Goal: Task Accomplishment & Management: Use online tool/utility

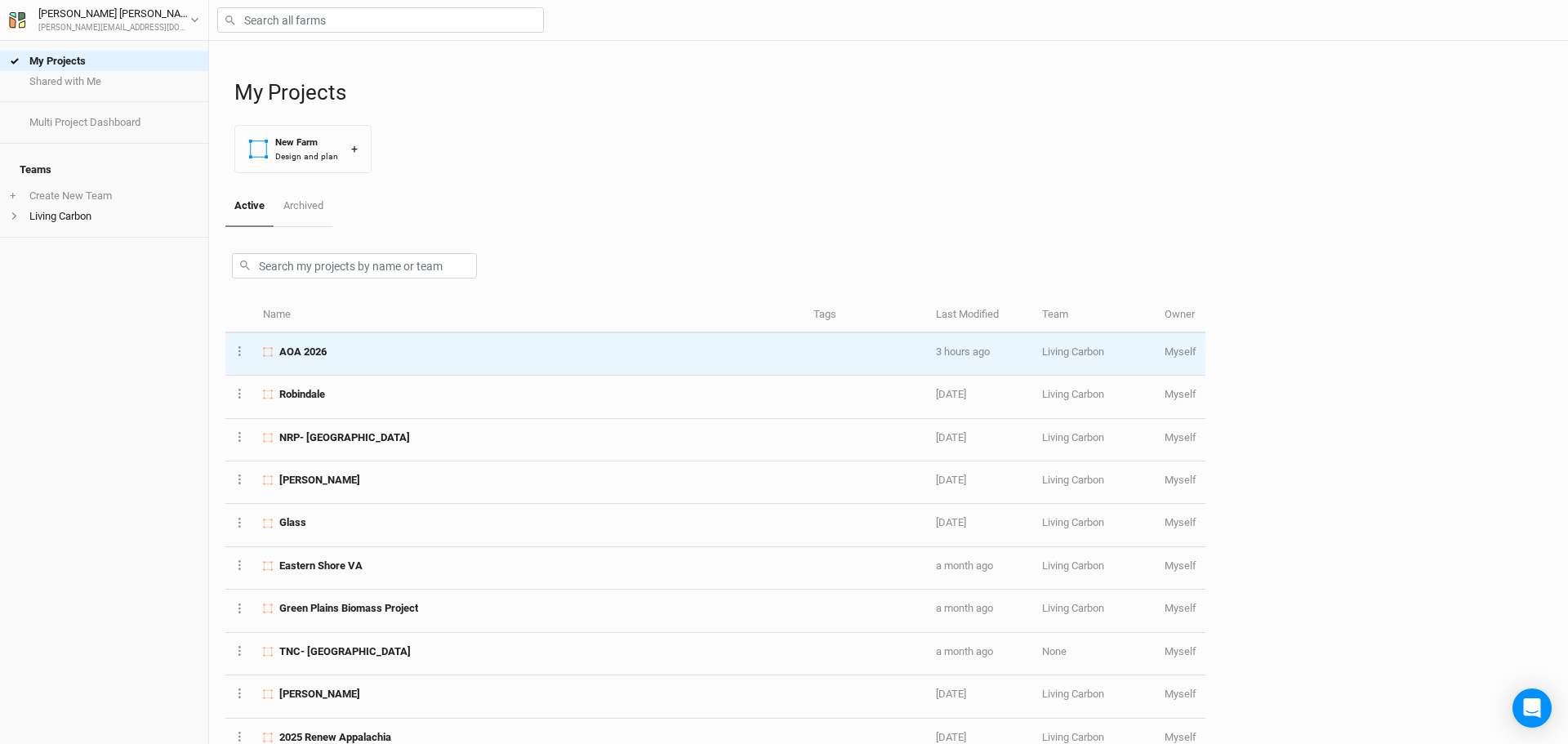
click at [330, 351] on div "AOA 2026" at bounding box center [529, 352] width 532 height 15
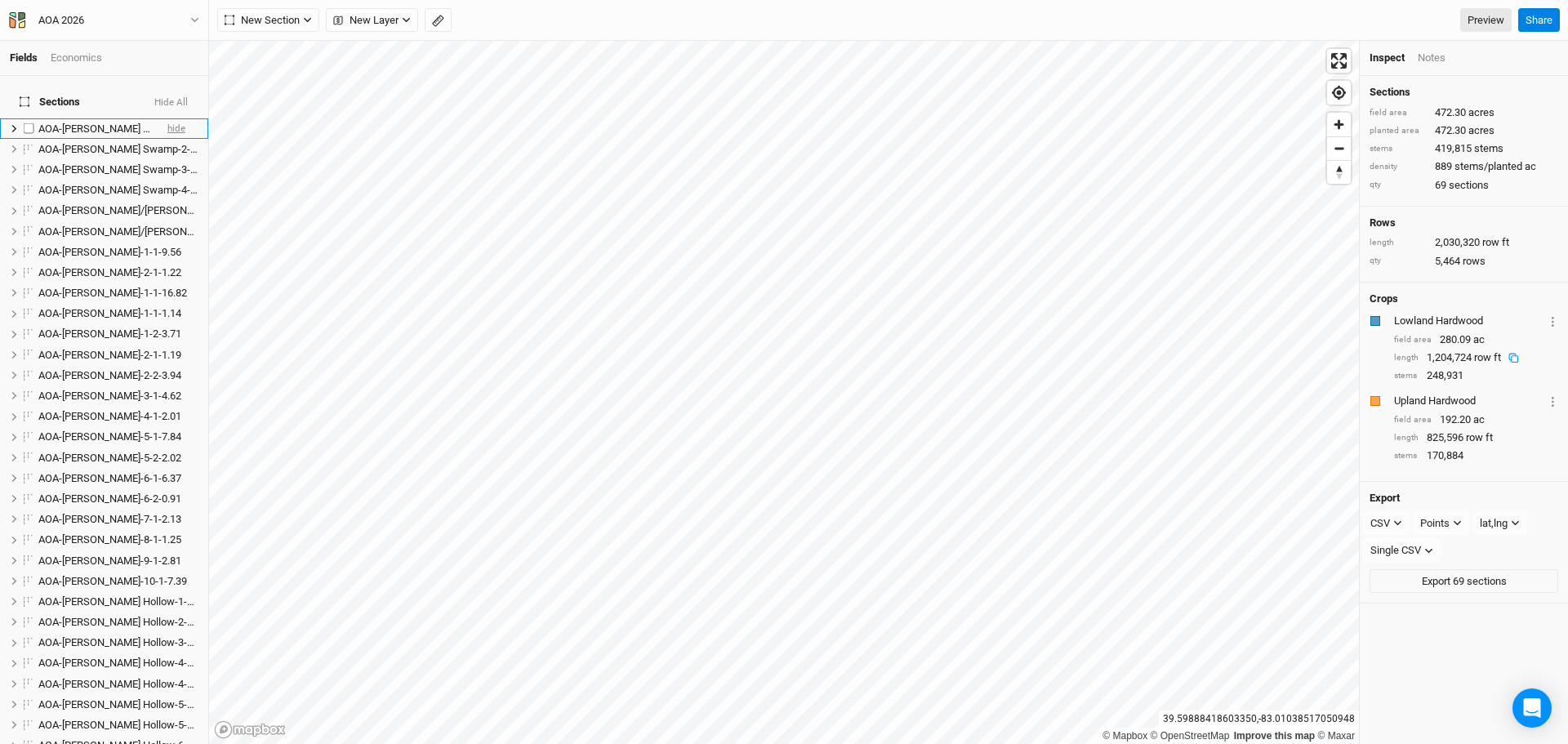
click at [167, 119] on span "hide" at bounding box center [176, 129] width 18 height 20
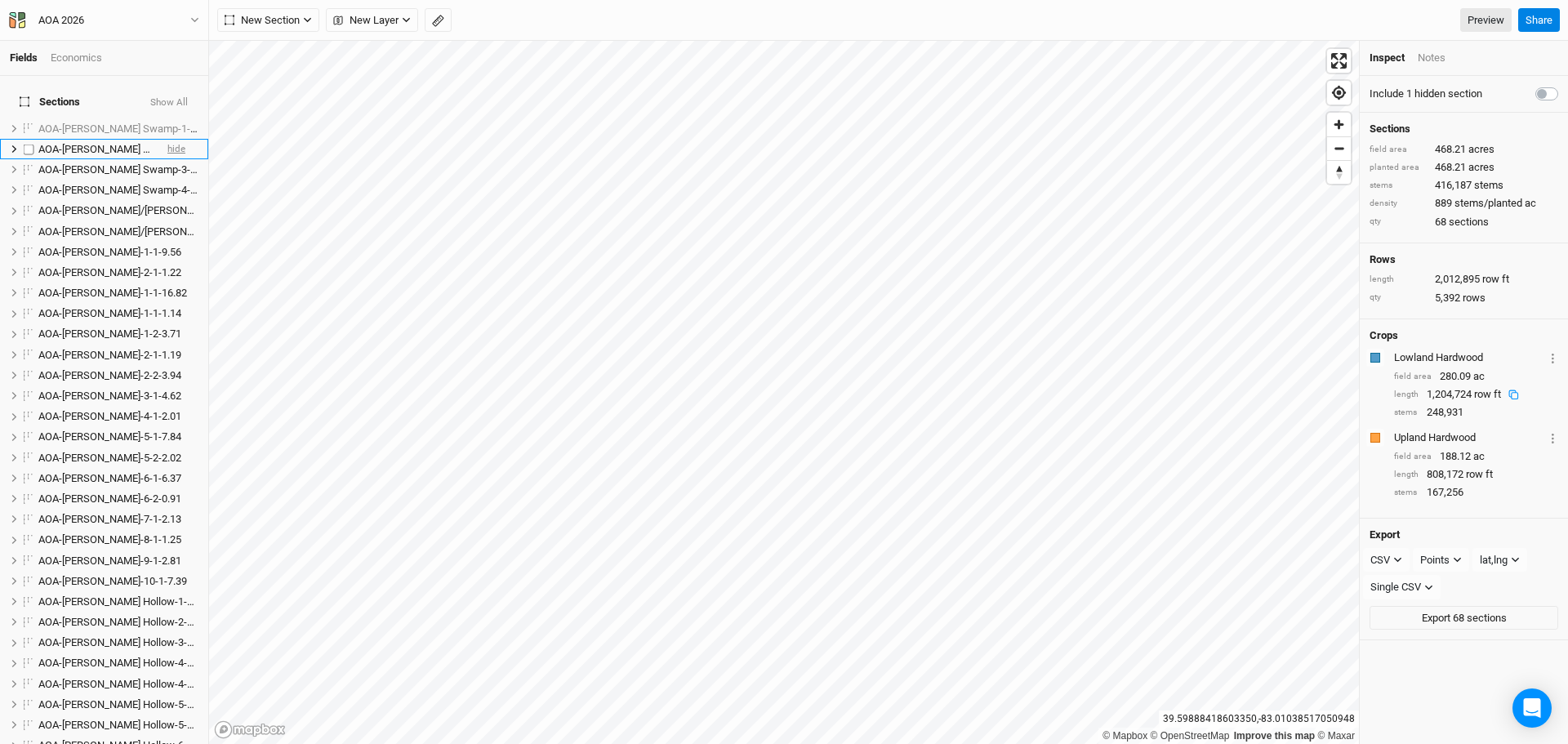
click at [168, 139] on span "hide" at bounding box center [176, 149] width 18 height 20
click at [167, 161] on span "hide" at bounding box center [176, 170] width 18 height 20
click at [168, 181] on span "hide" at bounding box center [176, 191] width 18 height 20
click at [167, 201] on span "hide" at bounding box center [176, 211] width 18 height 20
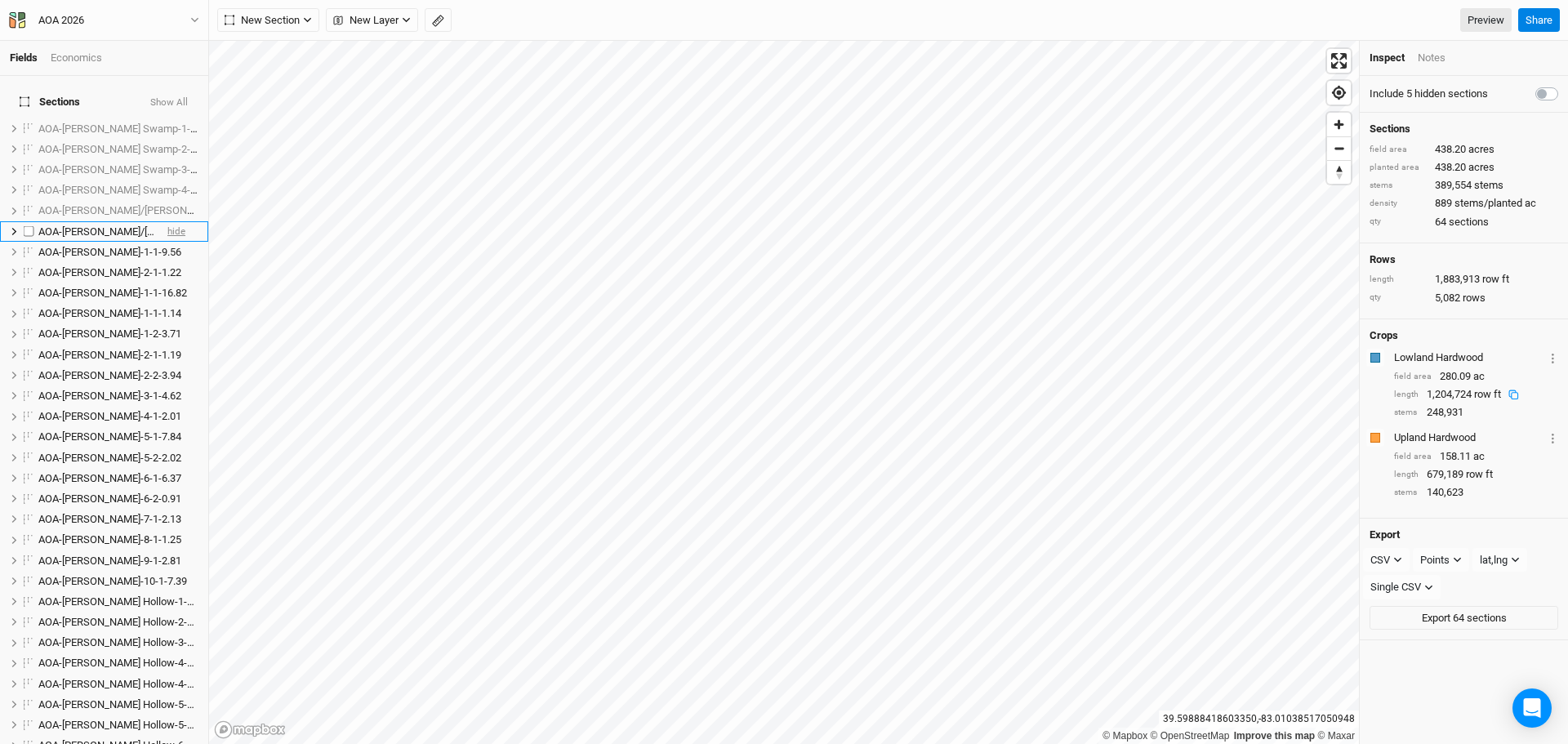
click at [167, 222] on span "hide" at bounding box center [176, 232] width 18 height 20
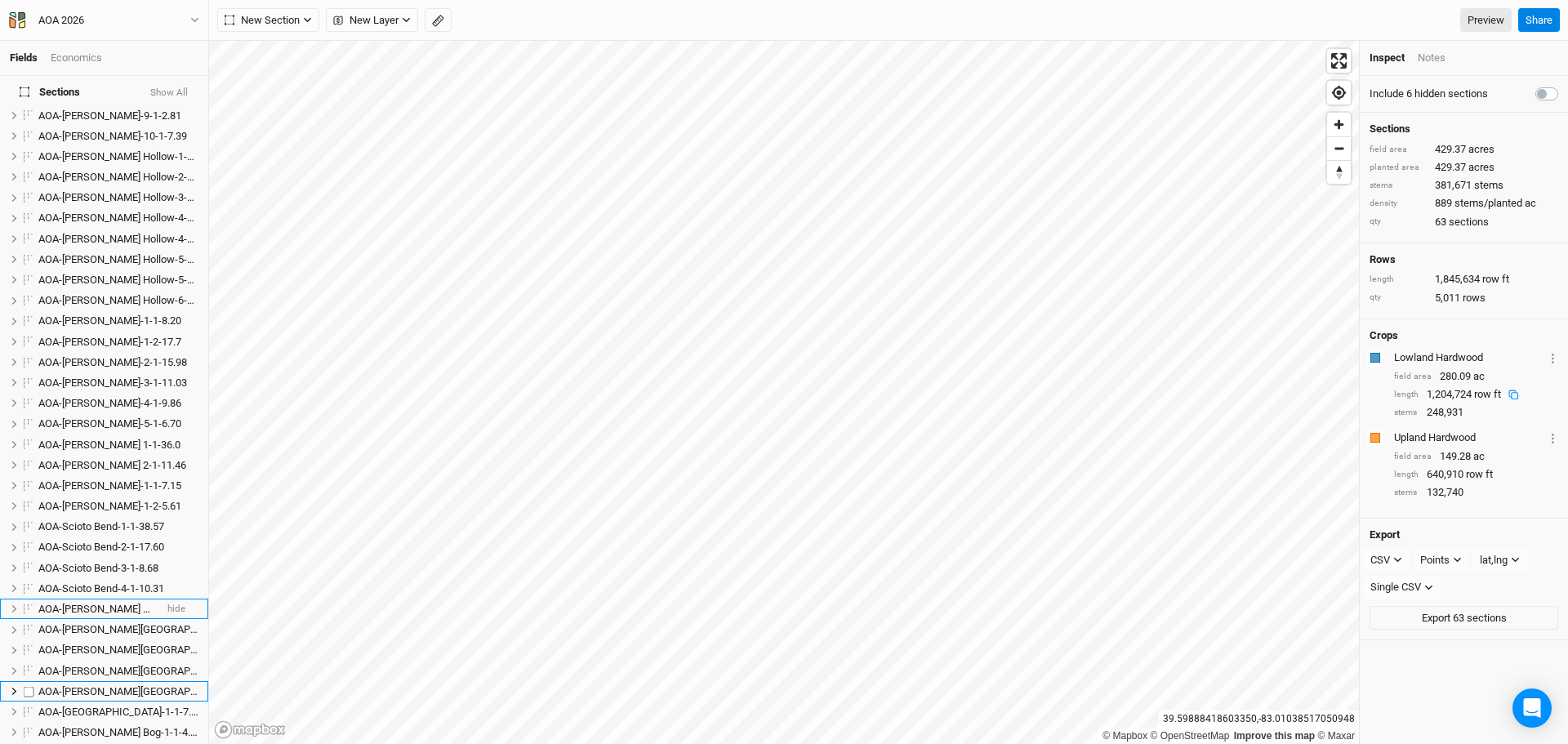
scroll to position [409, 0]
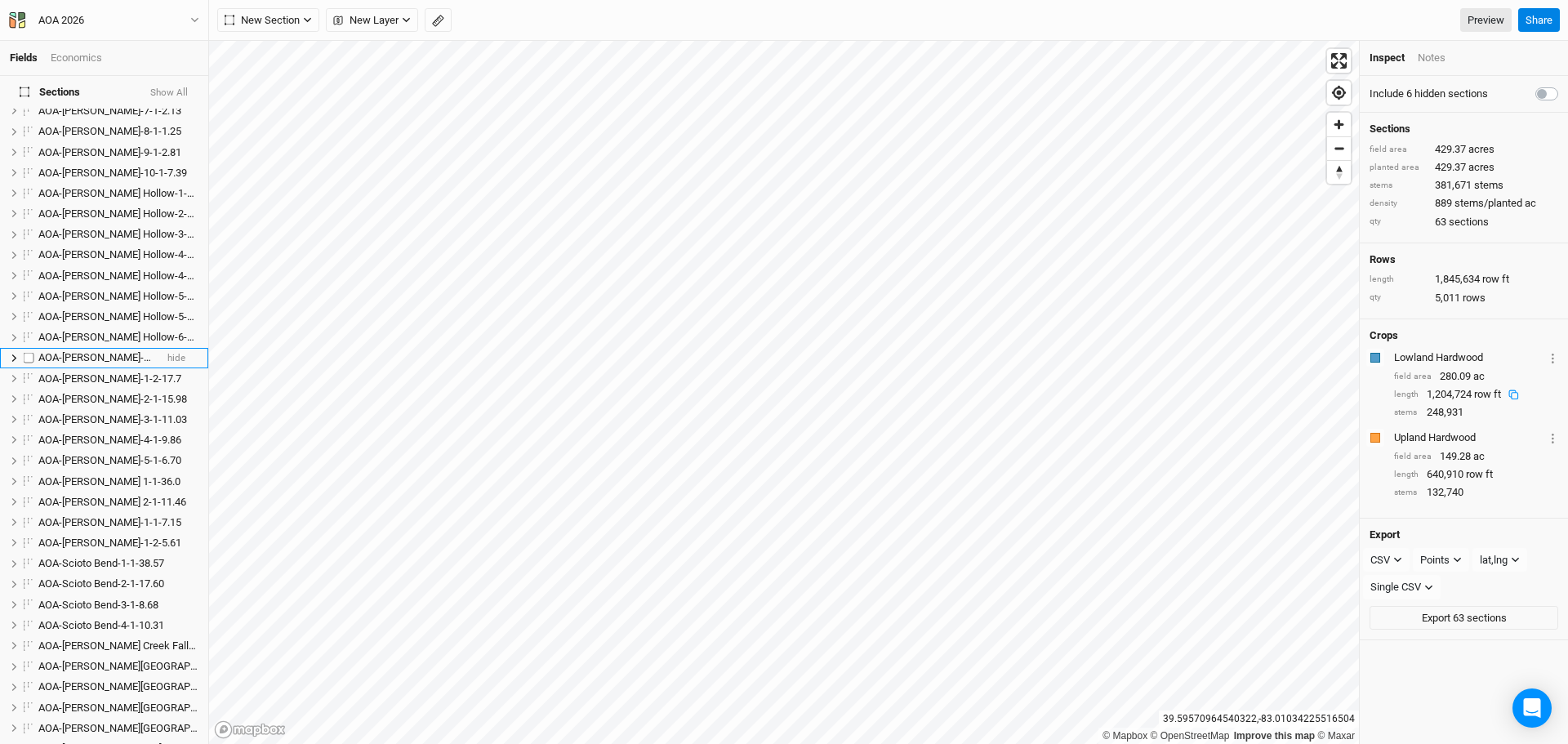
click at [88, 351] on span "AOA-[PERSON_NAME]-1-1-8.20" at bounding box center [109, 357] width 143 height 13
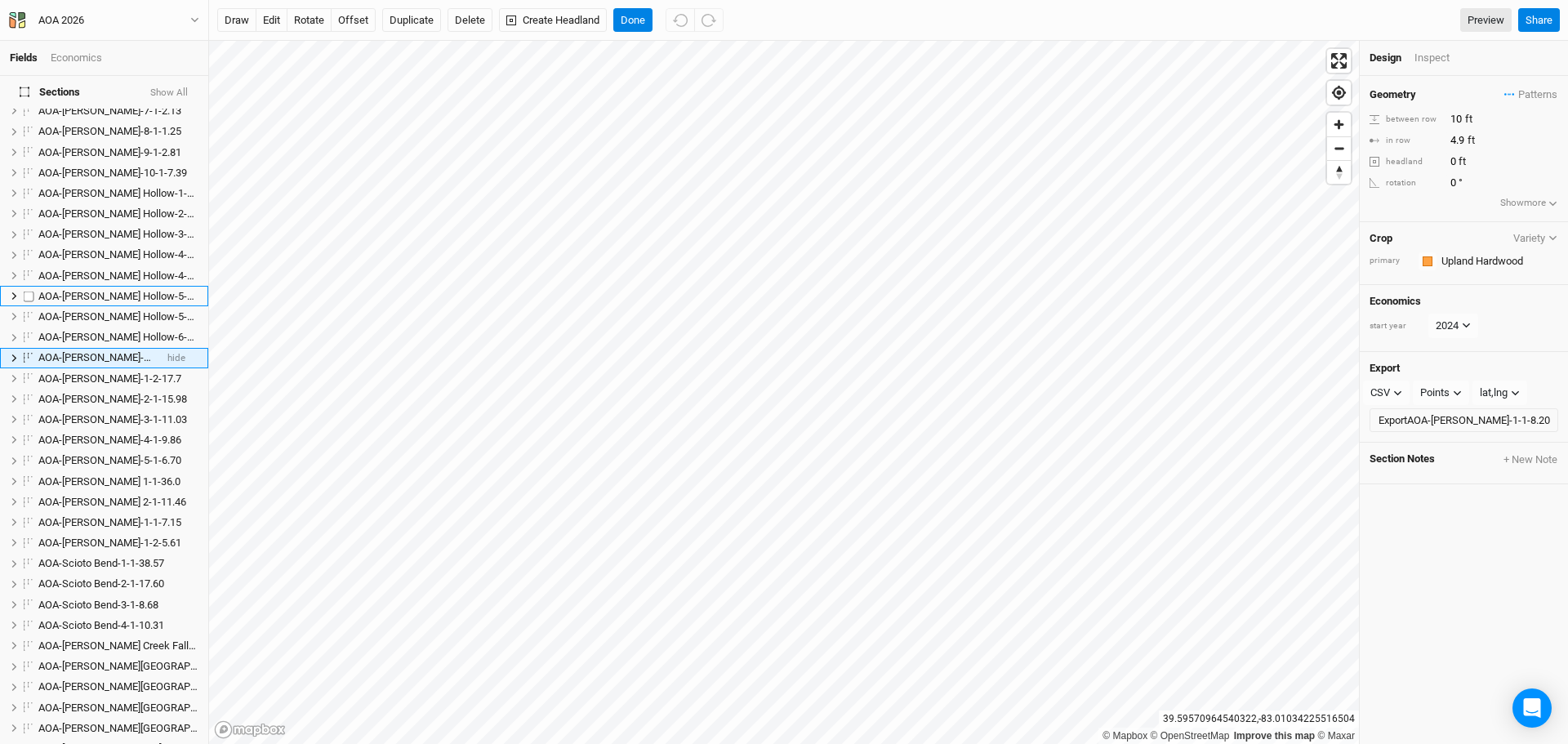
scroll to position [346, 0]
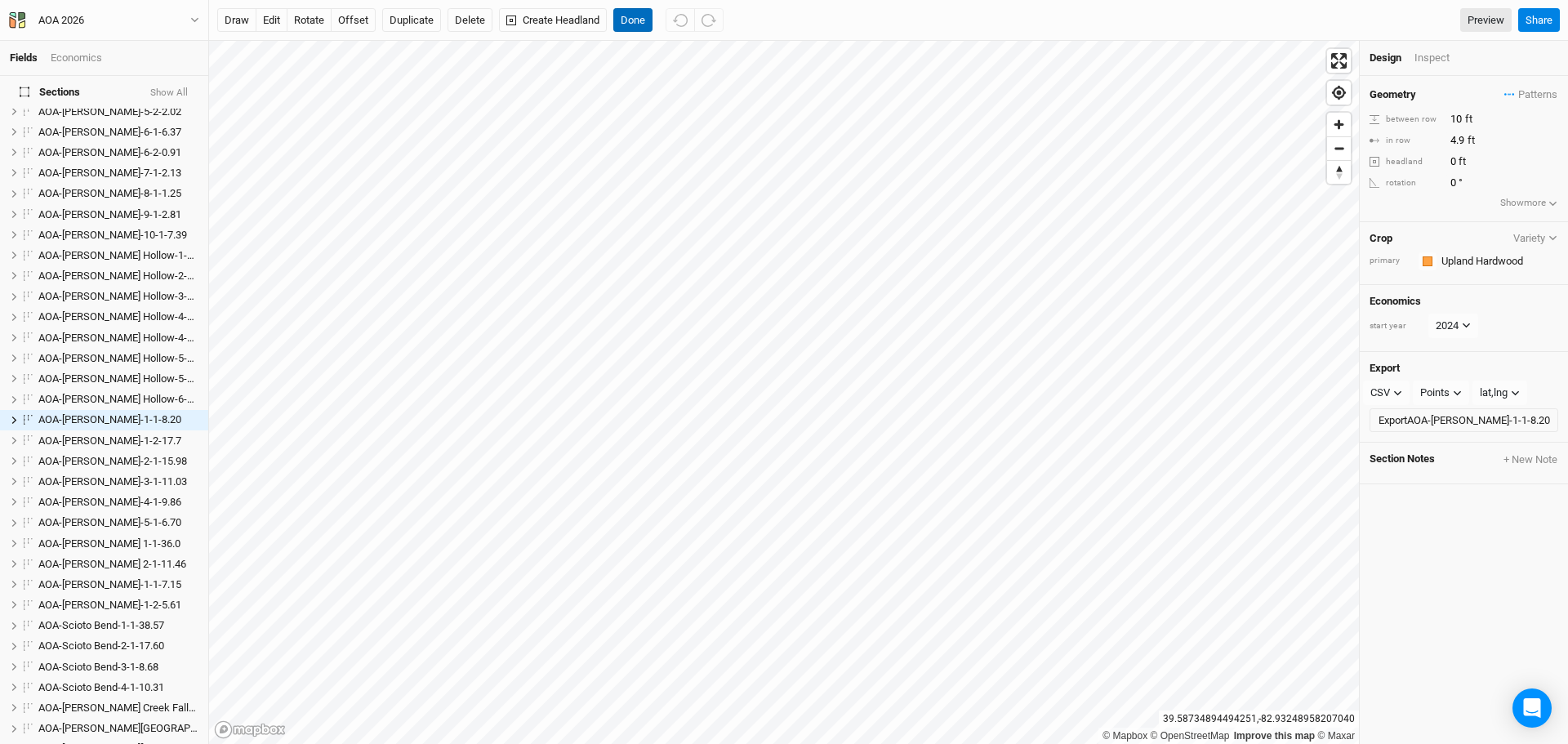
click at [640, 15] on button "Done" at bounding box center [633, 20] width 39 height 24
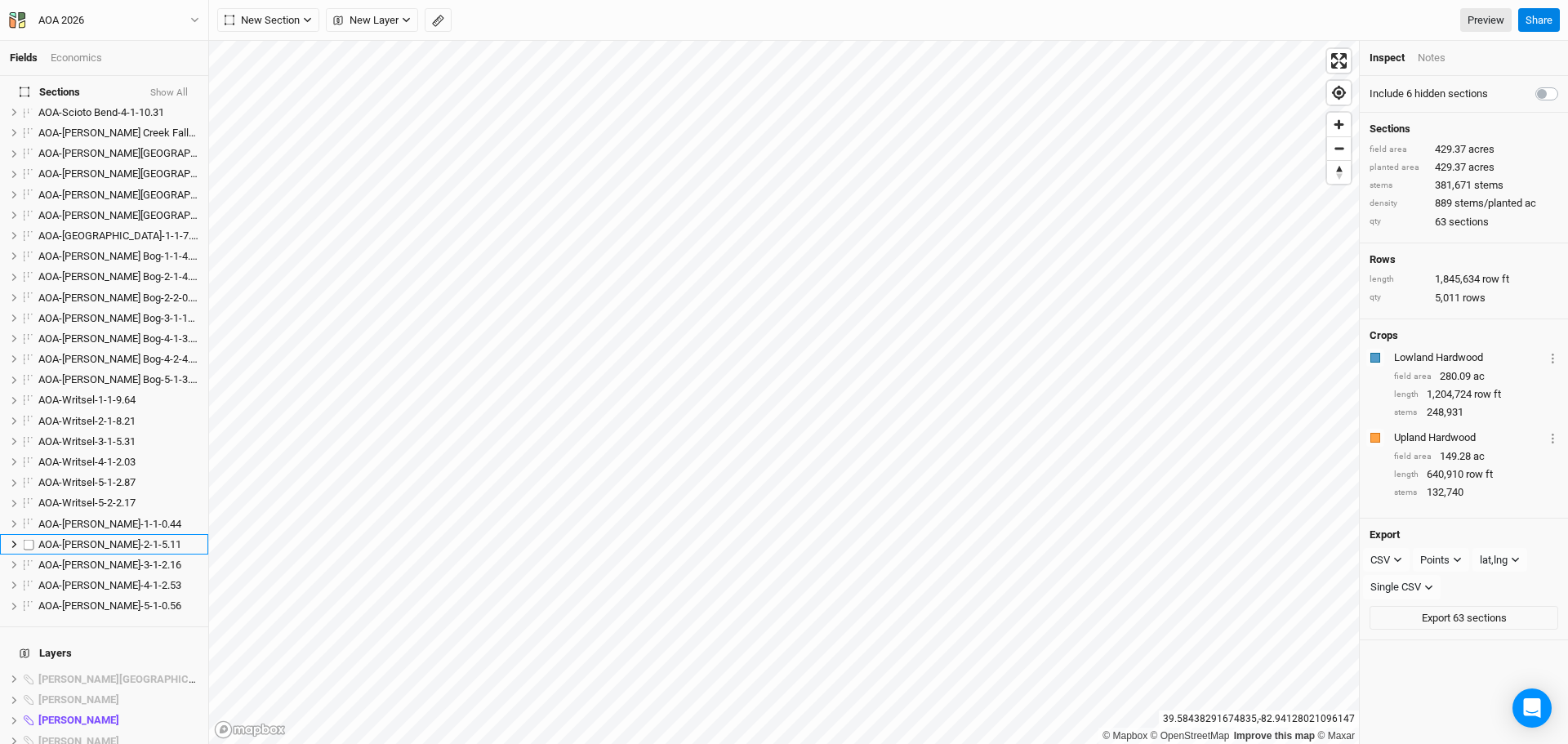
scroll to position [1373, 0]
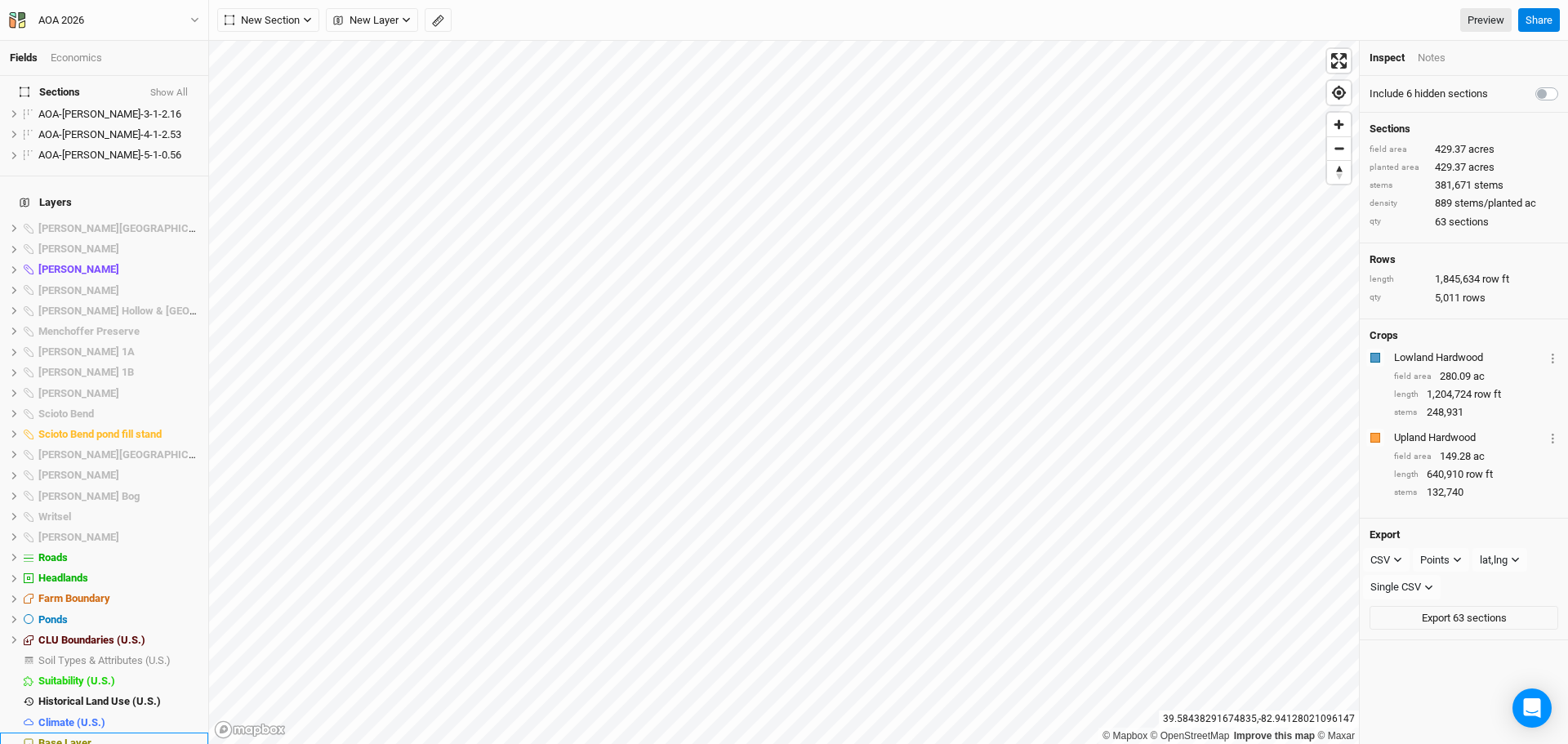
click at [89, 737] on span "Base Layer" at bounding box center [65, 743] width 53 height 13
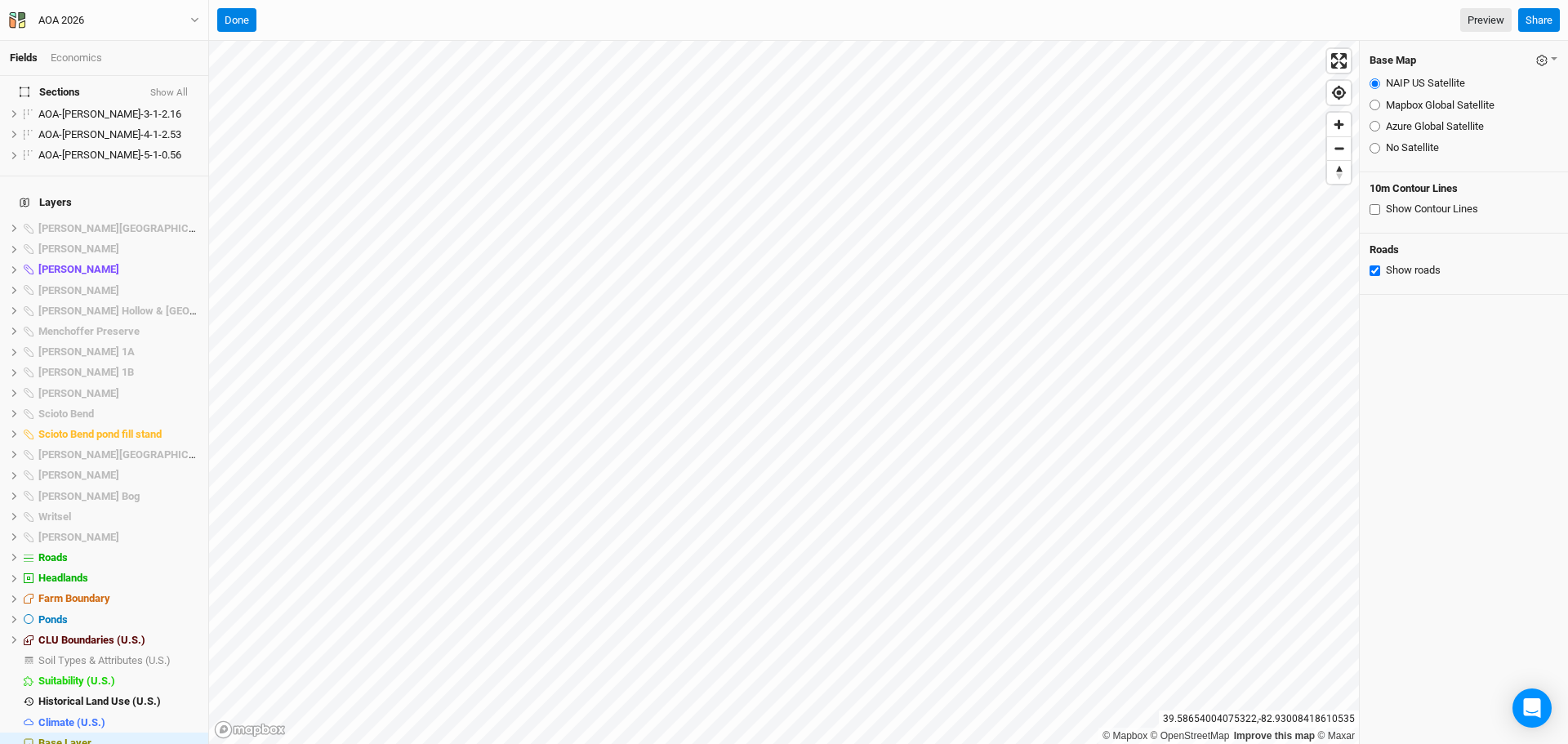
click at [1371, 125] on input "Azure Global Satellite" at bounding box center [1375, 126] width 11 height 11
radio input "true"
click at [169, 90] on button "Show All" at bounding box center [169, 94] width 39 height 12
click at [162, 94] on button "Hide All" at bounding box center [171, 94] width 35 height 12
click at [196, 13] on button "AOA 2026" at bounding box center [104, 21] width 192 height 18
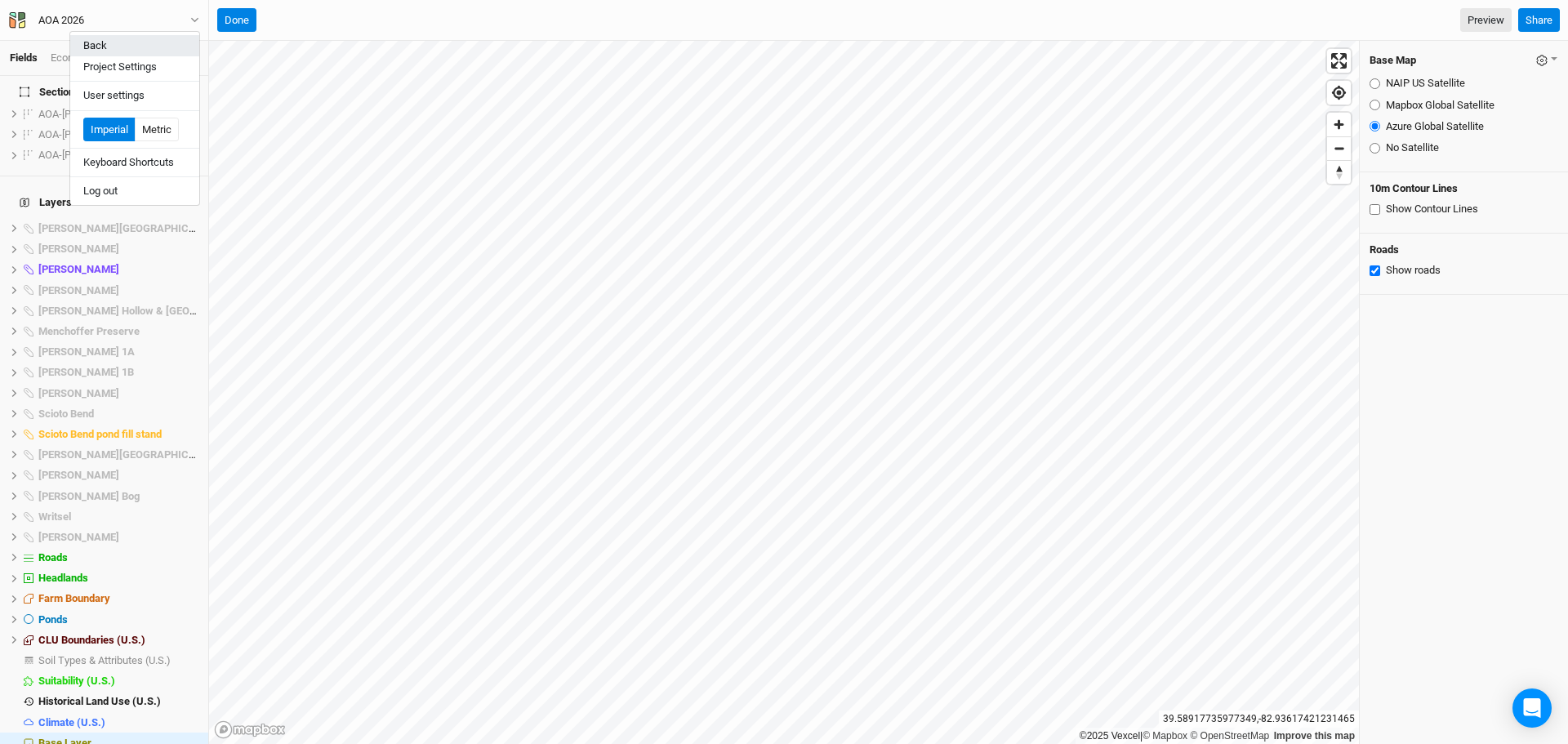
click at [132, 42] on button "Back" at bounding box center [135, 45] width 129 height 21
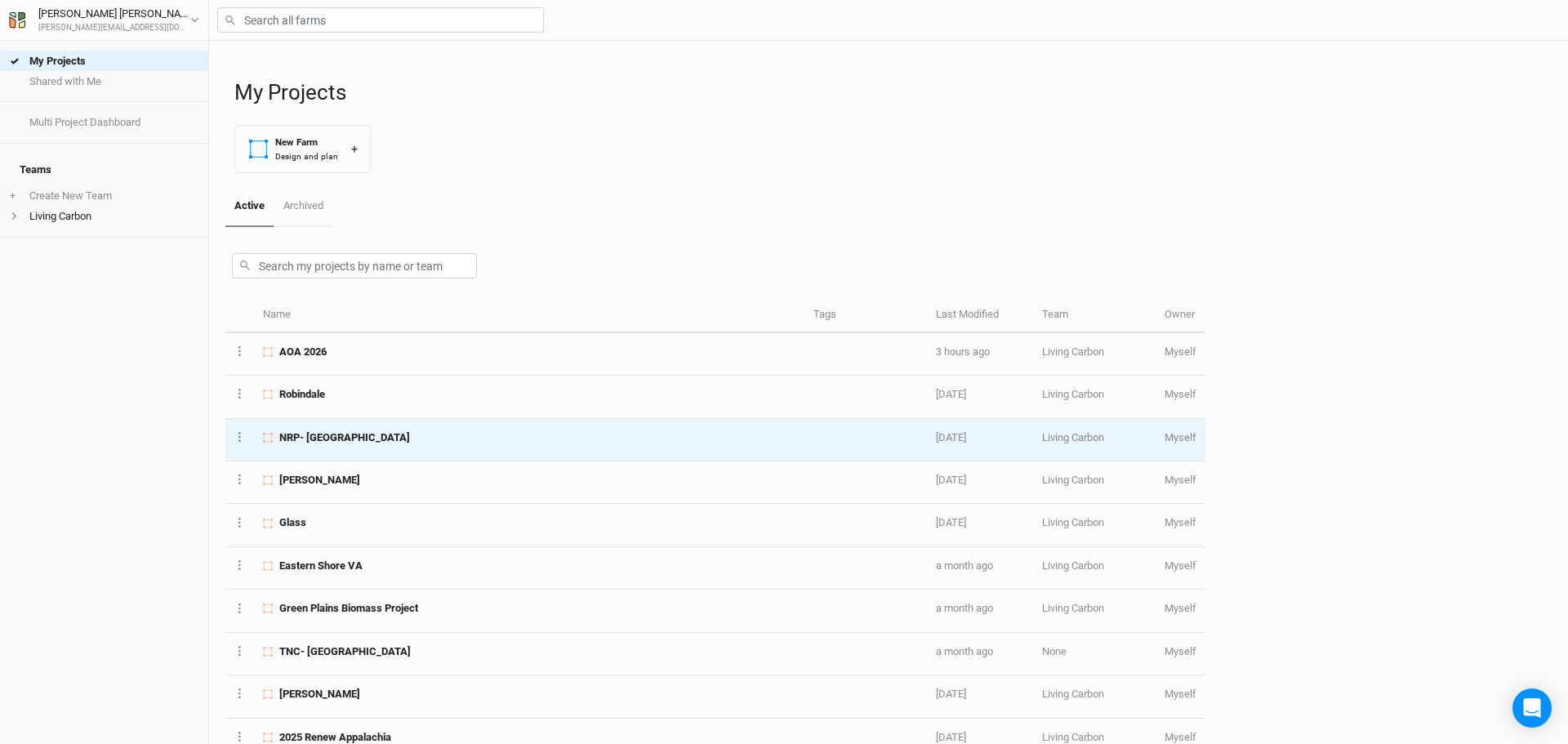
click at [367, 433] on span "NRP- [GEOGRAPHIC_DATA]" at bounding box center [344, 438] width 130 height 15
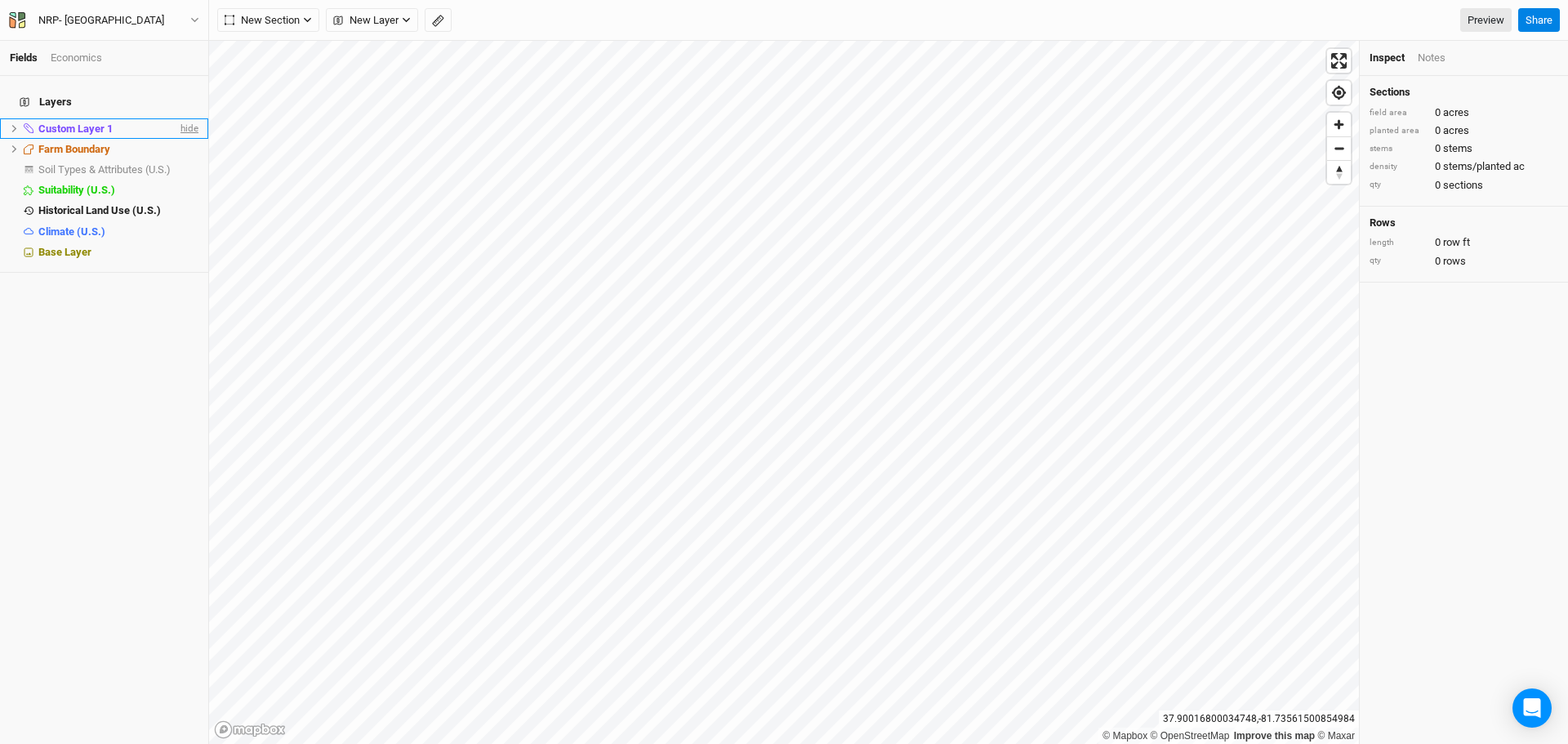
click at [178, 119] on span "hide" at bounding box center [187, 129] width 21 height 20
click at [145, 163] on span "Soil Types & Attributes (U.S.)" at bounding box center [104, 169] width 132 height 13
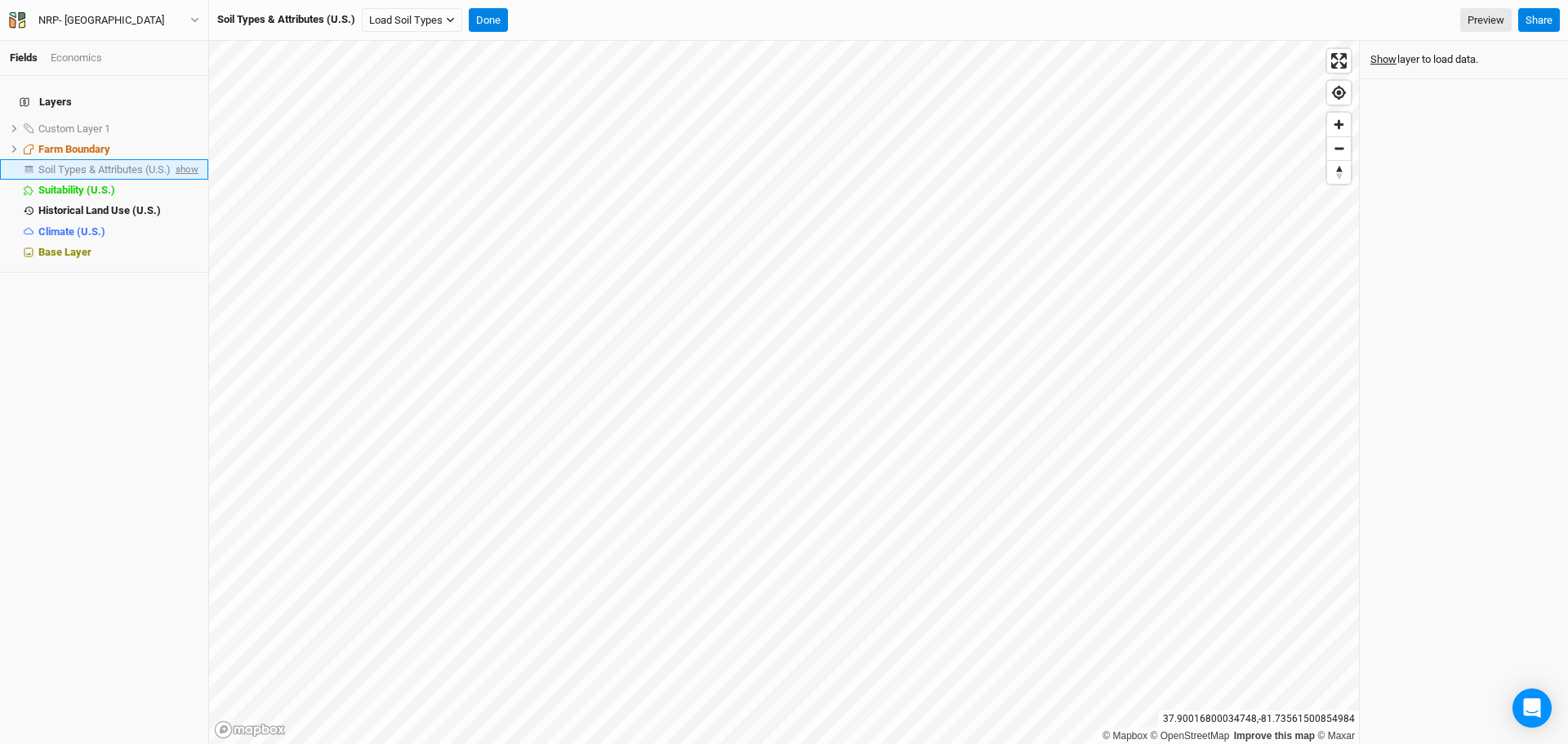
click at [175, 160] on span "show" at bounding box center [185, 170] width 26 height 20
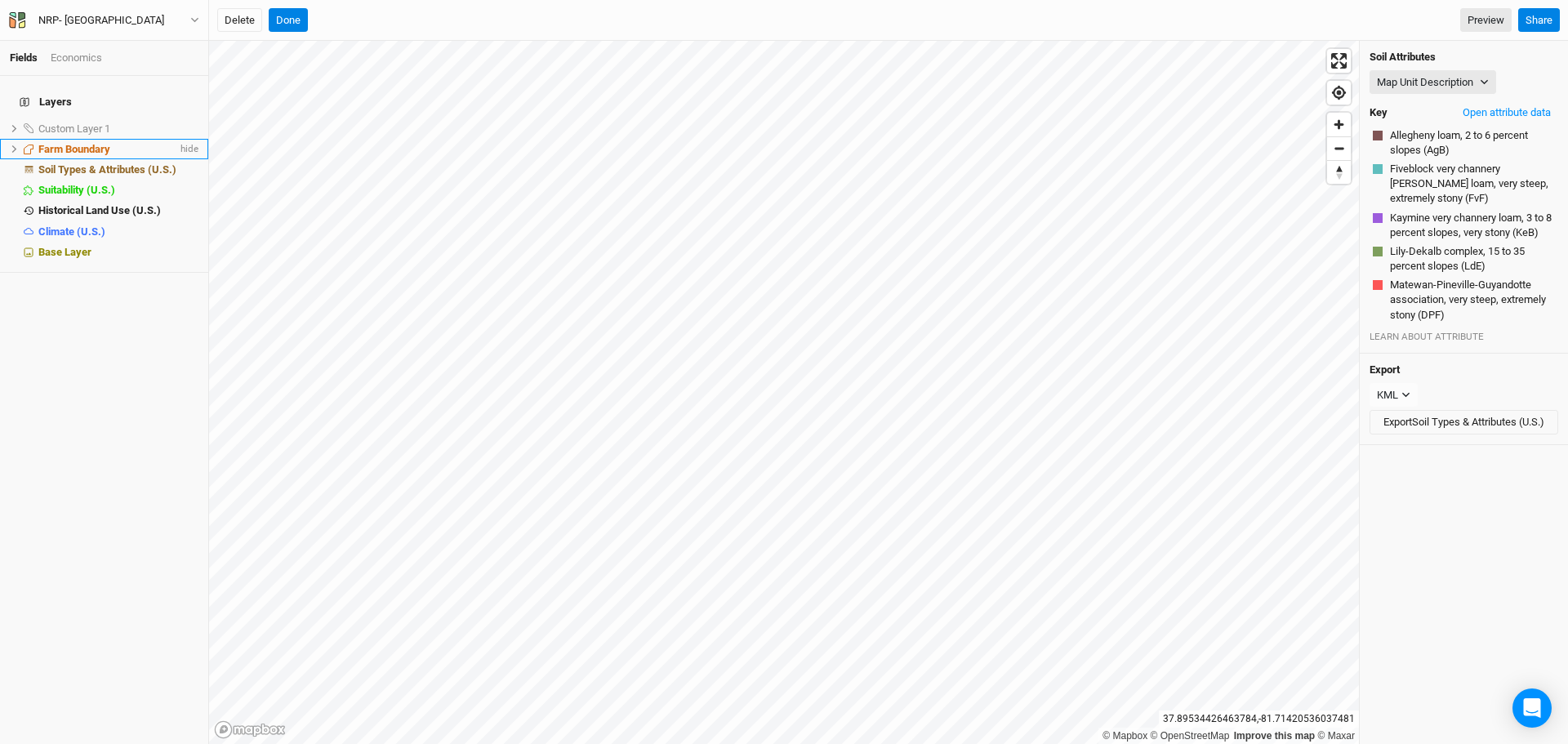
click at [11, 145] on icon at bounding box center [14, 149] width 9 height 9
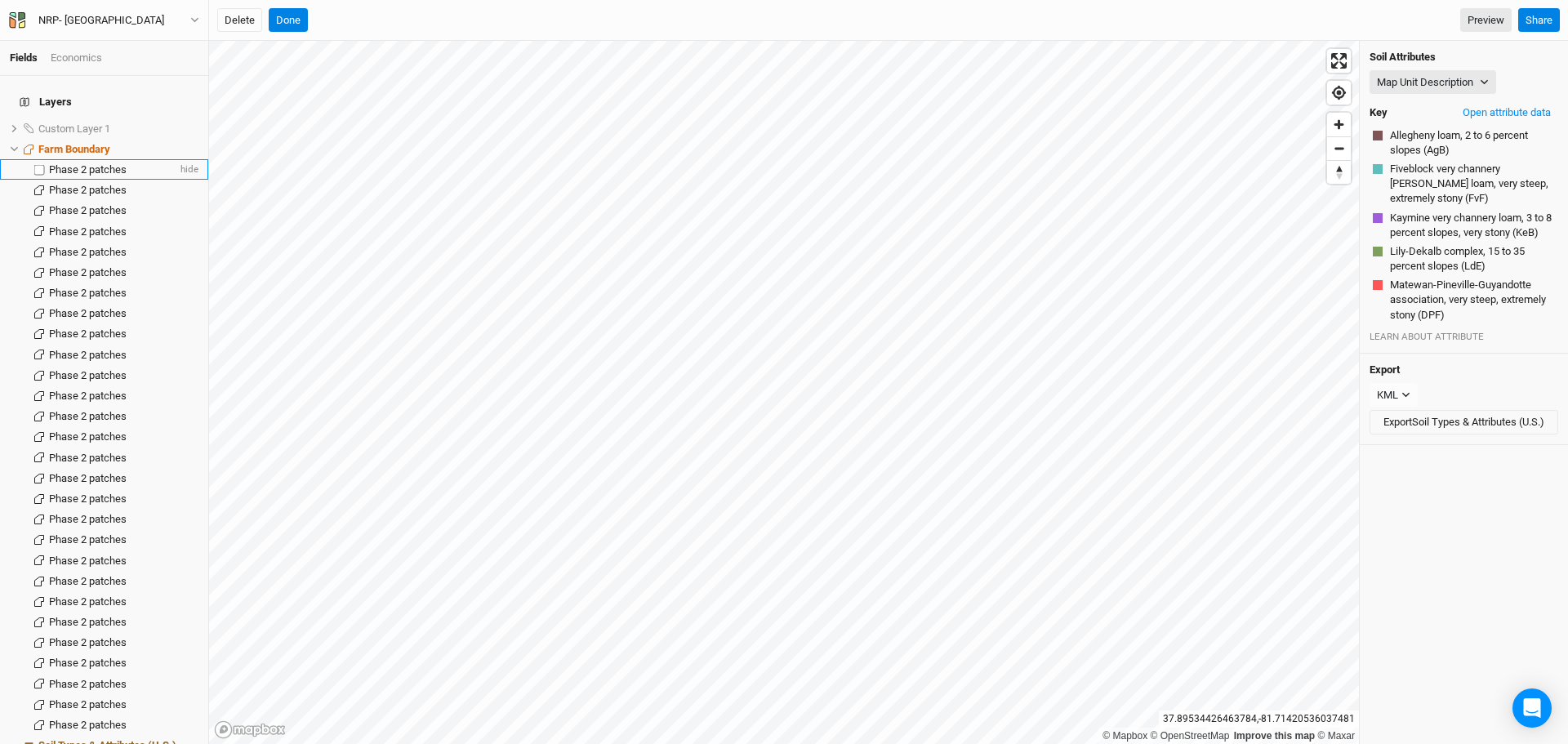
click at [88, 163] on span "Phase 2 patches" at bounding box center [88, 169] width 78 height 13
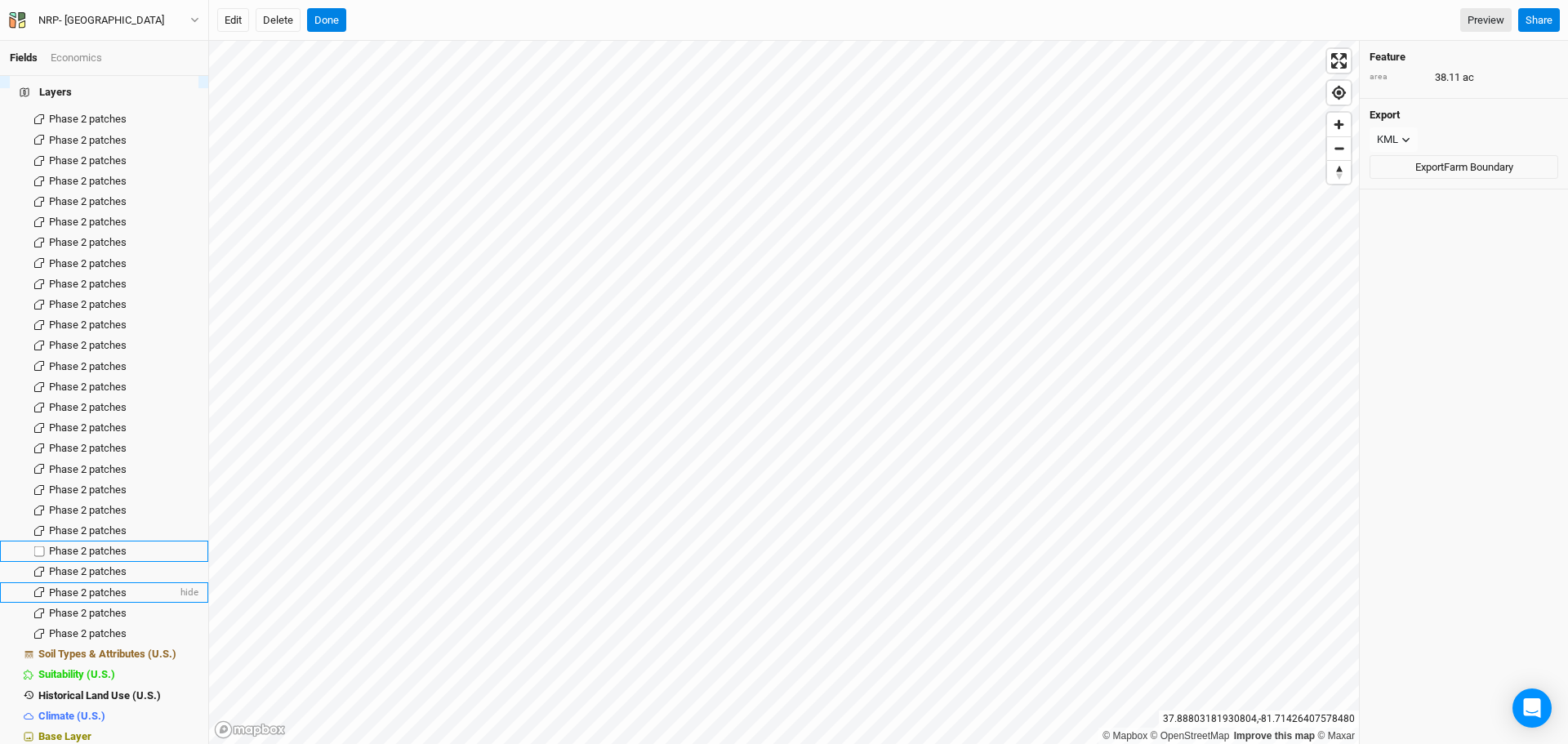
scroll to position [94, 0]
click at [134, 645] on span "Soil Types & Attributes (U.S.)" at bounding box center [107, 650] width 138 height 13
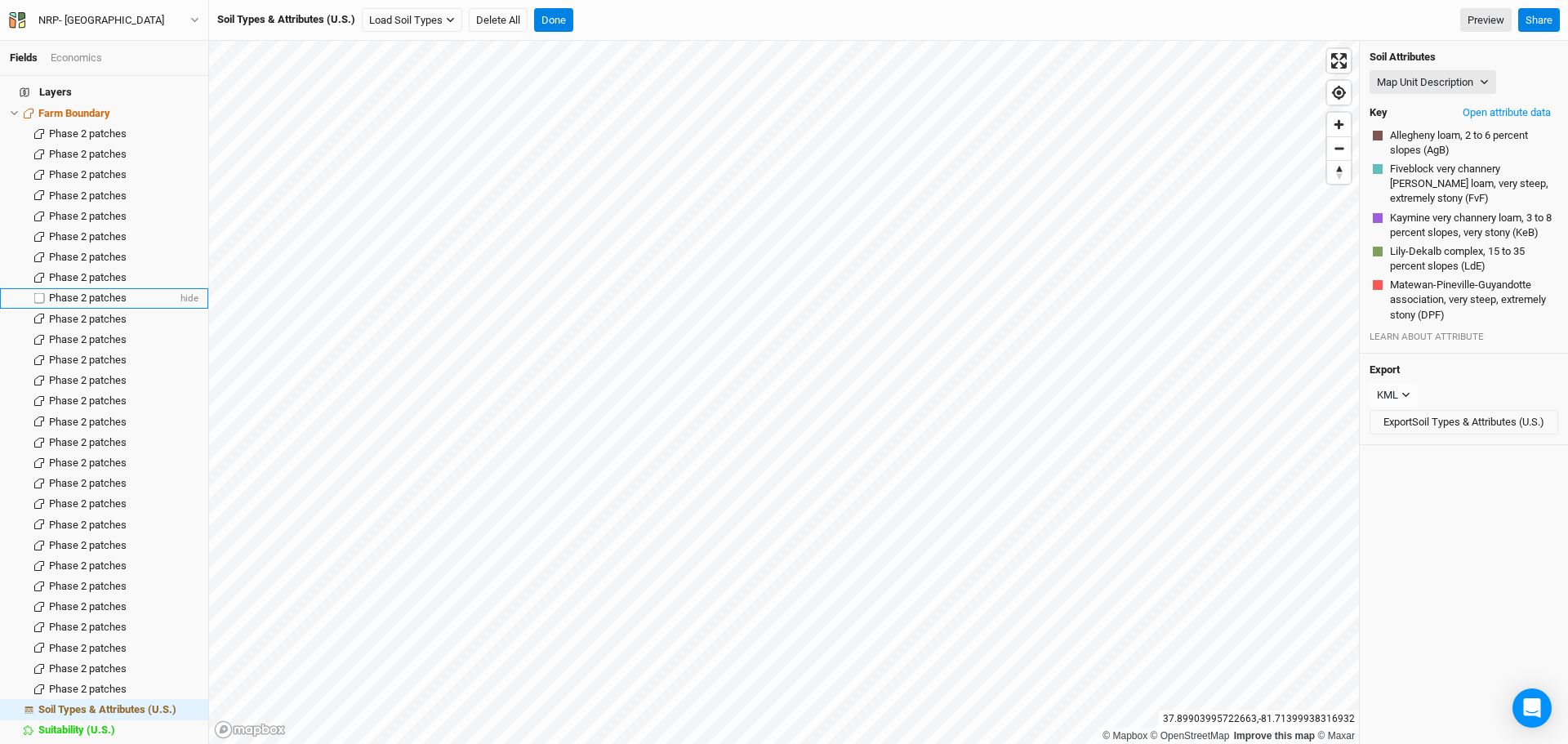
scroll to position [0, 0]
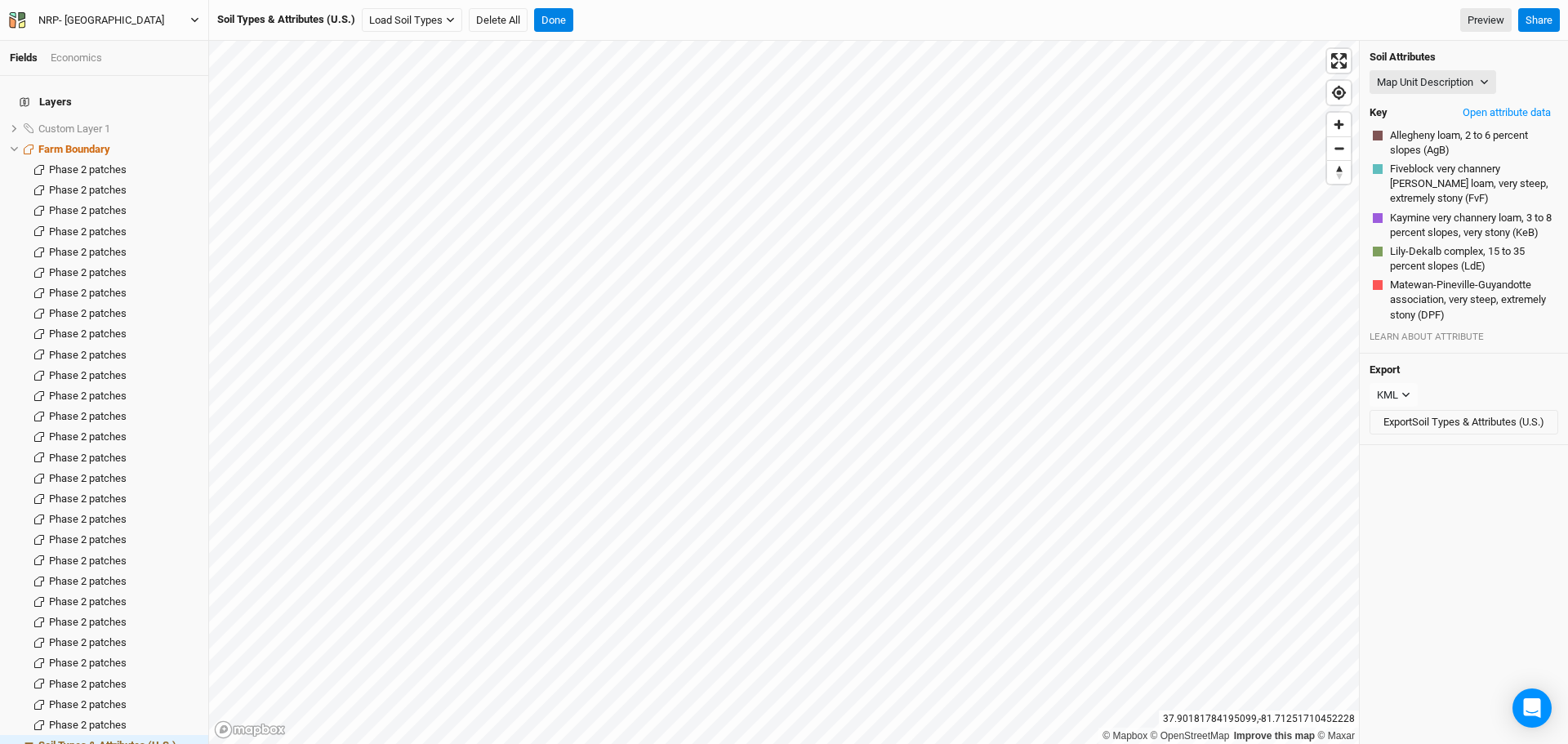
click at [193, 17] on icon "button" at bounding box center [195, 20] width 9 height 9
click at [118, 45] on button "Back" at bounding box center [135, 45] width 129 height 21
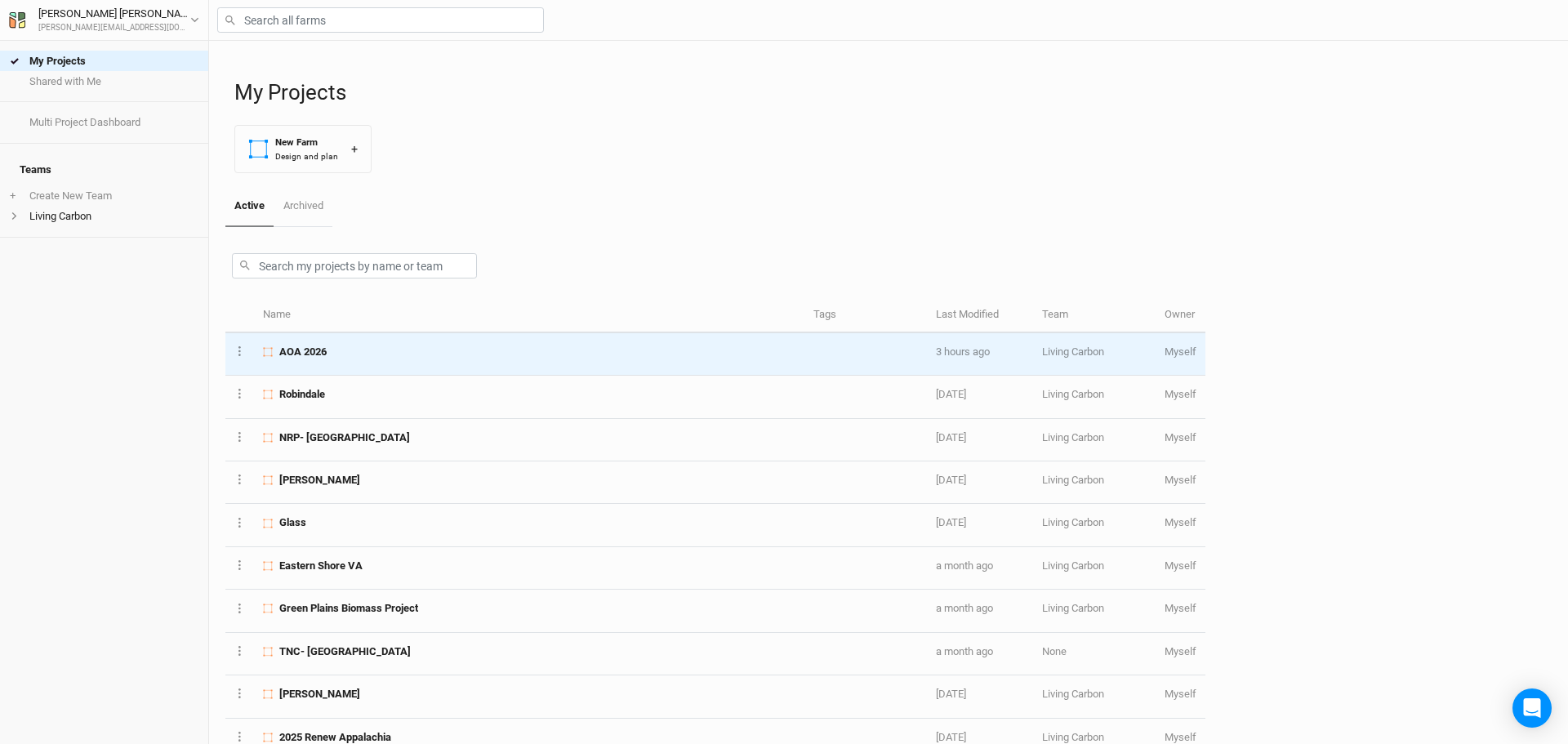
click at [324, 359] on td "AOA 2026" at bounding box center [529, 354] width 551 height 43
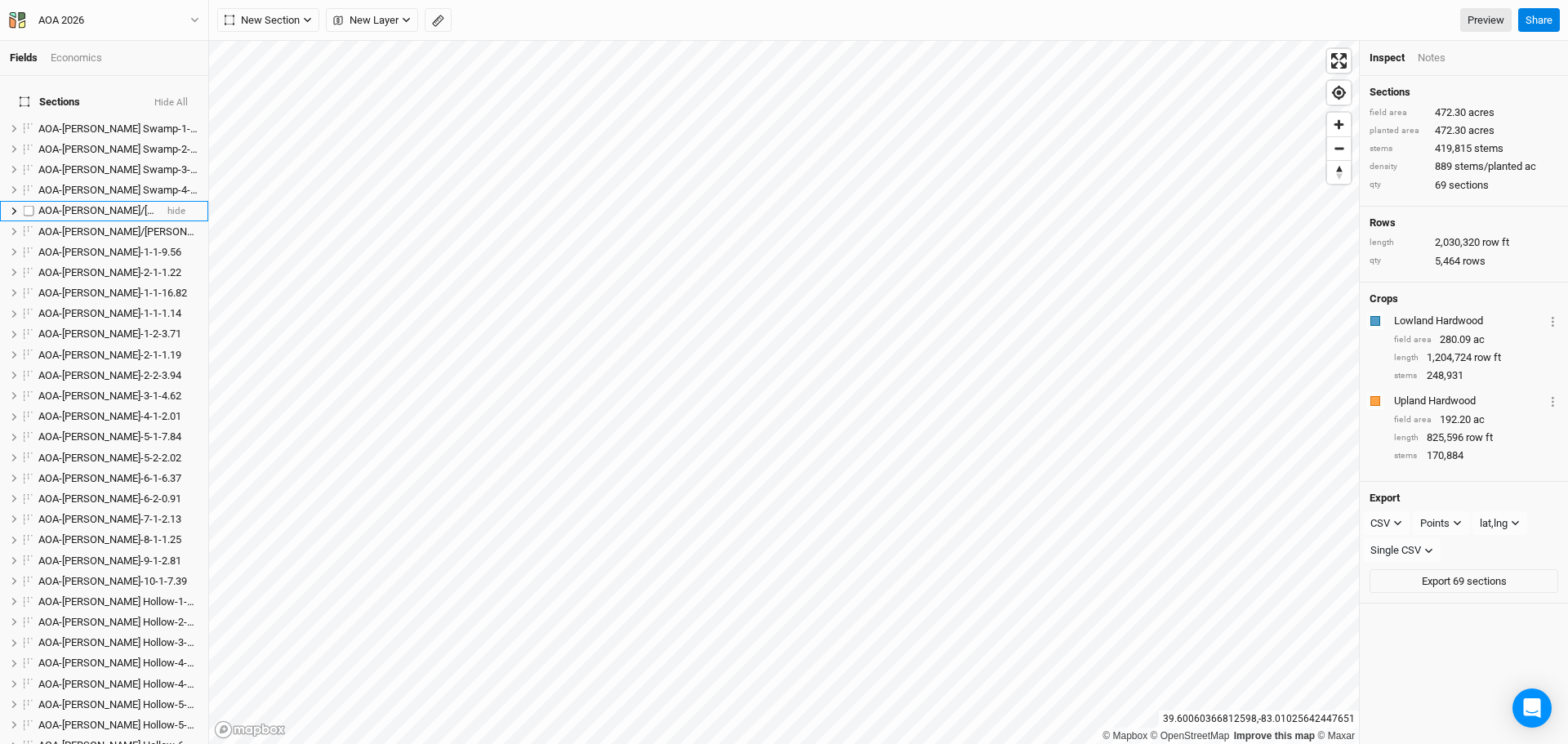
click at [93, 204] on span "AOA-[PERSON_NAME]/[PERSON_NAME]-1-1-4.26" at bounding box center [151, 210] width 226 height 13
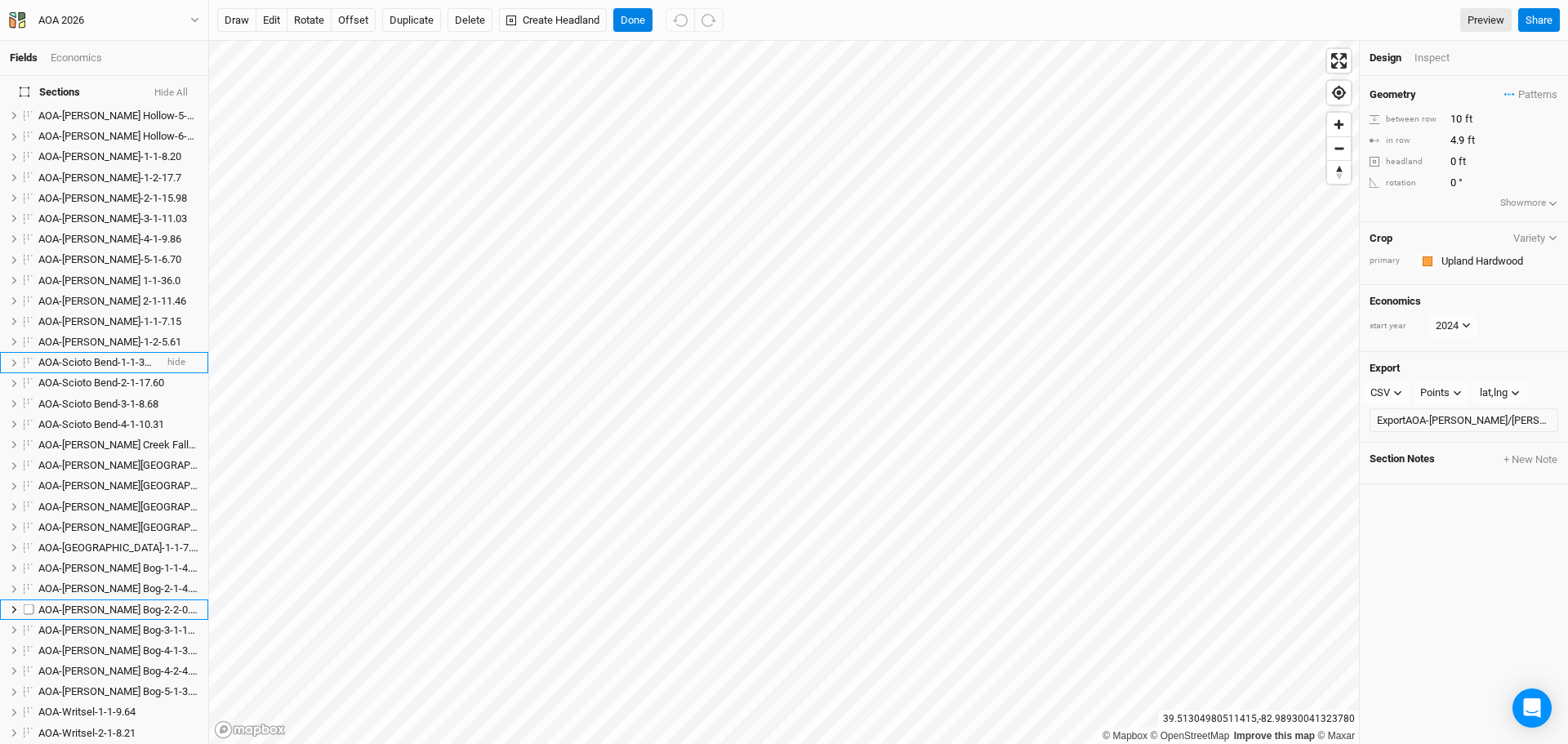
scroll to position [572, 0]
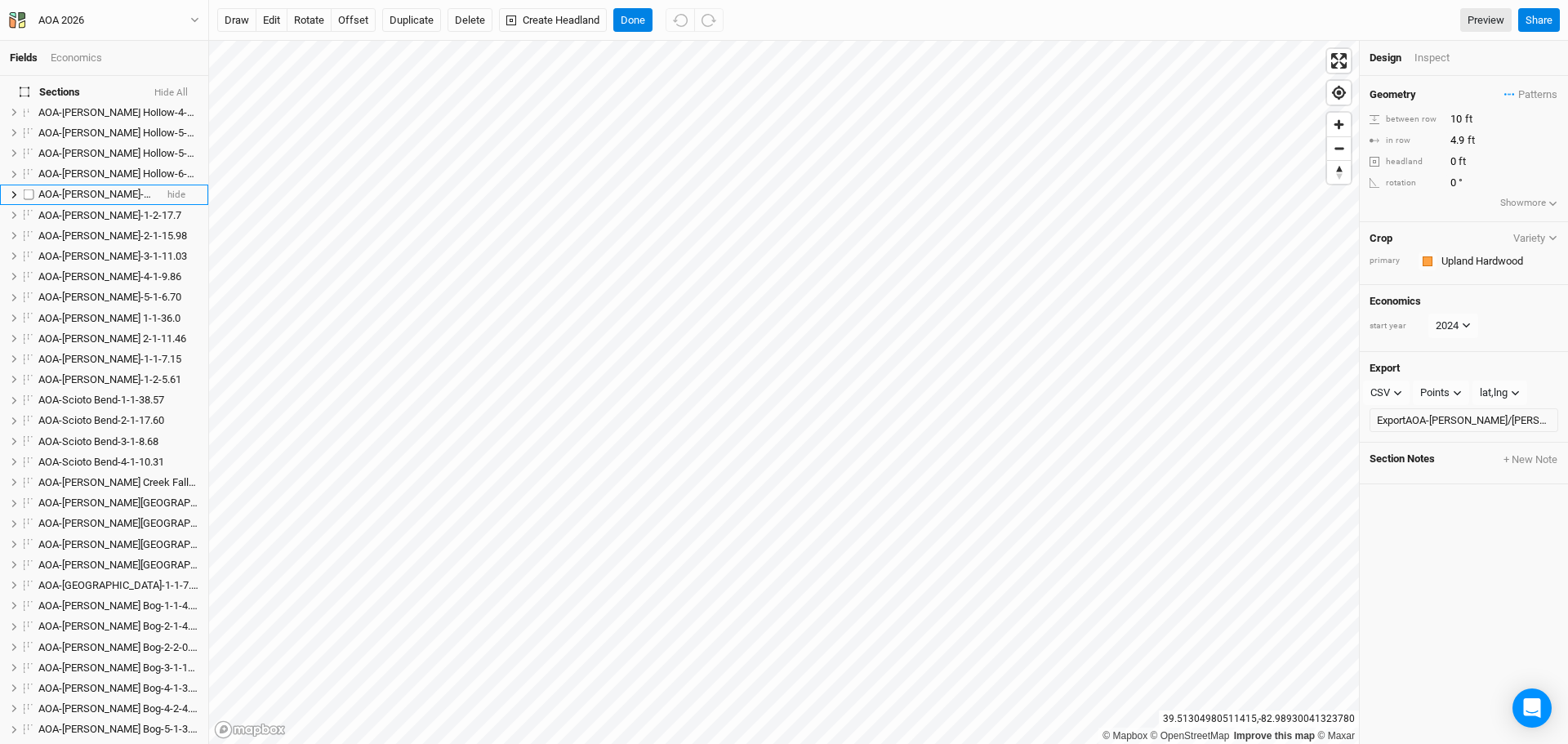
click at [84, 188] on span "AOA-[PERSON_NAME]-1-1-8.20" at bounding box center [109, 194] width 143 height 13
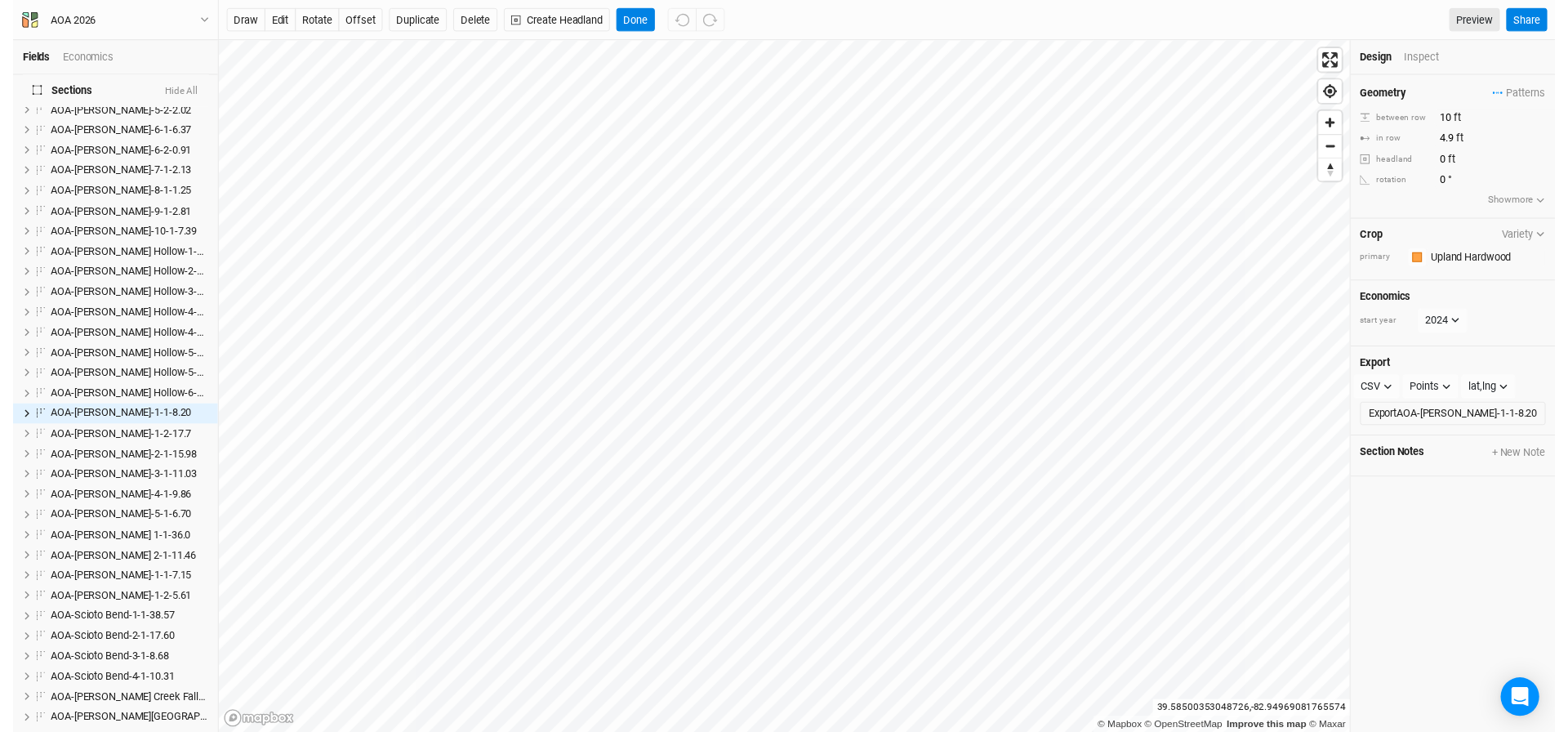
scroll to position [1372, 0]
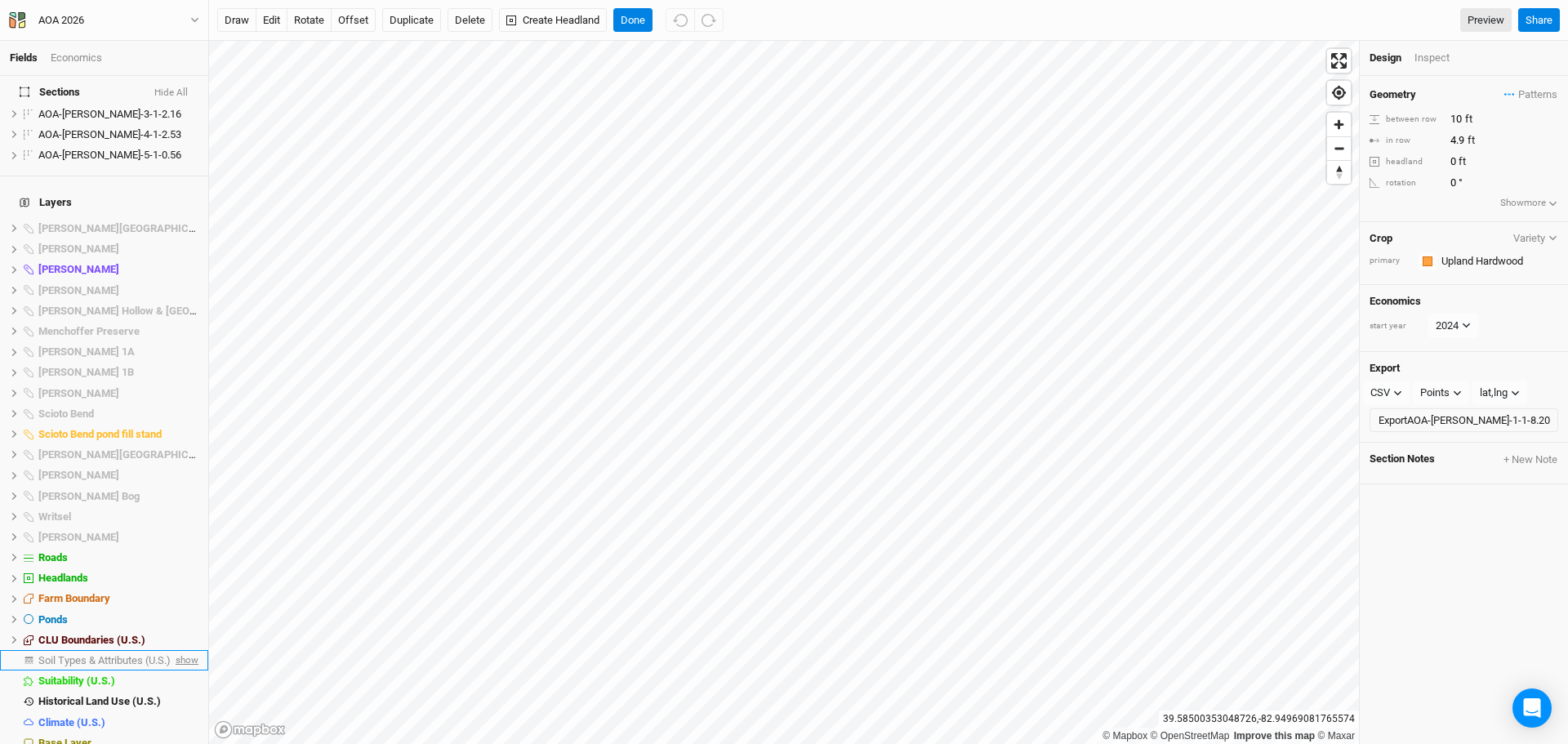
click at [172, 650] on span "show" at bounding box center [185, 660] width 26 height 20
click at [104, 655] on span "Soil Types & Attributes (U.S.)" at bounding box center [107, 660] width 138 height 13
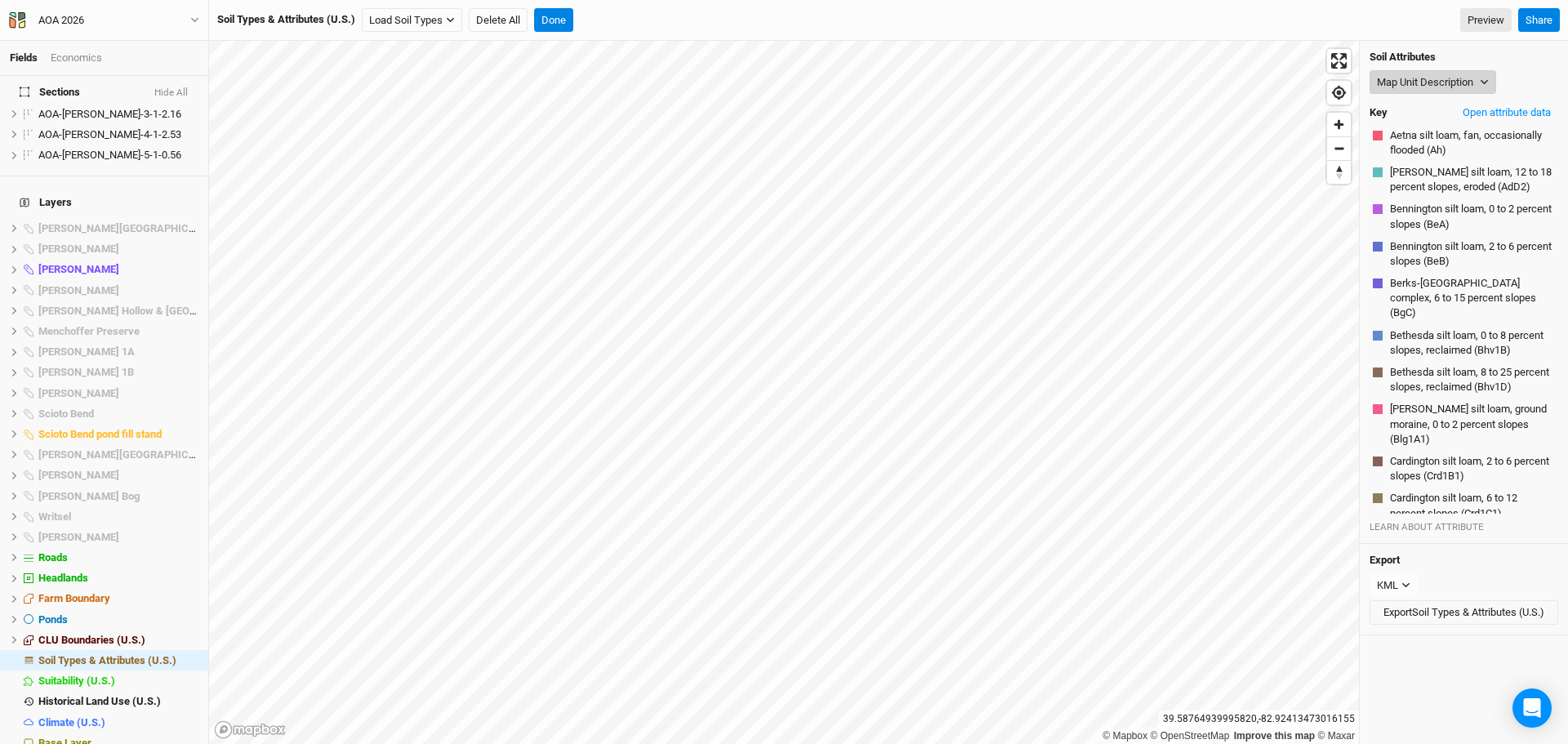
click at [1418, 76] on button "Map Unit Description" at bounding box center [1433, 82] width 126 height 24
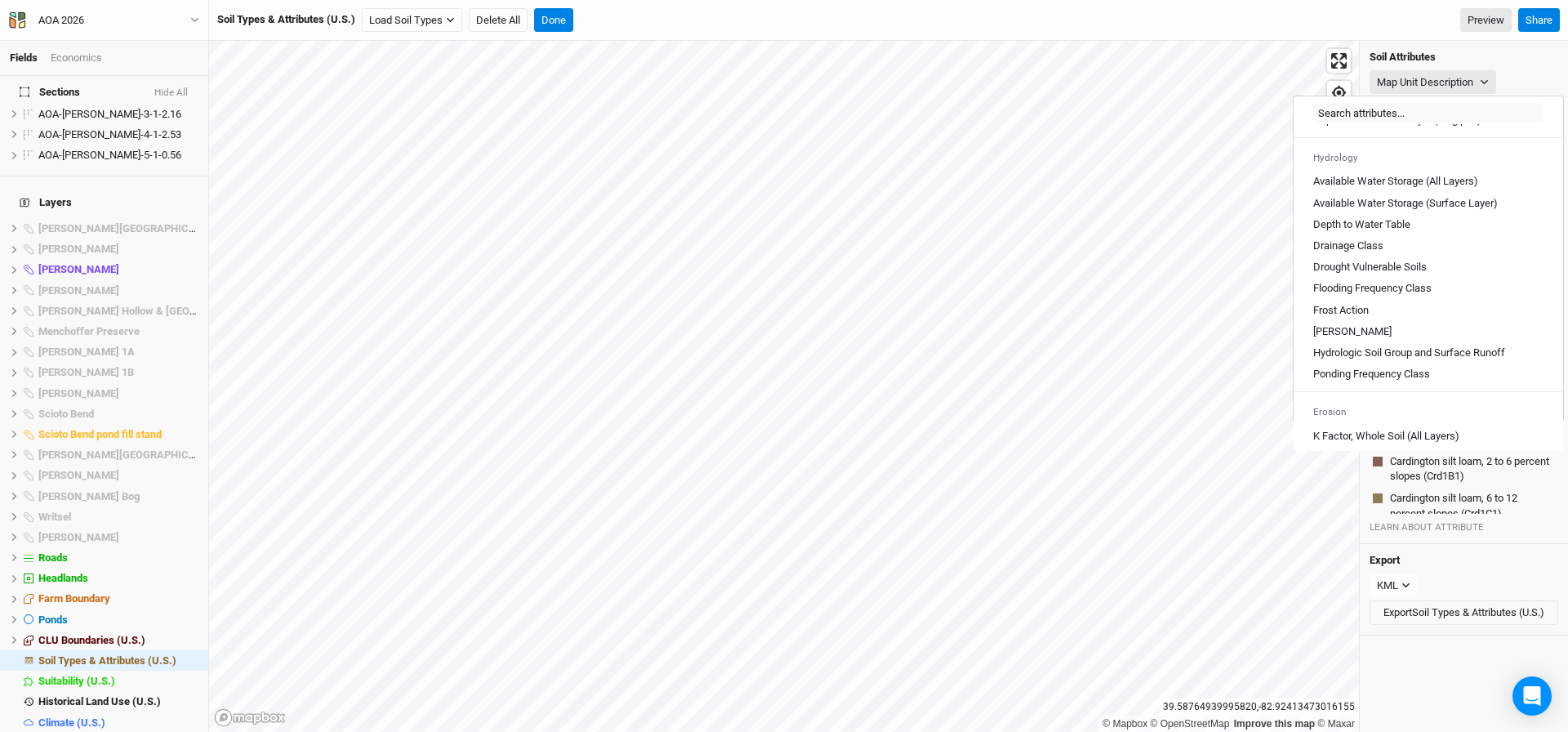
scroll to position [572, 0]
click at [1371, 379] on Class "Ponding Frequency Class" at bounding box center [1372, 373] width 117 height 15
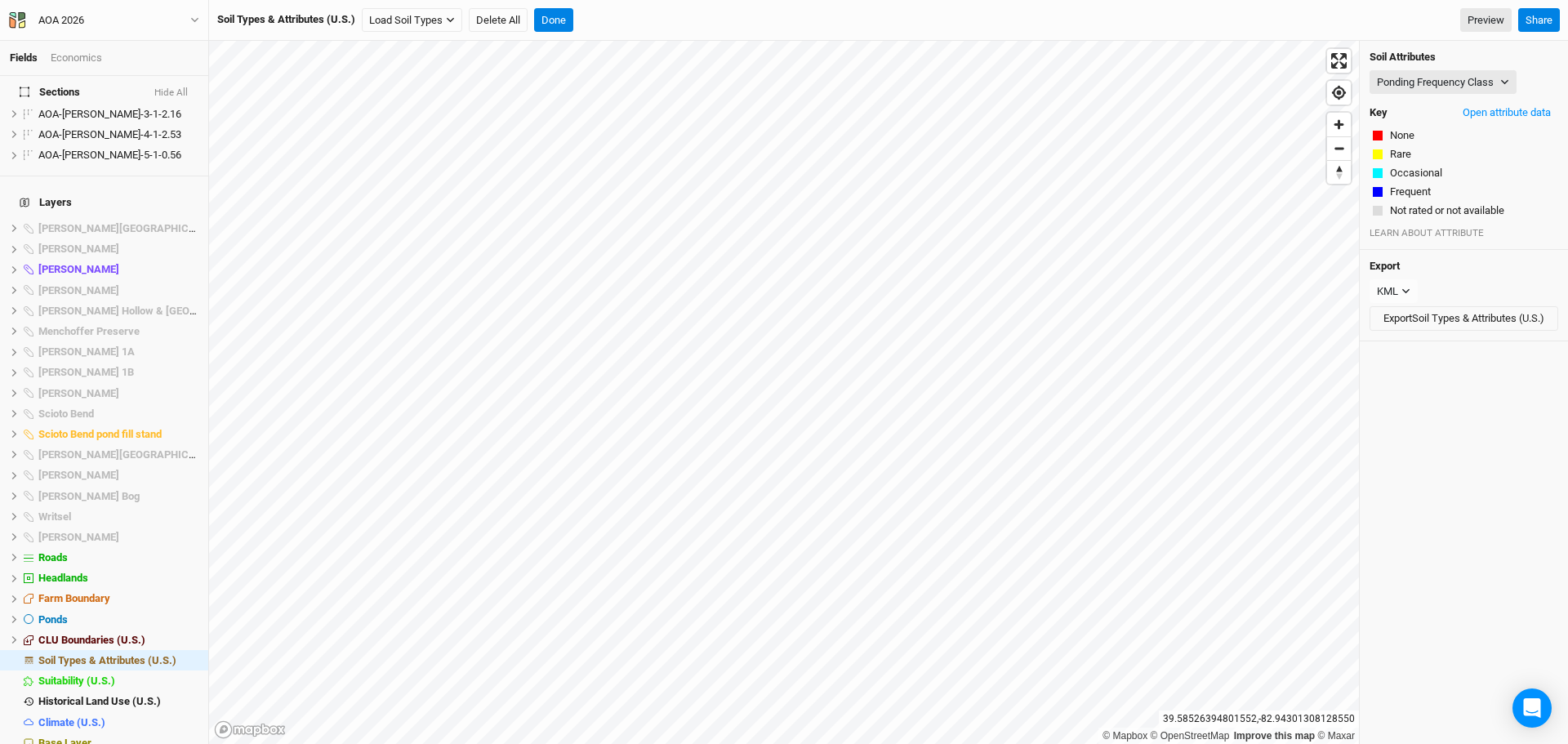
click at [170, 90] on button "Hide All" at bounding box center [171, 94] width 35 height 12
click at [53, 737] on span "Base Layer" at bounding box center [65, 743] width 53 height 13
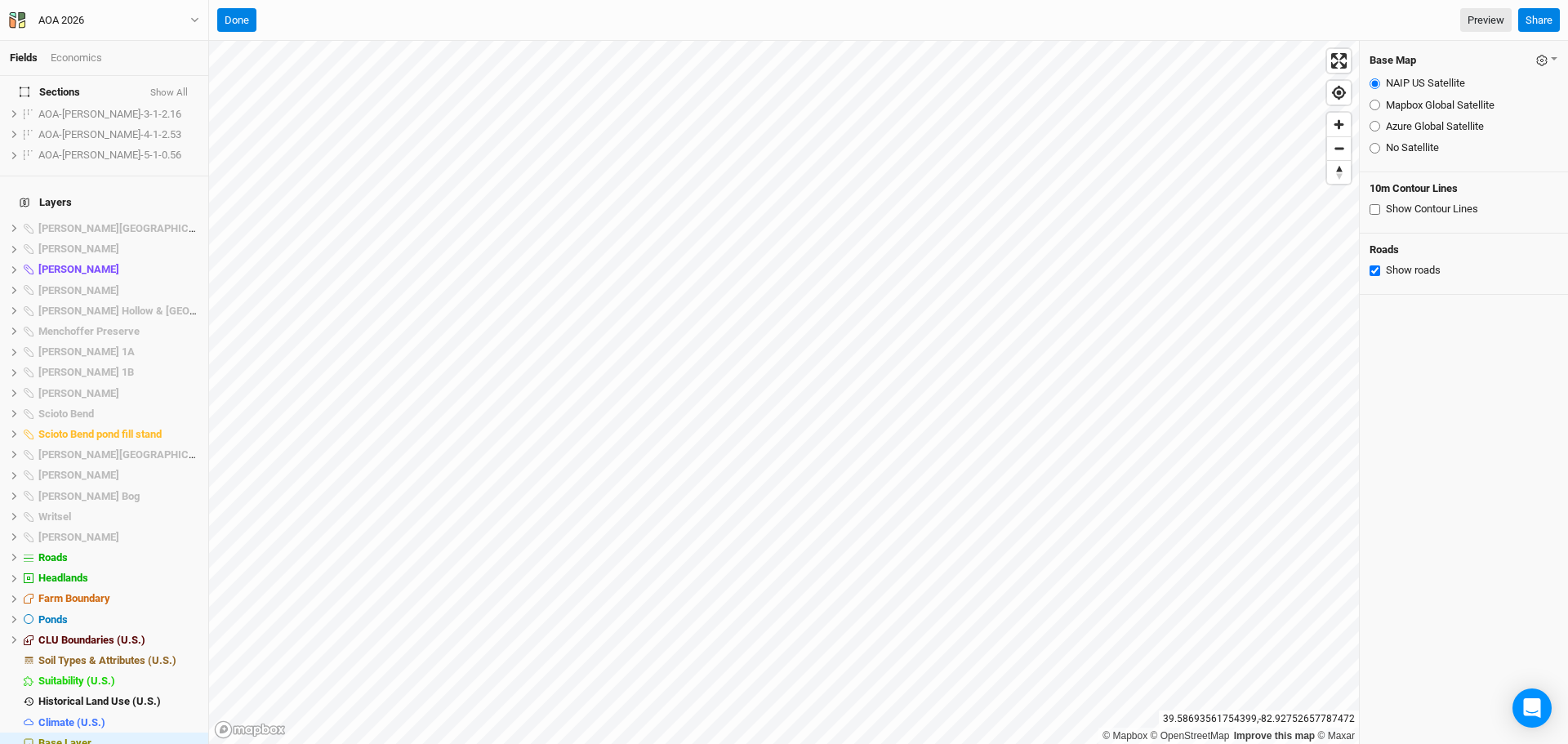
click at [1375, 128] on input "Azure Global Satellite" at bounding box center [1375, 126] width 11 height 11
radio input "true"
click at [80, 655] on span "Soil Types & Attributes (U.S.)" at bounding box center [107, 660] width 138 height 13
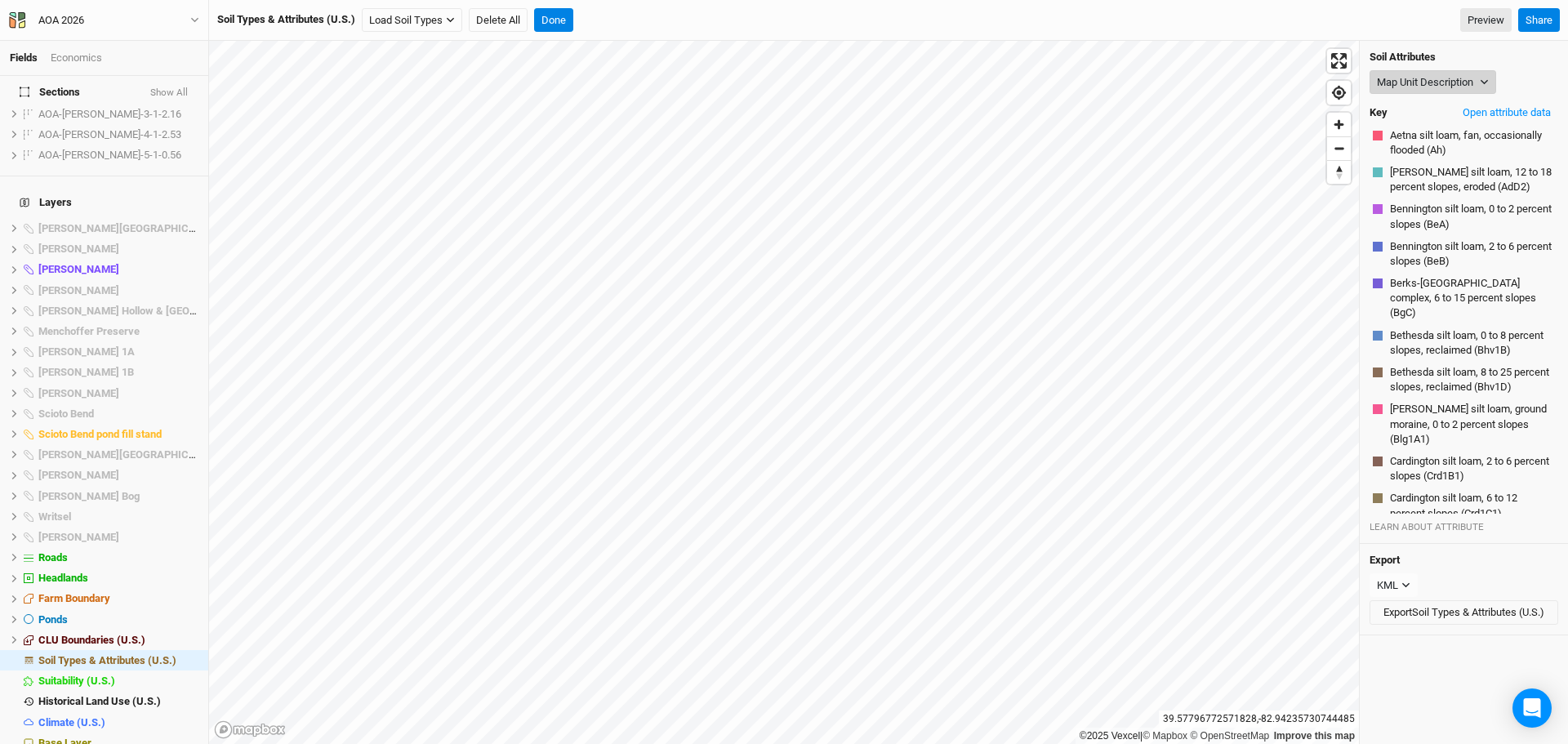
click at [1405, 76] on button "Map Unit Description" at bounding box center [1433, 82] width 126 height 24
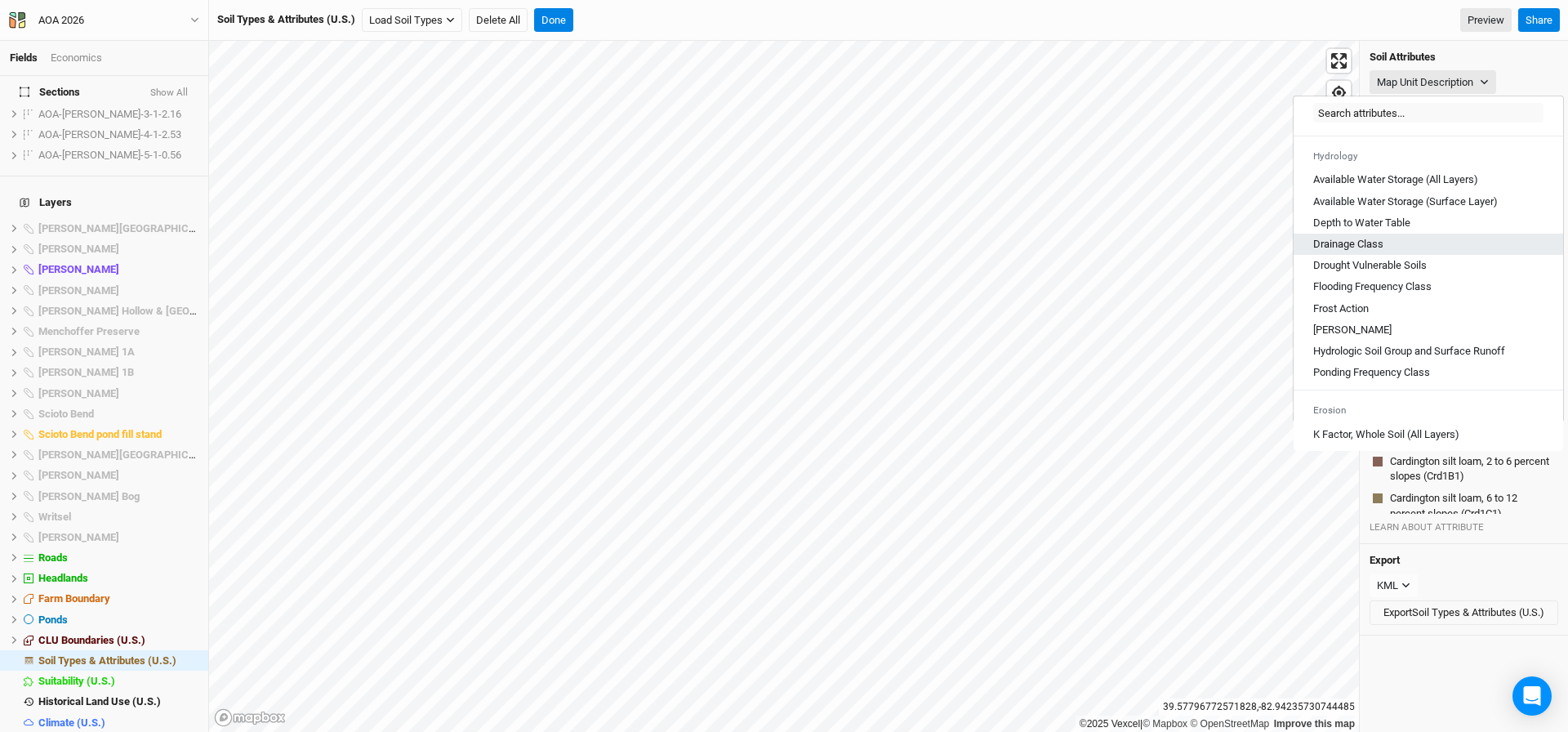
click at [1357, 252] on Class "Drainage Class" at bounding box center [1349, 244] width 70 height 15
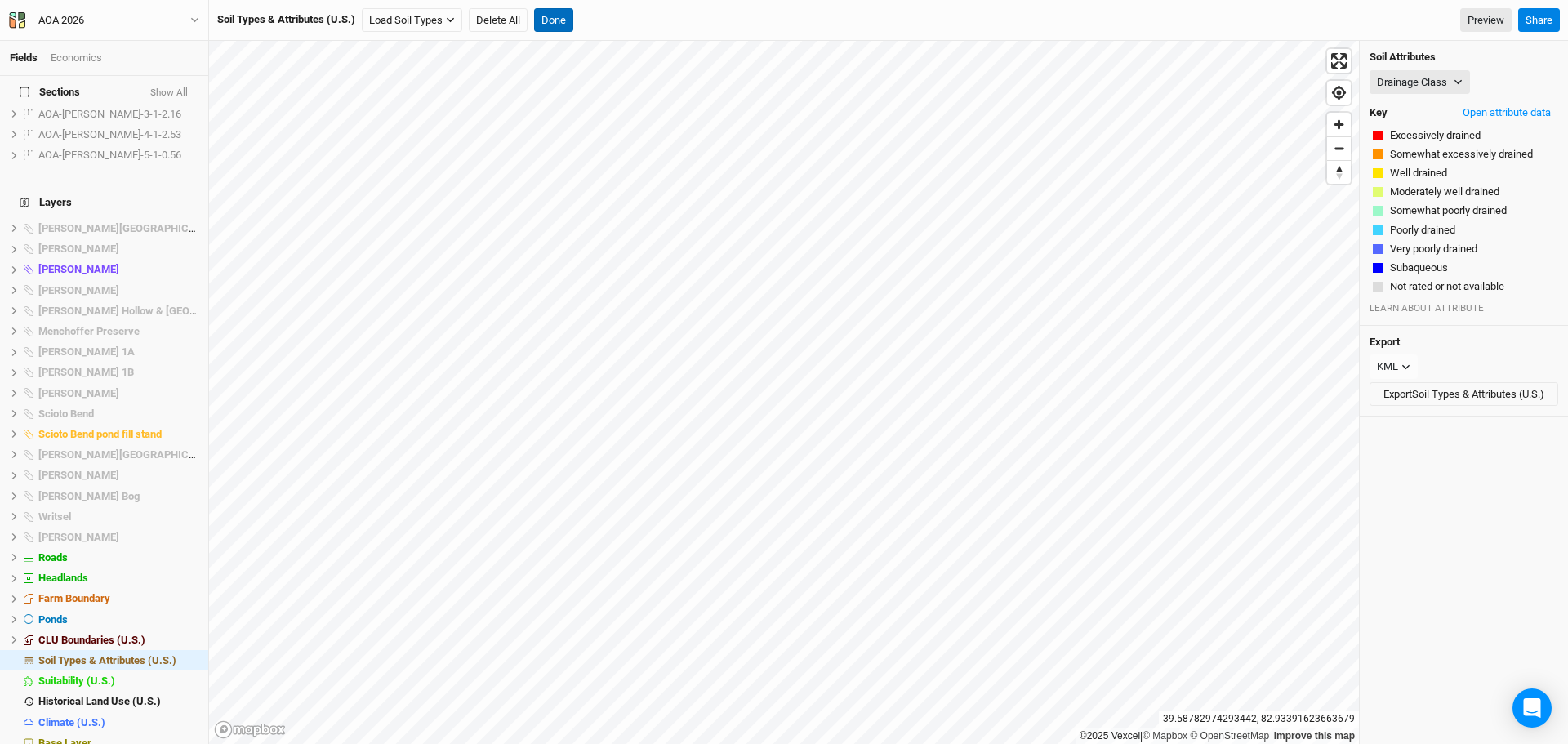
click at [562, 18] on button "Done" at bounding box center [553, 20] width 39 height 24
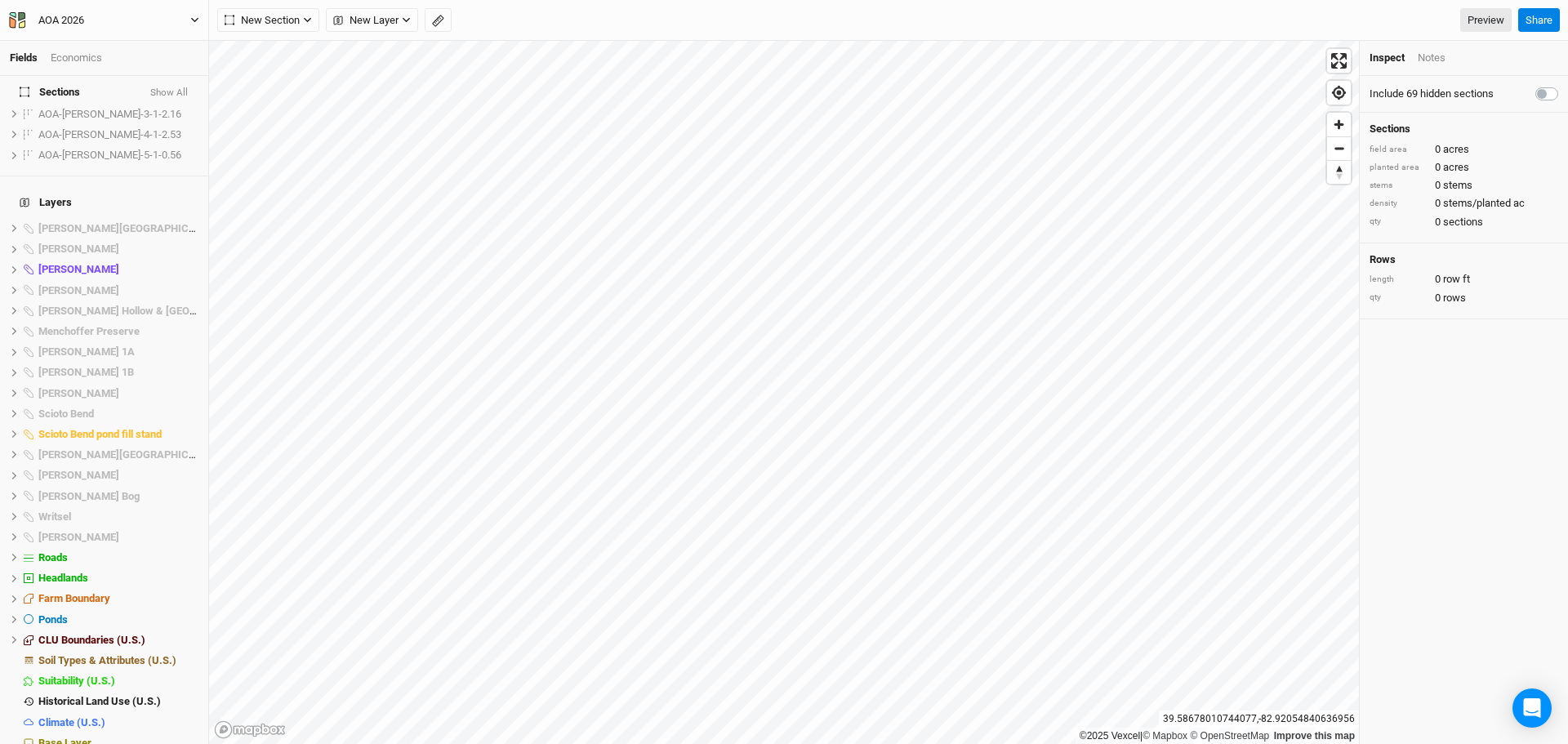
click at [196, 19] on icon "button" at bounding box center [195, 20] width 9 height 9
click at [122, 41] on button "Back" at bounding box center [135, 45] width 129 height 21
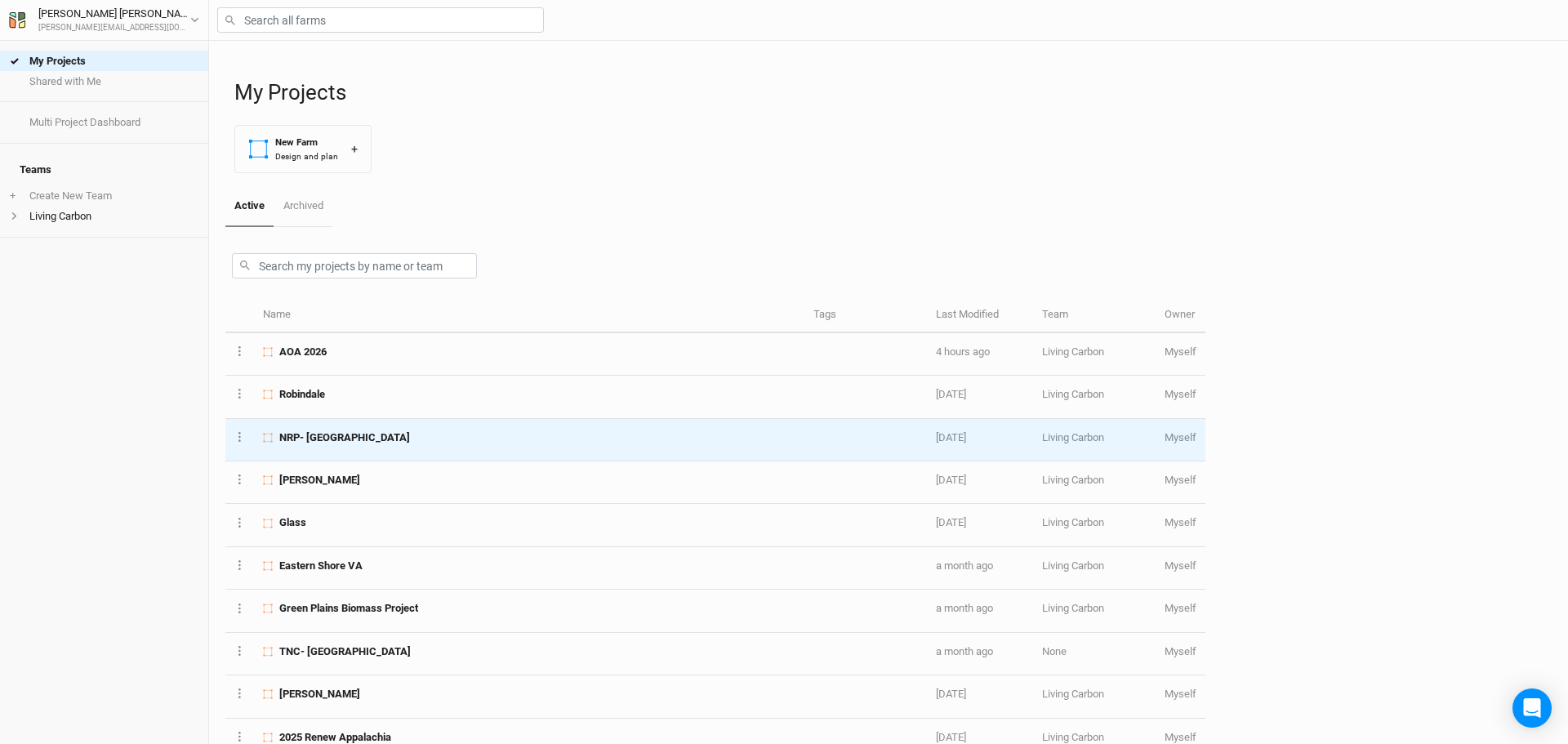
click at [378, 434] on span "NRP- [GEOGRAPHIC_DATA]" at bounding box center [344, 438] width 130 height 15
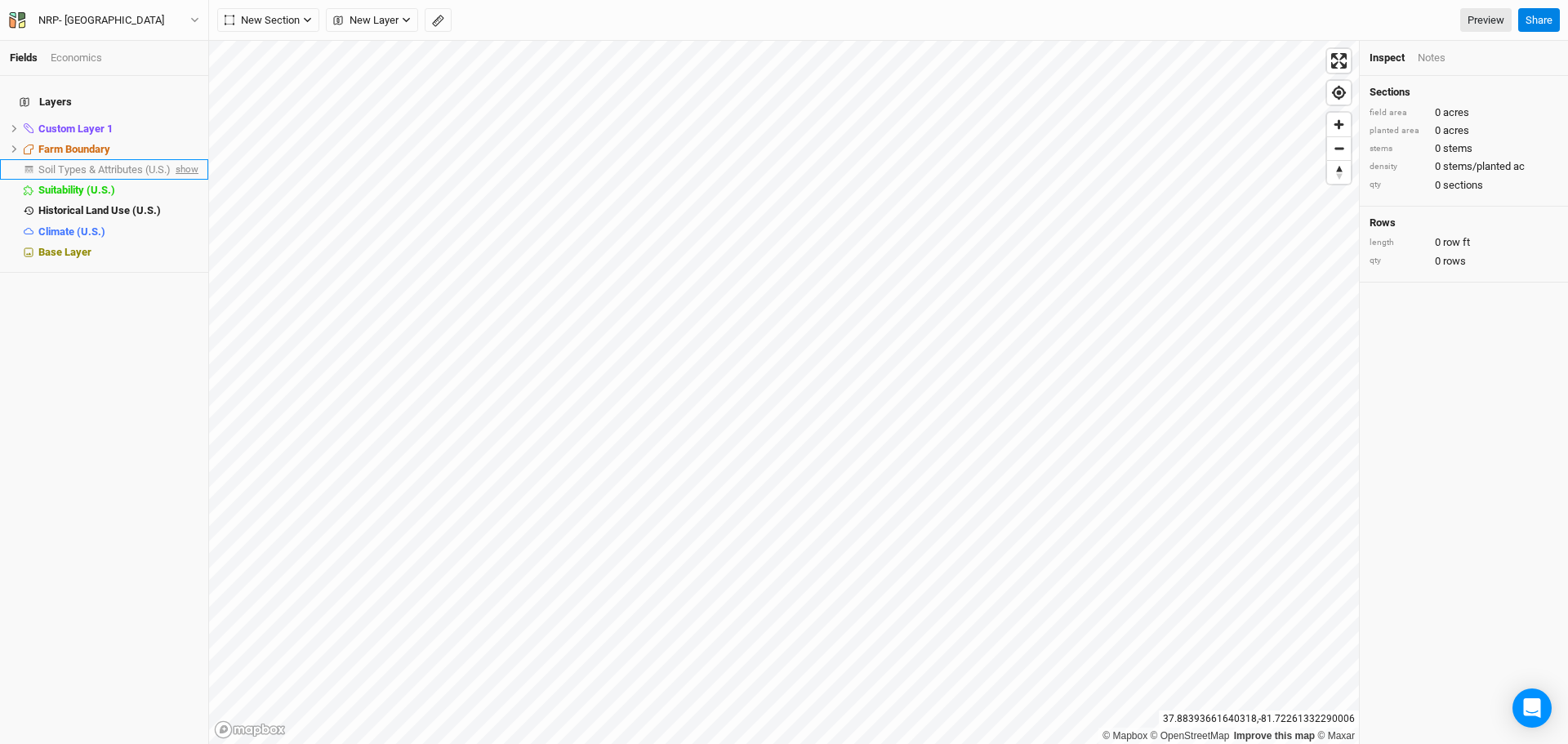
click at [172, 160] on span "show" at bounding box center [185, 170] width 26 height 20
click at [123, 163] on span "Soil Types & Attributes (U.S.)" at bounding box center [107, 169] width 138 height 13
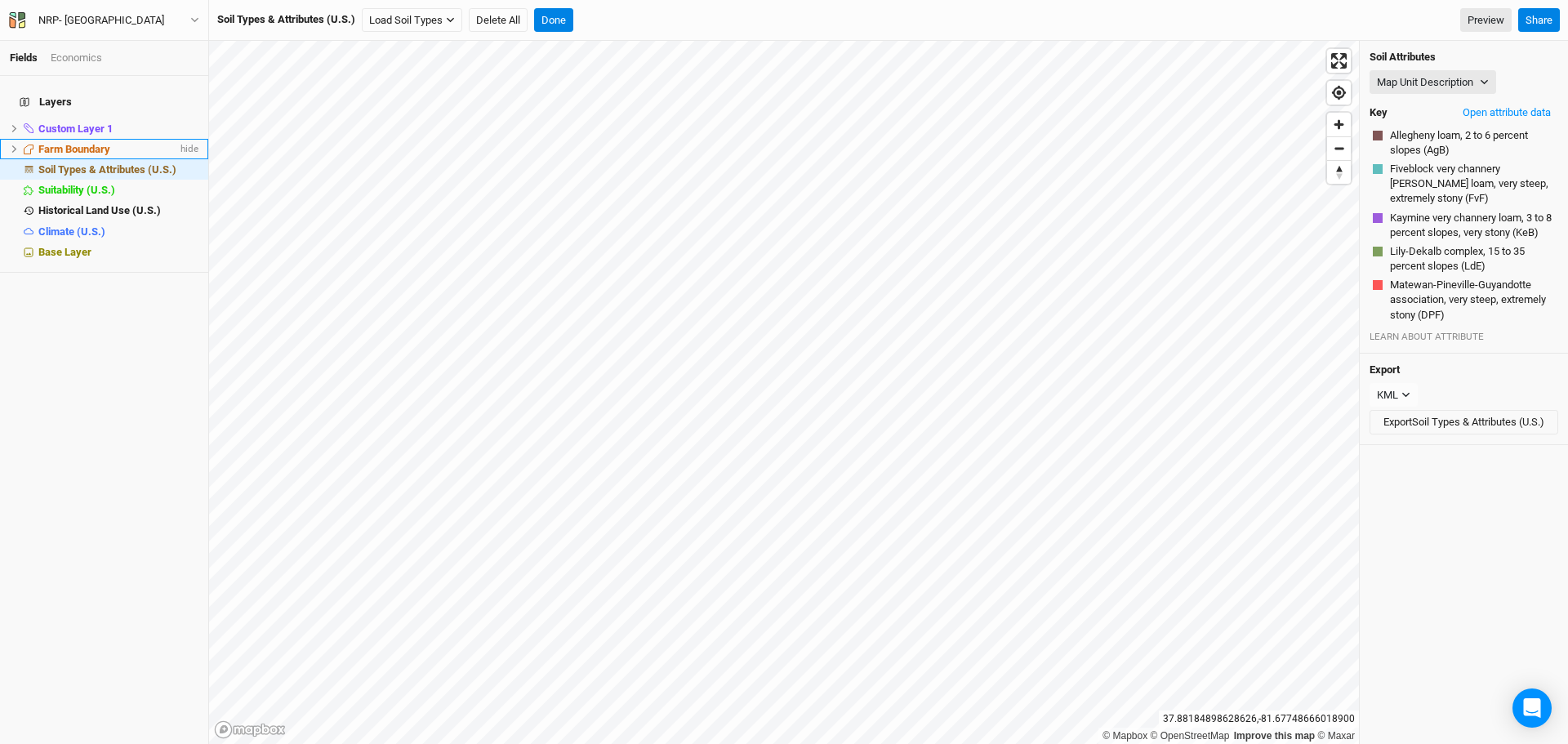
click at [13, 145] on icon at bounding box center [15, 149] width 5 height 8
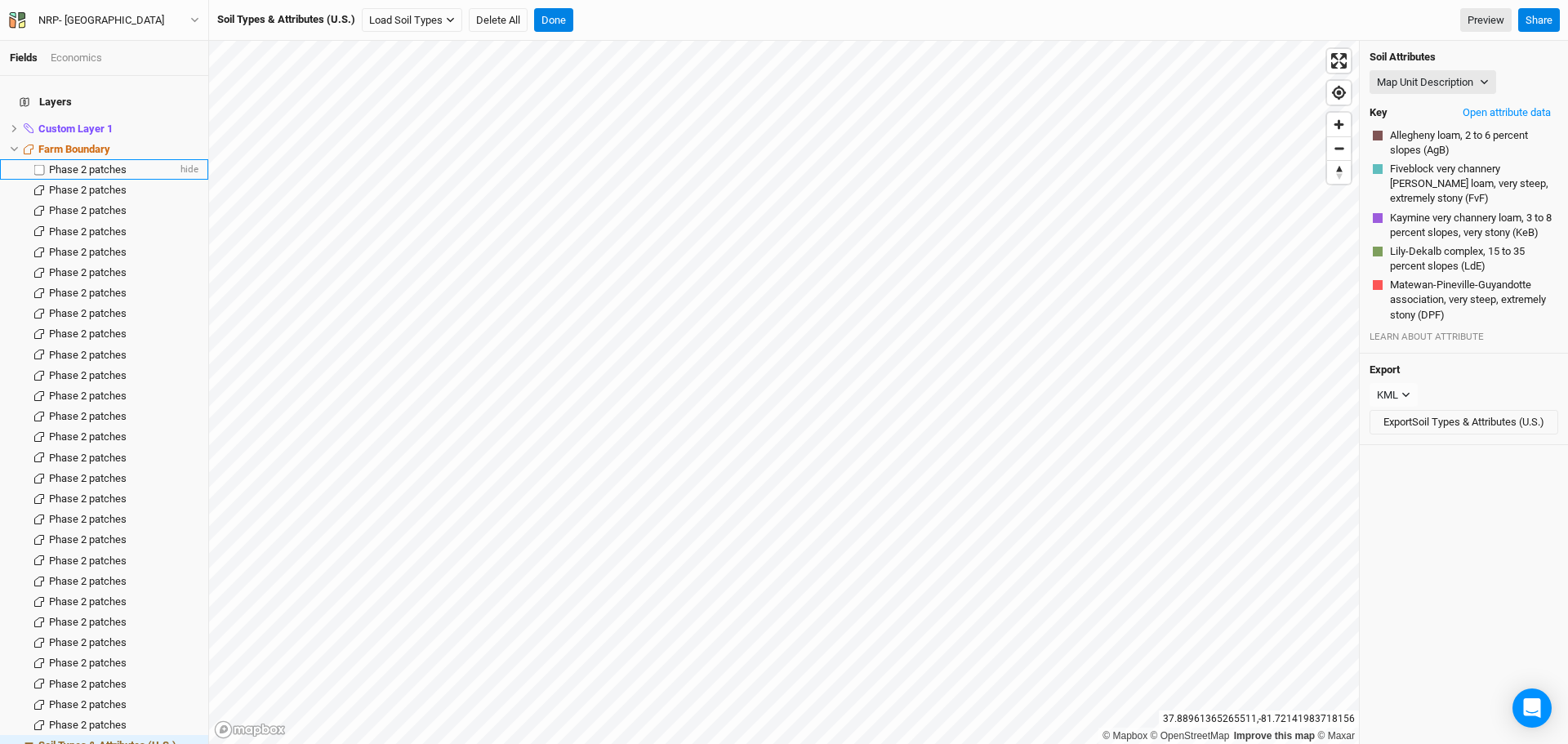
click at [90, 163] on span "Phase 2 patches" at bounding box center [88, 169] width 78 height 13
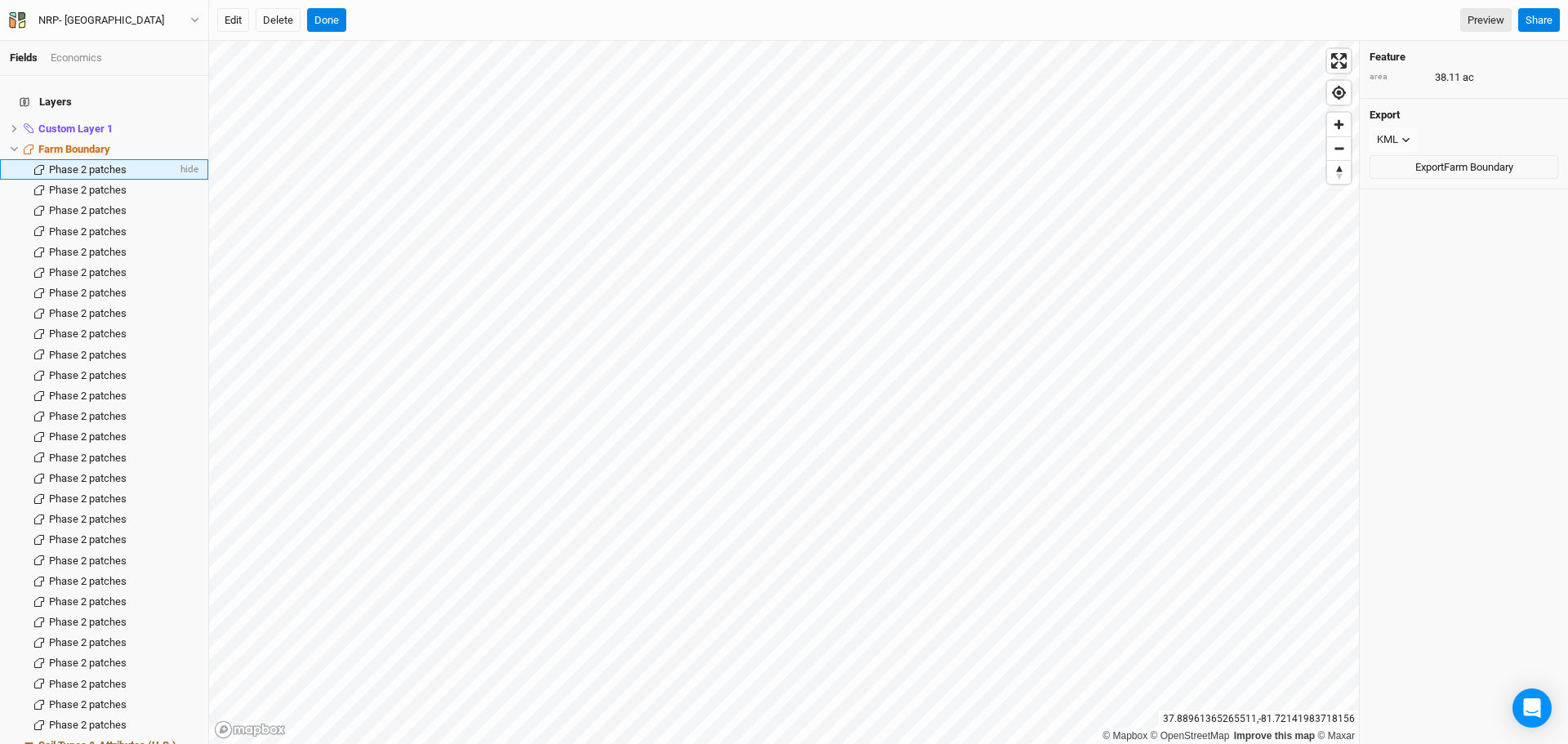
click at [90, 163] on span "Phase 2 patches" at bounding box center [88, 169] width 78 height 13
type input "NRP-[GEOGRAPHIC_DATA] Phase 2-1-1-38.11"
click at [117, 163] on span "NRP-[GEOGRAPHIC_DATA] Phase 2-1-1-38.11" at bounding box center [154, 169] width 210 height 13
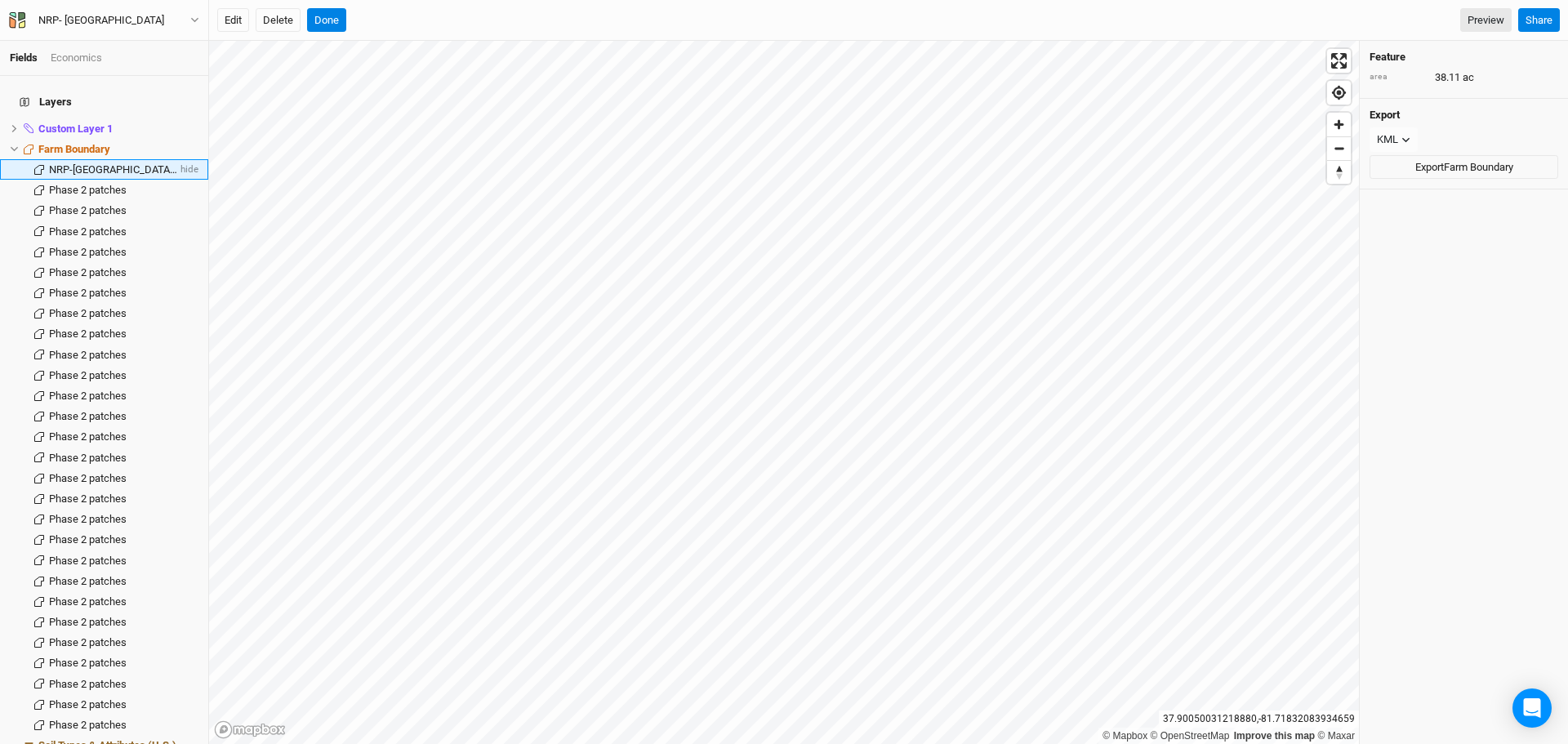
click at [117, 163] on span "NRP-[GEOGRAPHIC_DATA] Phase 2-1-1-38.11" at bounding box center [154, 169] width 210 height 13
click at [121, 162] on input "NRP-[GEOGRAPHIC_DATA] Phase 2-1-1-38.11" at bounding box center [110, 170] width 125 height 15
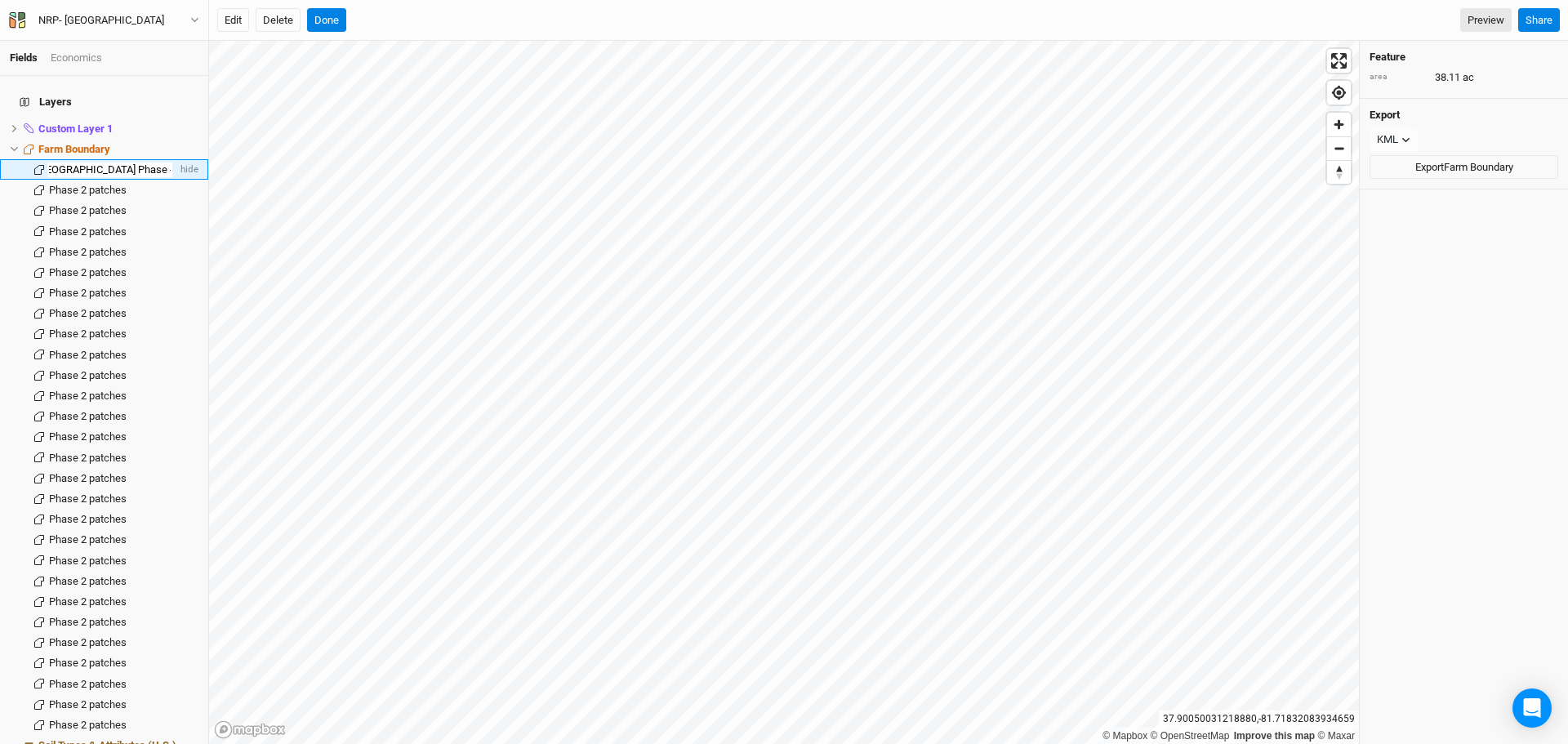
type input "NRP-[GEOGRAPHIC_DATA] Phase 1-1-38.11"
click at [138, 287] on div "Phase 2 patches" at bounding box center [113, 293] width 128 height 13
click at [89, 180] on li "Phase 2 patches hide" at bounding box center [104, 190] width 208 height 20
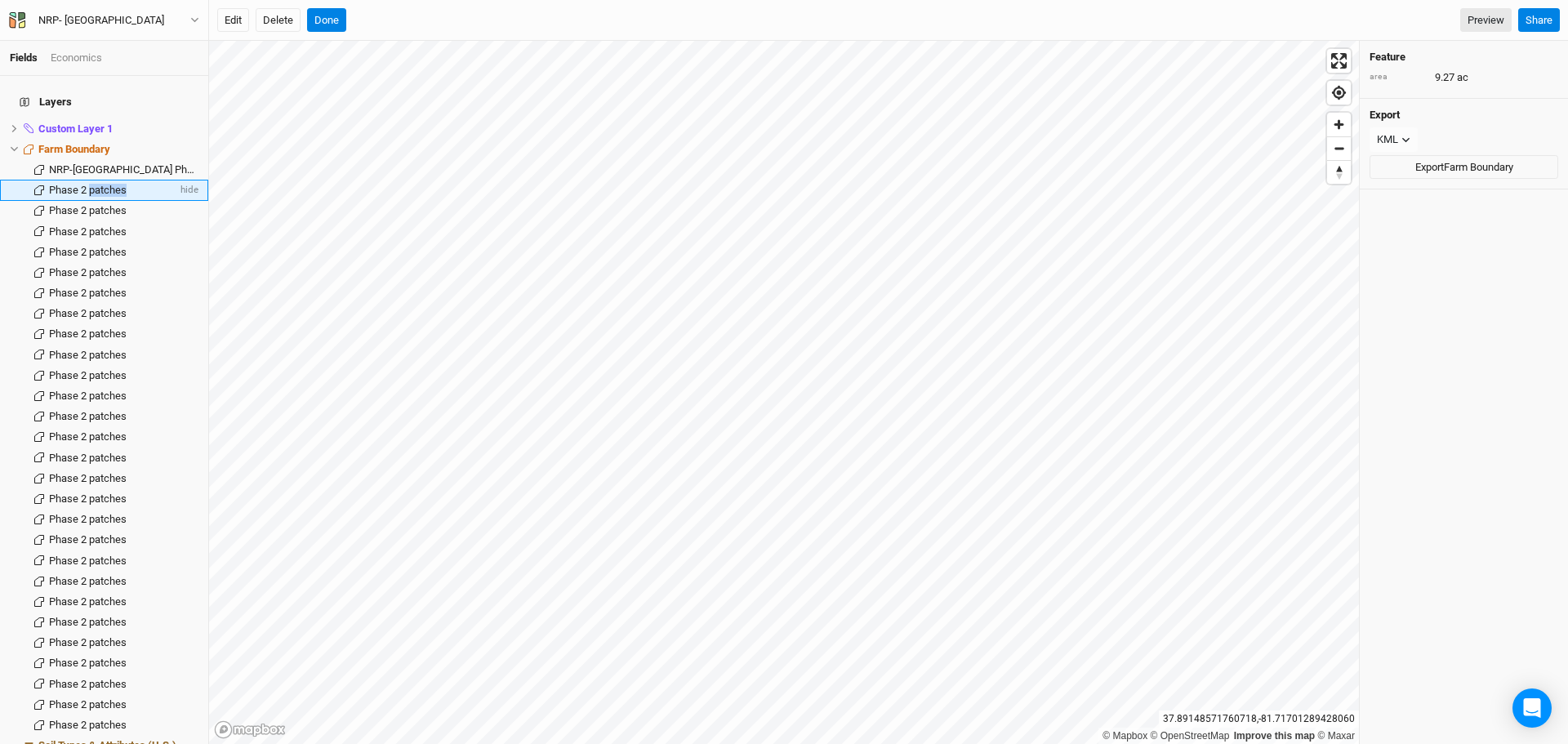
click at [89, 180] on li "Phase 2 patches hide" at bounding box center [104, 190] width 208 height 20
click at [71, 184] on span "Phase 2 patches" at bounding box center [88, 190] width 78 height 13
click at [128, 267] on div "Phase 2 patches" at bounding box center [113, 273] width 128 height 13
click at [83, 163] on span "NRP-[GEOGRAPHIC_DATA] Phase 1-1-38.11" at bounding box center [150, 169] width 201 height 13
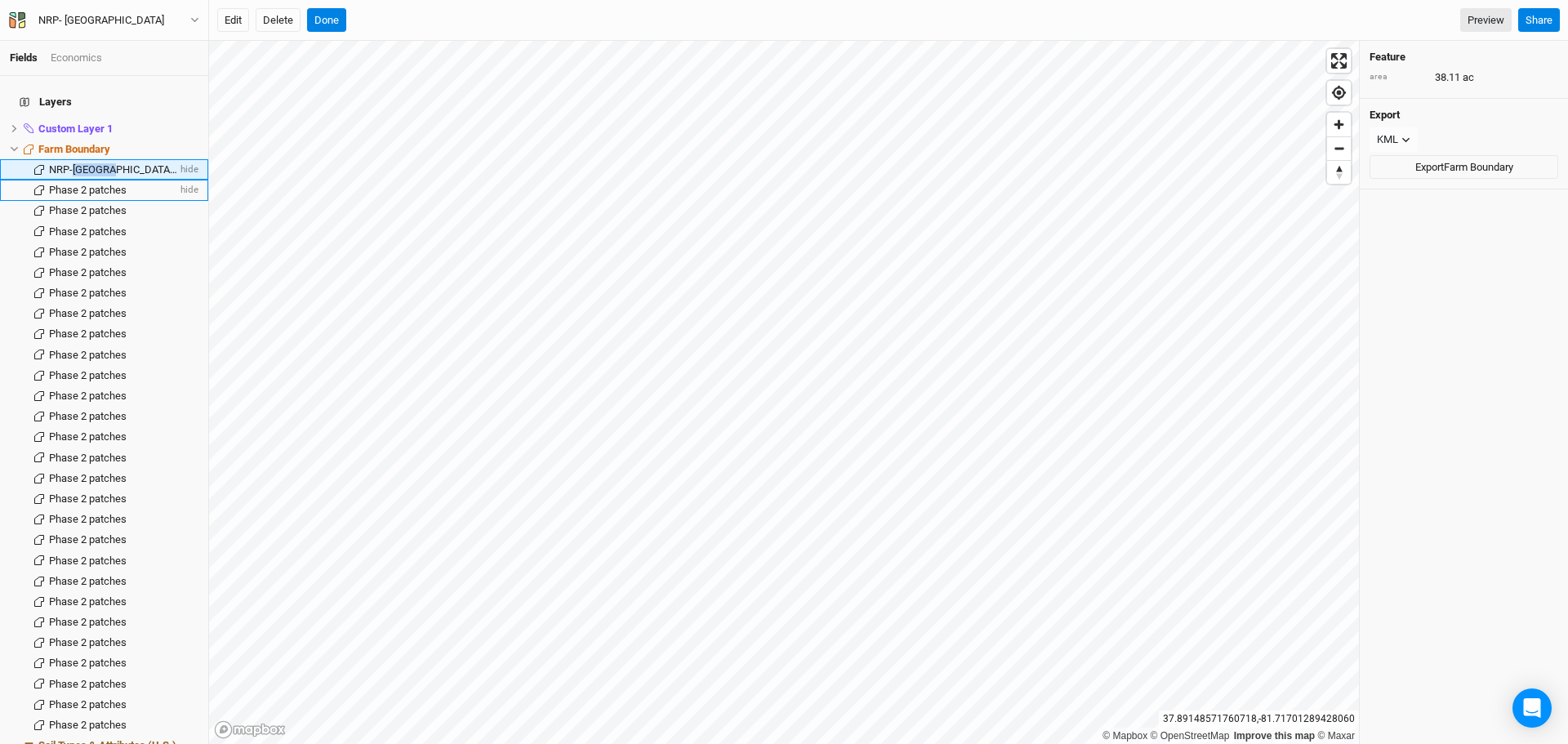
click at [83, 163] on span "NRP-[GEOGRAPHIC_DATA] Phase 1-1-38.11" at bounding box center [150, 169] width 201 height 13
click at [105, 162] on input "NRP-[GEOGRAPHIC_DATA] Phase 1-1-38.11" at bounding box center [110, 170] width 125 height 15
click at [80, 162] on input "NRP-[GEOGRAPHIC_DATA] Phase 1-1-38.11" at bounding box center [110, 170] width 125 height 15
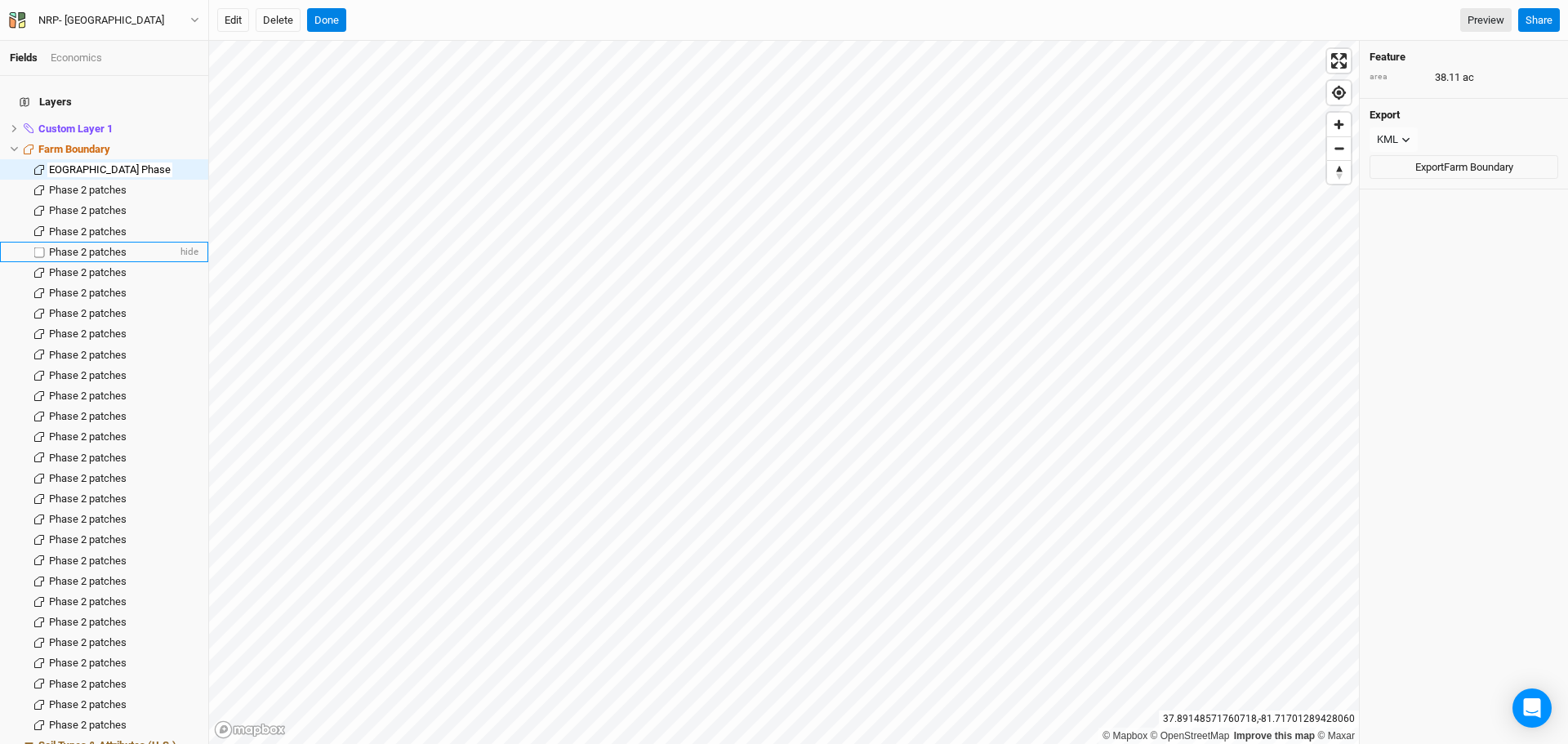
click at [105, 246] on span "Phase 2 patches" at bounding box center [88, 252] width 78 height 13
click at [95, 163] on span "NRP-[GEOGRAPHIC_DATA] Phase 1-1-38.11" at bounding box center [150, 169] width 201 height 13
type input "Stand 1"
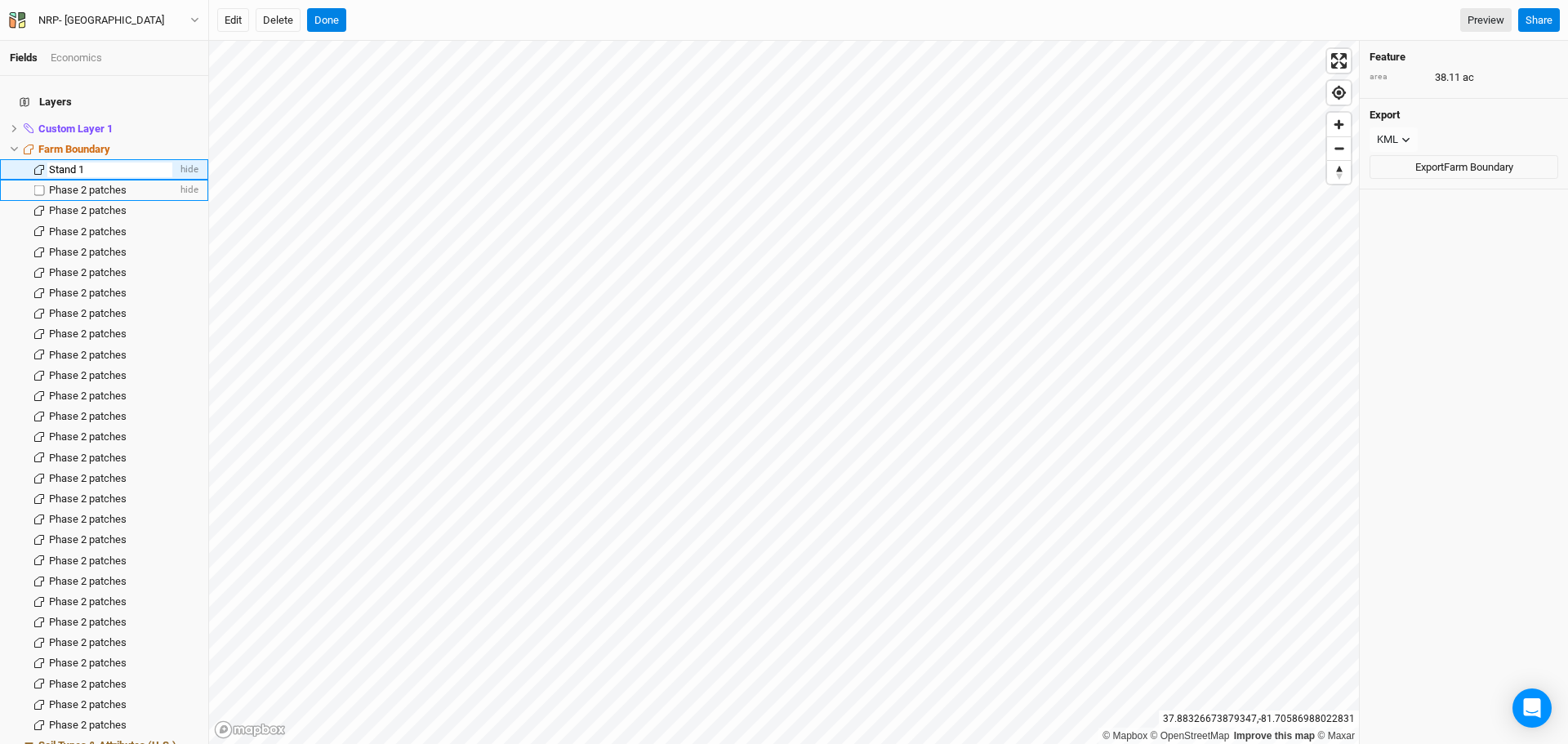
click at [80, 184] on span "Phase 2 patches" at bounding box center [88, 190] width 78 height 13
type input "Stand 2"
click at [86, 206] on span "Phase 2 patches" at bounding box center [88, 210] width 78 height 13
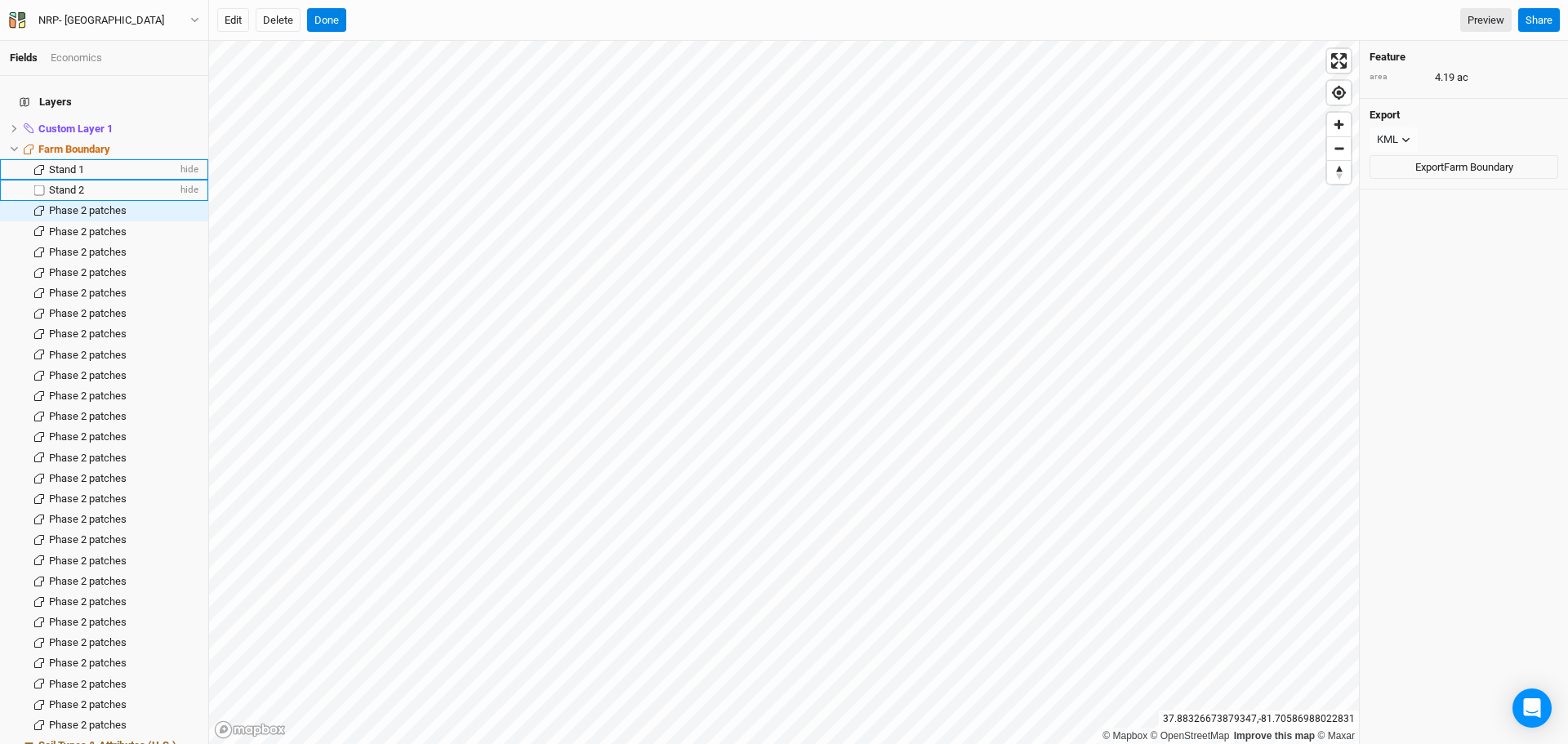
click at [88, 184] on div "Stand 2" at bounding box center [113, 191] width 128 height 13
click at [79, 163] on span "Stand 1" at bounding box center [67, 169] width 35 height 13
click at [74, 204] on span "Phase 2 patches" at bounding box center [88, 210] width 78 height 13
type input "Stand 3"
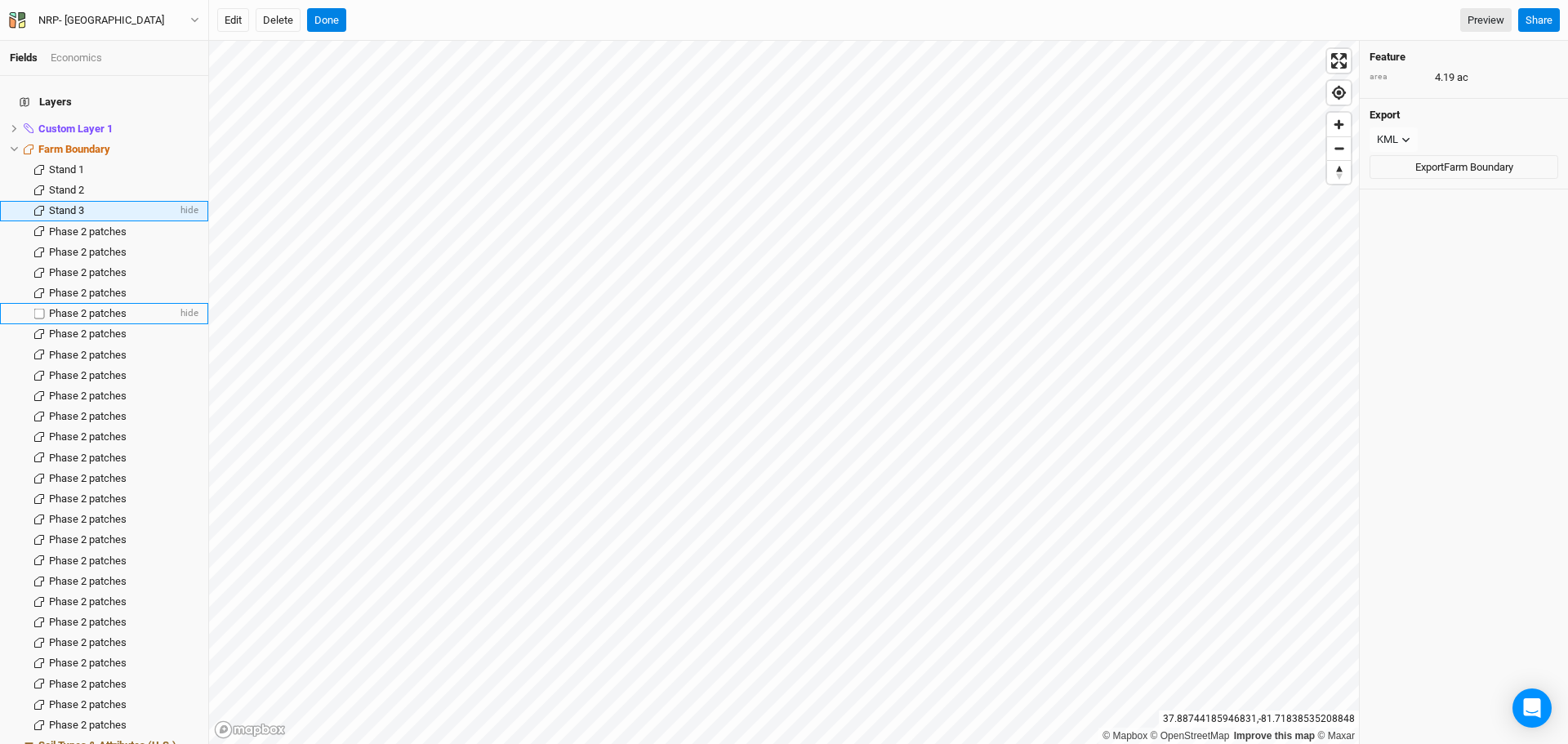
click at [96, 307] on span "Phase 2 patches" at bounding box center [88, 313] width 78 height 13
click at [71, 184] on span "Stand 2" at bounding box center [67, 190] width 35 height 13
click at [59, 204] on span "Stand 3" at bounding box center [67, 210] width 35 height 13
click at [73, 226] on span "Phase 2 patches" at bounding box center [88, 232] width 78 height 13
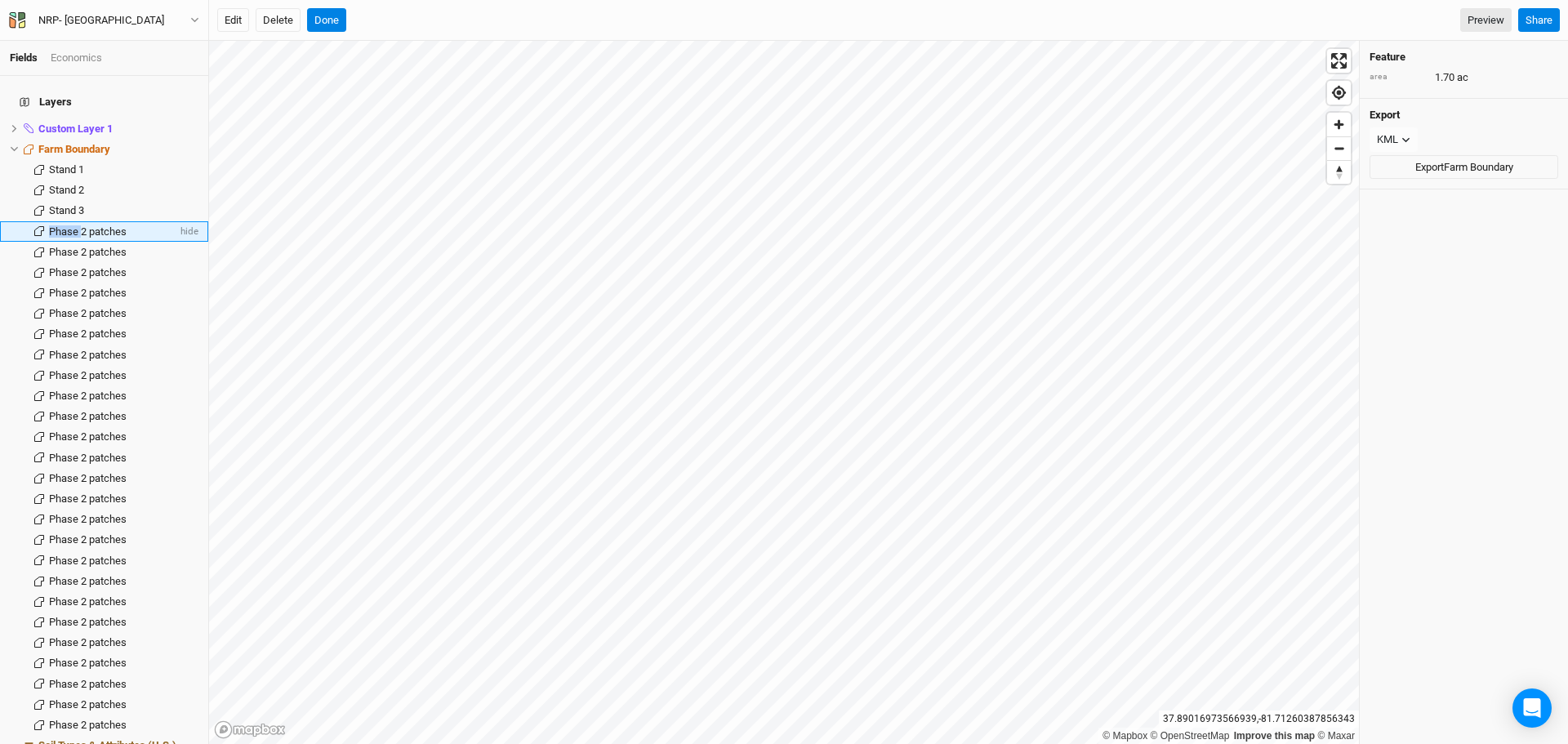
click at [73, 226] on span "Phase 2 patches" at bounding box center [88, 232] width 78 height 13
type input "Stand 4"
click at [95, 246] on span "Phase 2 patches" at bounding box center [88, 252] width 78 height 13
click at [54, 226] on span "Stand 4" at bounding box center [67, 232] width 35 height 13
click at [68, 246] on span "Phase 2 patches" at bounding box center [88, 252] width 78 height 13
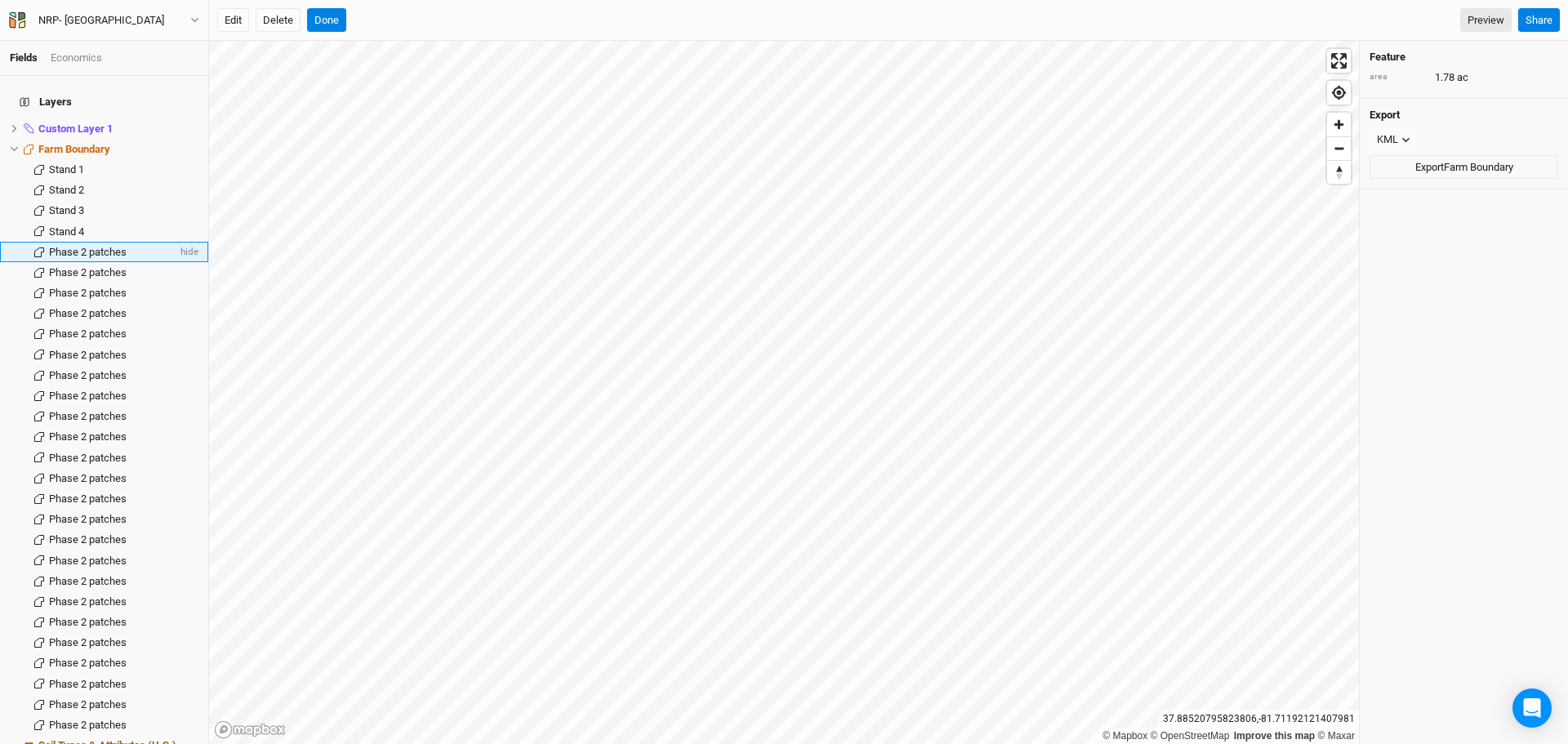
click at [68, 246] on span "Phase 2 patches" at bounding box center [88, 252] width 78 height 13
type input "Stand 5"
click at [78, 267] on span "Phase 2 patches" at bounding box center [88, 273] width 78 height 13
click at [77, 267] on span "Phase 2 patches" at bounding box center [88, 273] width 78 height 13
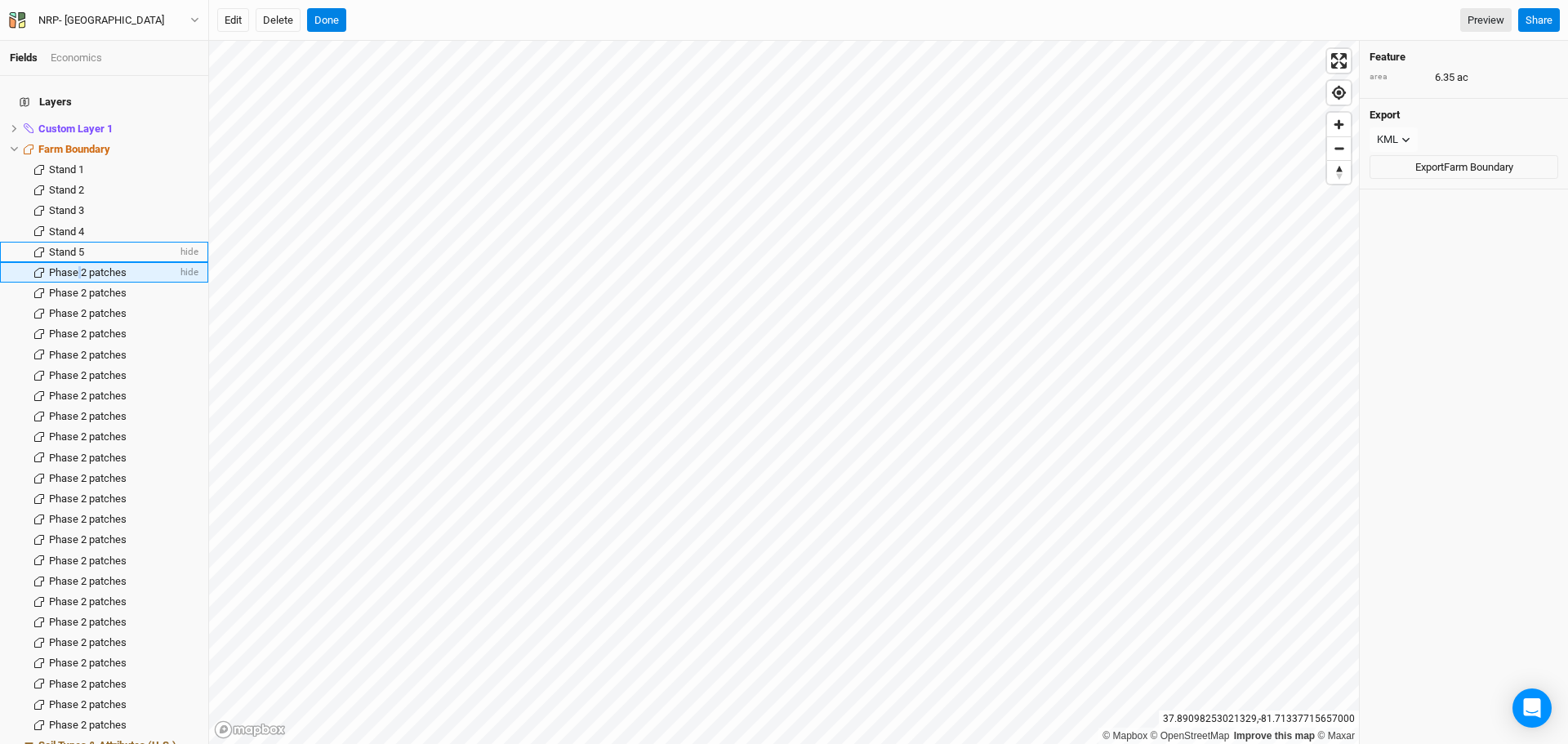
click at [77, 267] on span "Phase 2 patches" at bounding box center [88, 273] width 78 height 13
type input "Stand 6"
click at [92, 289] on span "Phase 2 patches" at bounding box center [88, 293] width 78 height 13
click at [75, 262] on li "Stand 6 hide" at bounding box center [104, 273] width 208 height 20
click at [64, 287] on span "Phase 2 patches" at bounding box center [88, 293] width 78 height 13
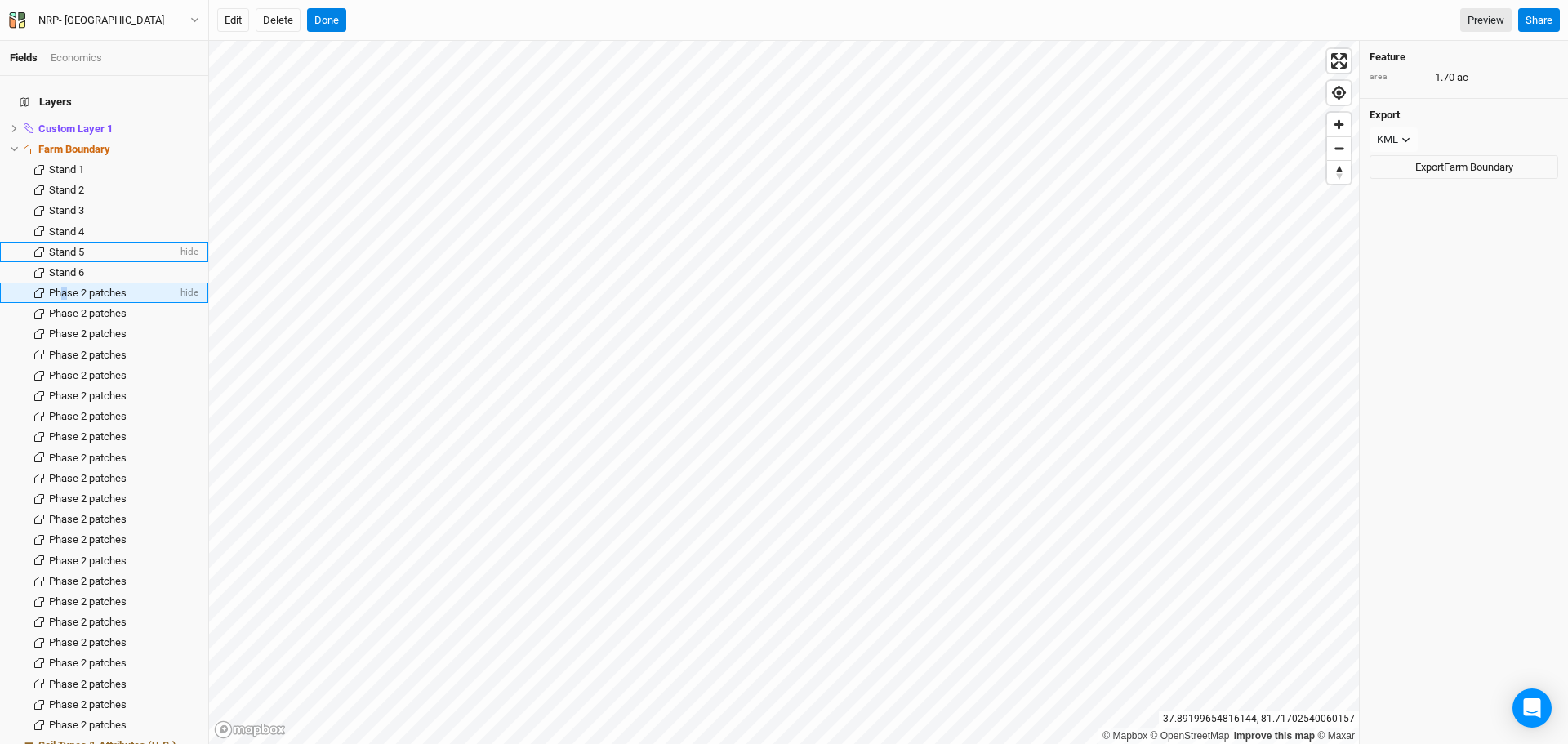
click at [65, 287] on span "Phase 2 patches" at bounding box center [88, 293] width 78 height 13
type input "Stand 7"
click at [64, 324] on li "Phase 2 patches hide" at bounding box center [104, 334] width 208 height 20
click at [77, 287] on span "Stand 7" at bounding box center [67, 293] width 35 height 13
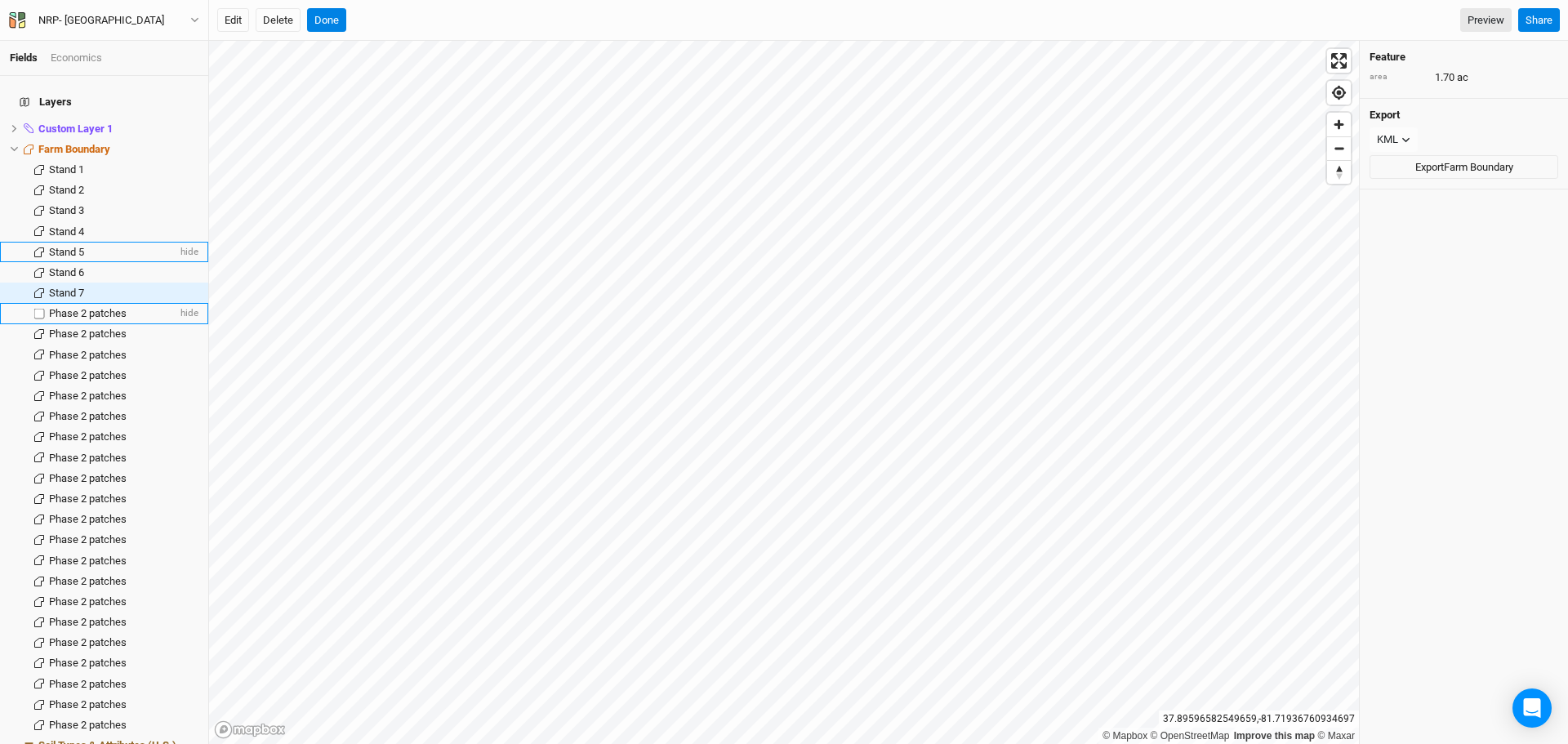
click at [84, 303] on li "Phase 2 patches hide" at bounding box center [104, 313] width 208 height 20
click at [80, 303] on li "Phase 2 patches hide" at bounding box center [104, 313] width 208 height 20
click at [63, 303] on li "Phase 2 patches hide" at bounding box center [104, 313] width 208 height 20
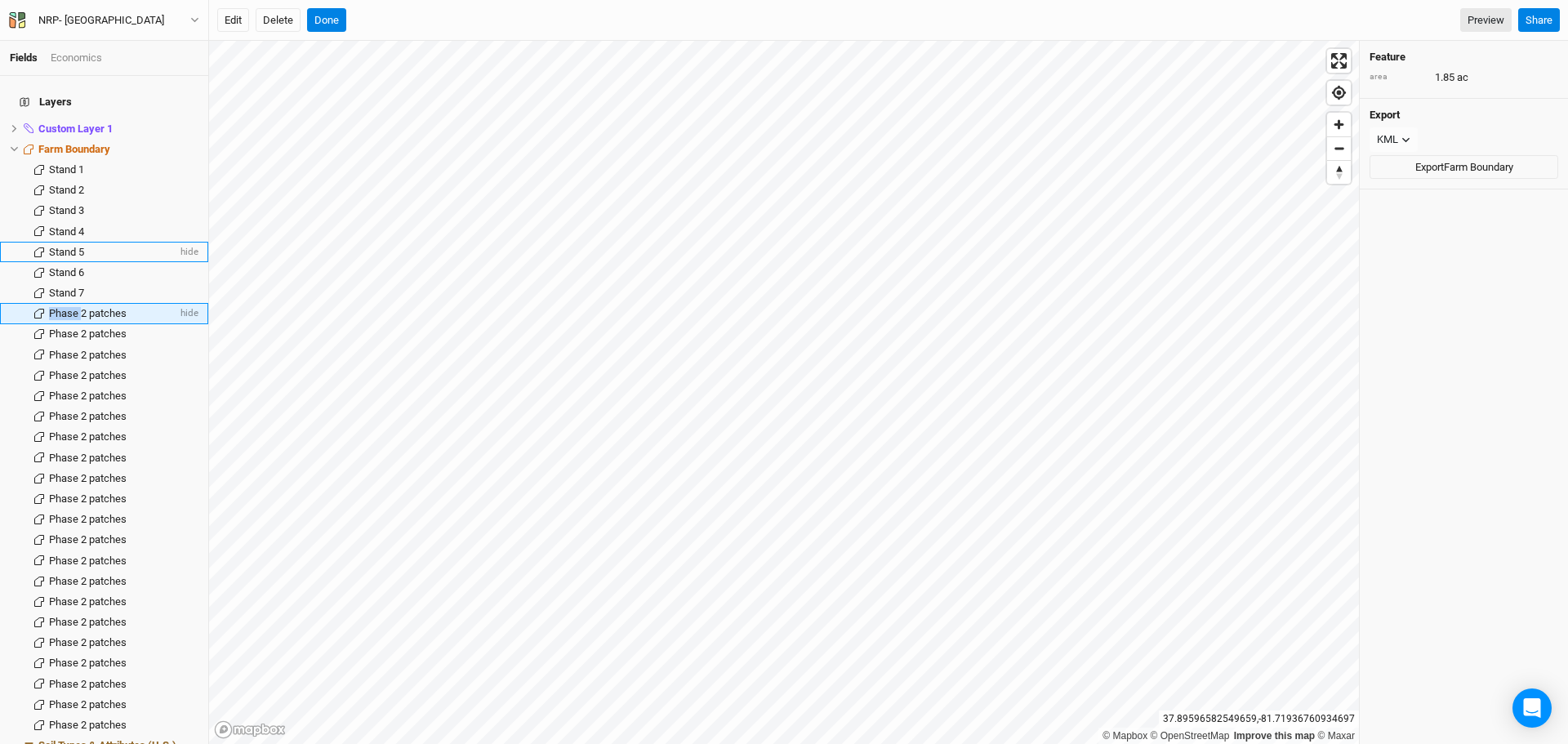
click at [63, 303] on li "Phase 2 patches hide" at bounding box center [104, 313] width 208 height 20
drag, startPoint x: 135, startPoint y: 364, endPoint x: 126, endPoint y: 342, distance: 23.8
click at [134, 369] on div "Phase 2 patches" at bounding box center [124, 376] width 150 height 13
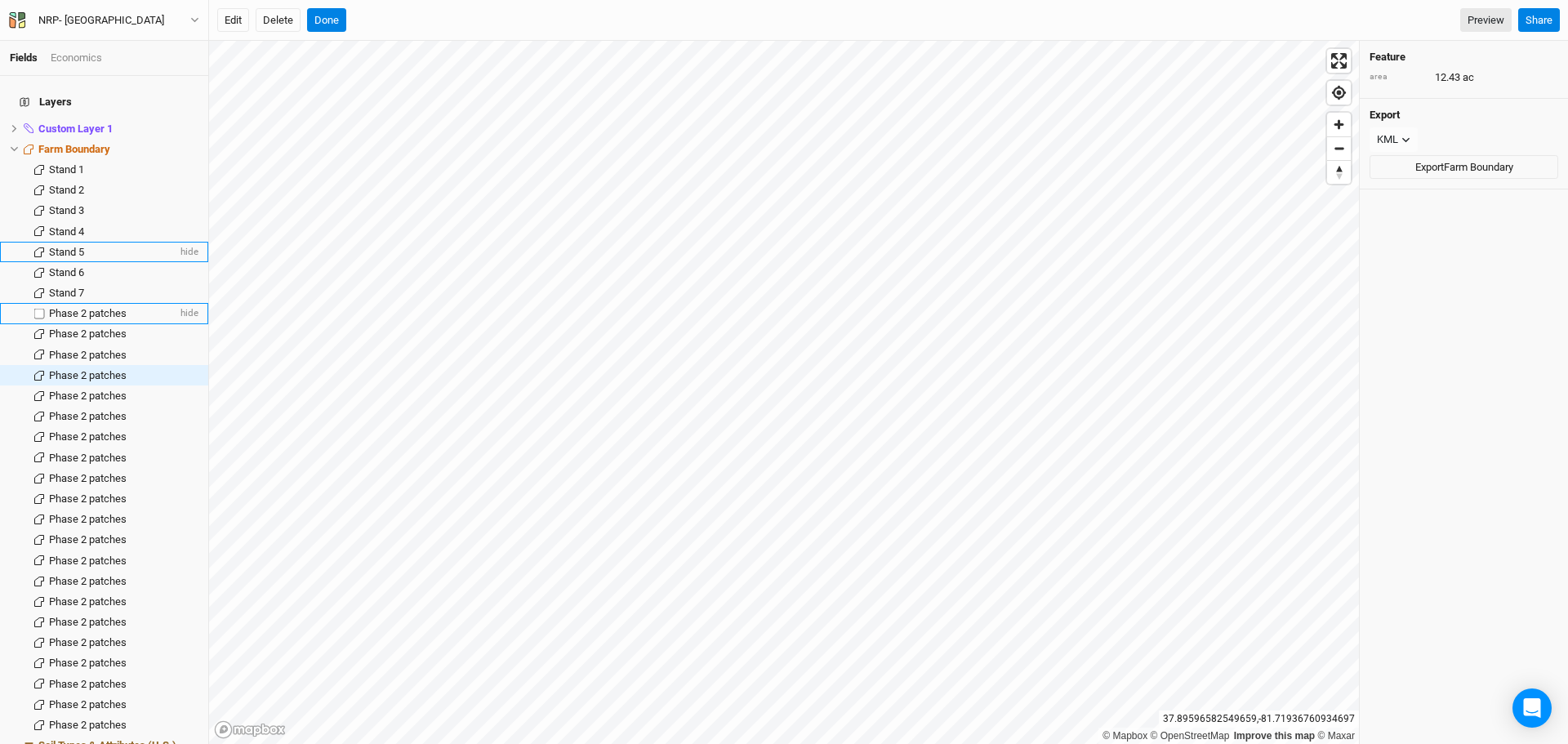
click at [63, 307] on span "Phase 2 patches" at bounding box center [88, 313] width 78 height 13
type input "Stand 8"
click at [69, 328] on span "Phase 2 patches" at bounding box center [88, 334] width 78 height 13
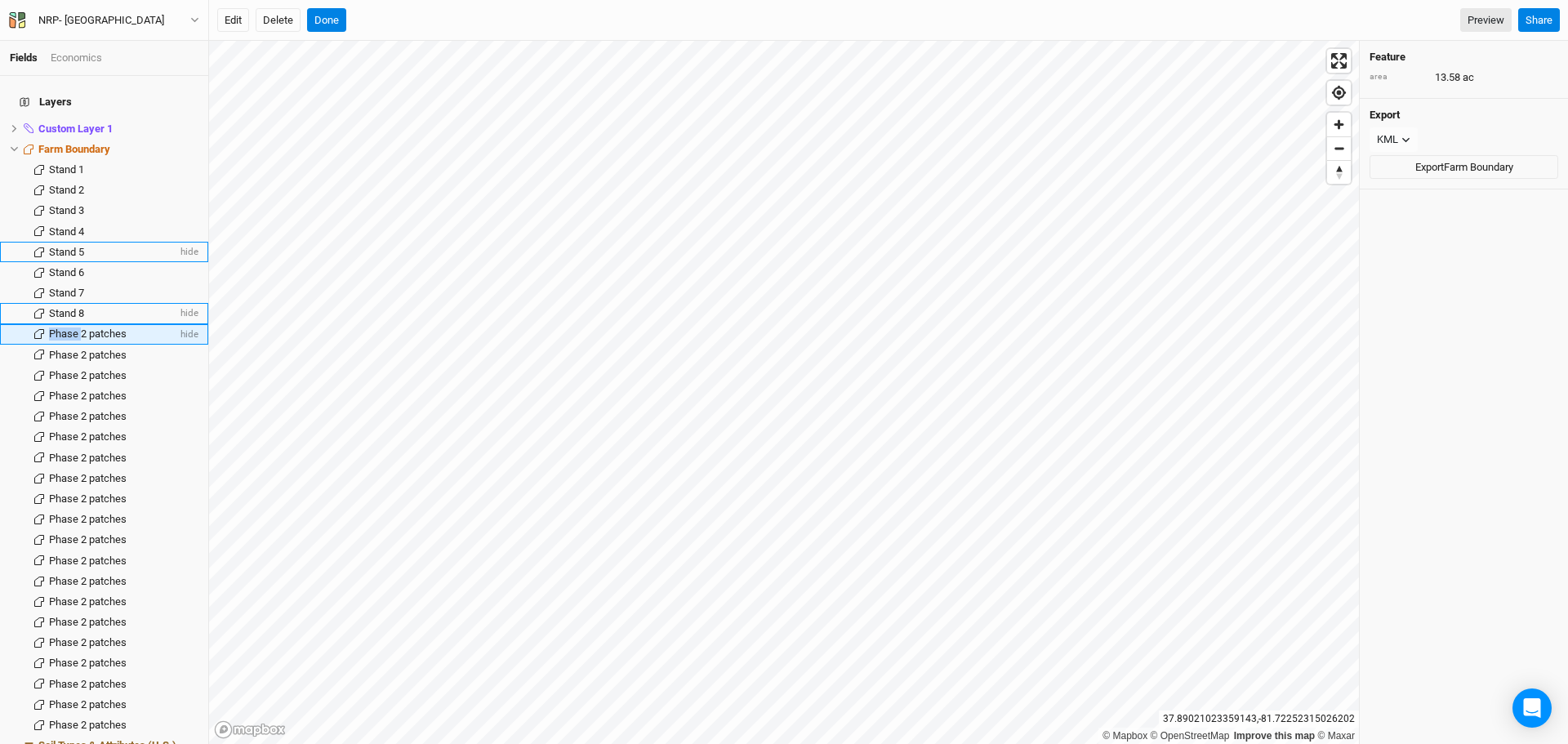
click at [69, 328] on span "Phase 2 patches" at bounding box center [88, 334] width 78 height 13
type input "Stand 9"
click at [81, 349] on span "Phase 2 patches" at bounding box center [88, 354] width 78 height 13
click at [58, 349] on span "Phase 2 patches" at bounding box center [88, 354] width 78 height 13
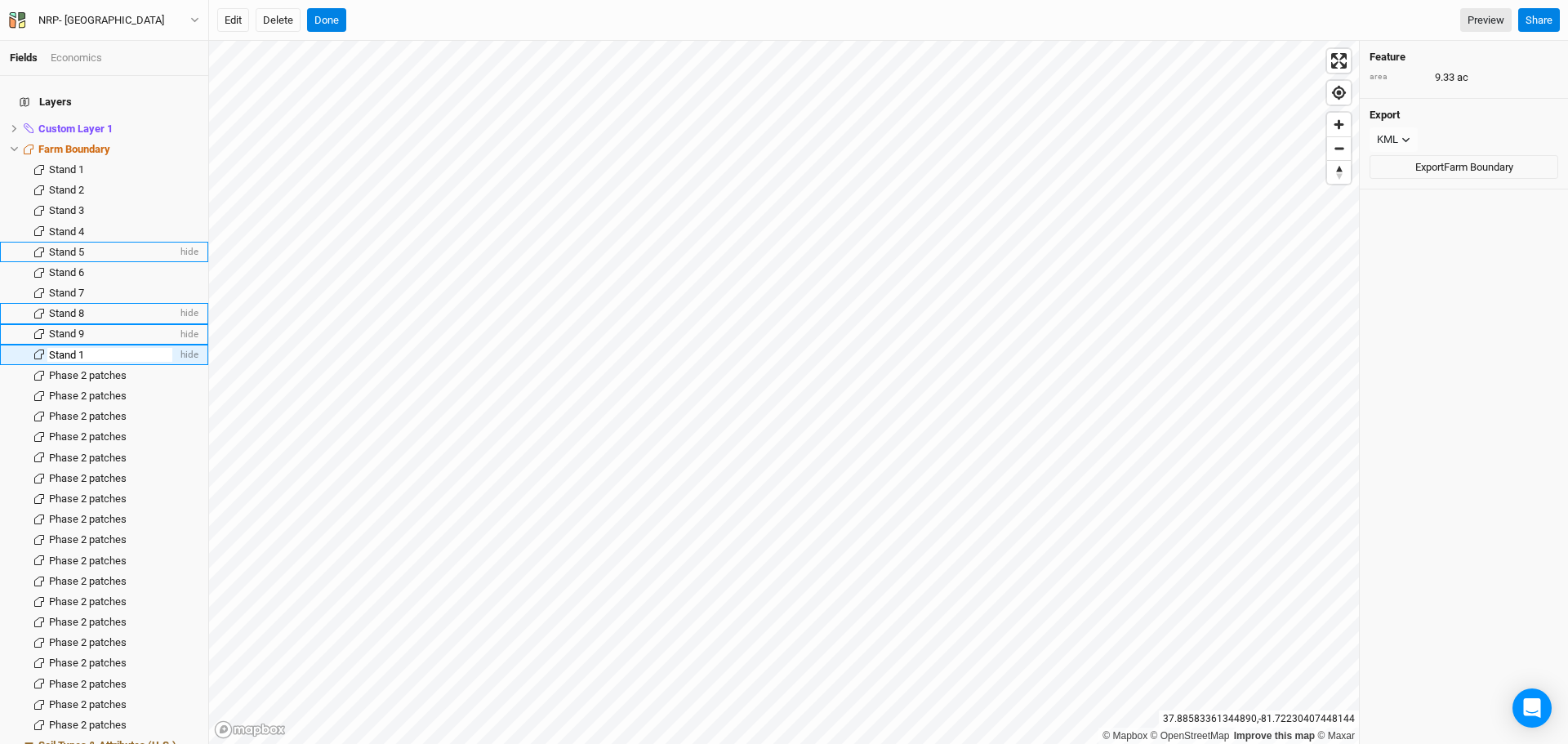
type input "Stand 10"
click at [326, 18] on button "Done" at bounding box center [326, 20] width 39 height 24
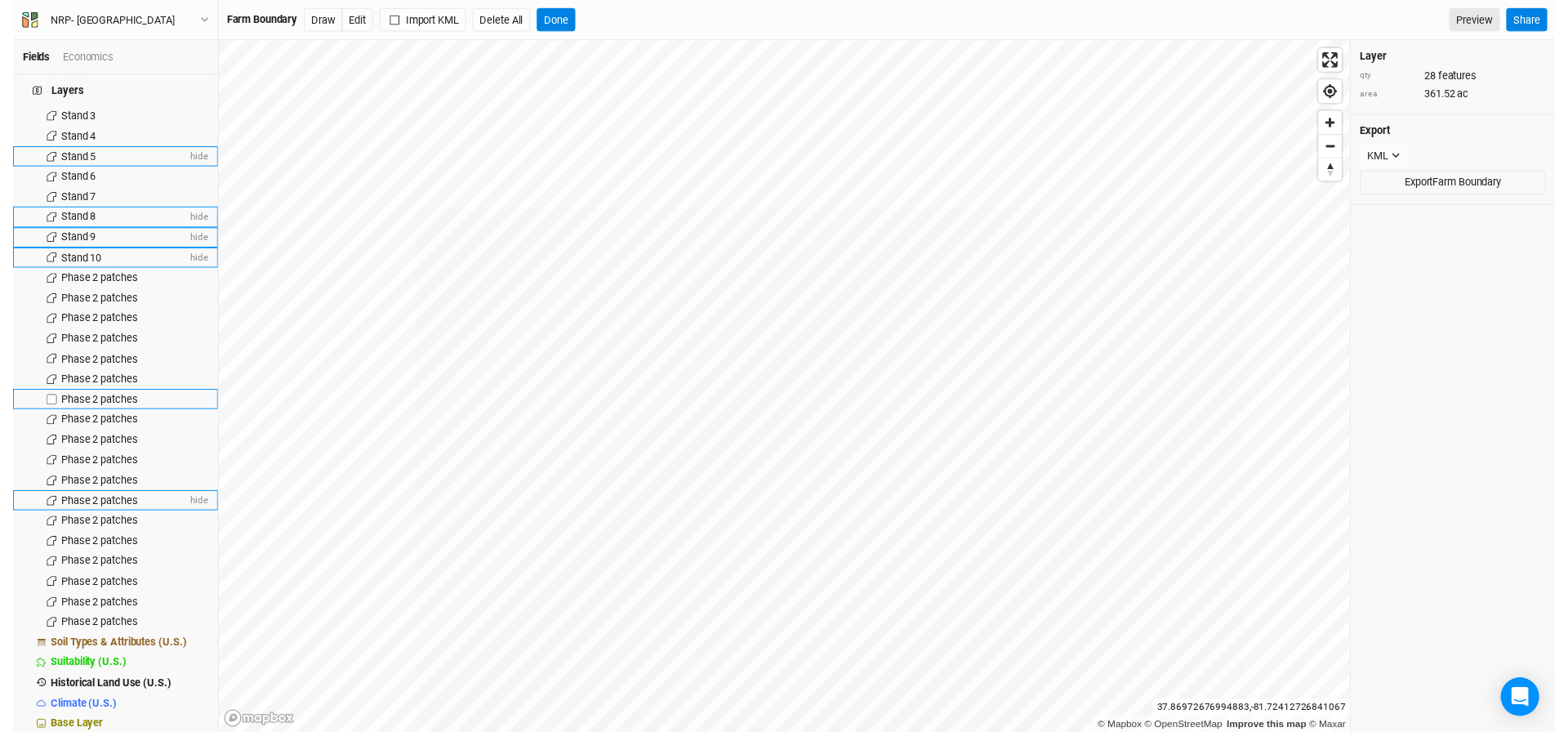
scroll to position [94, 0]
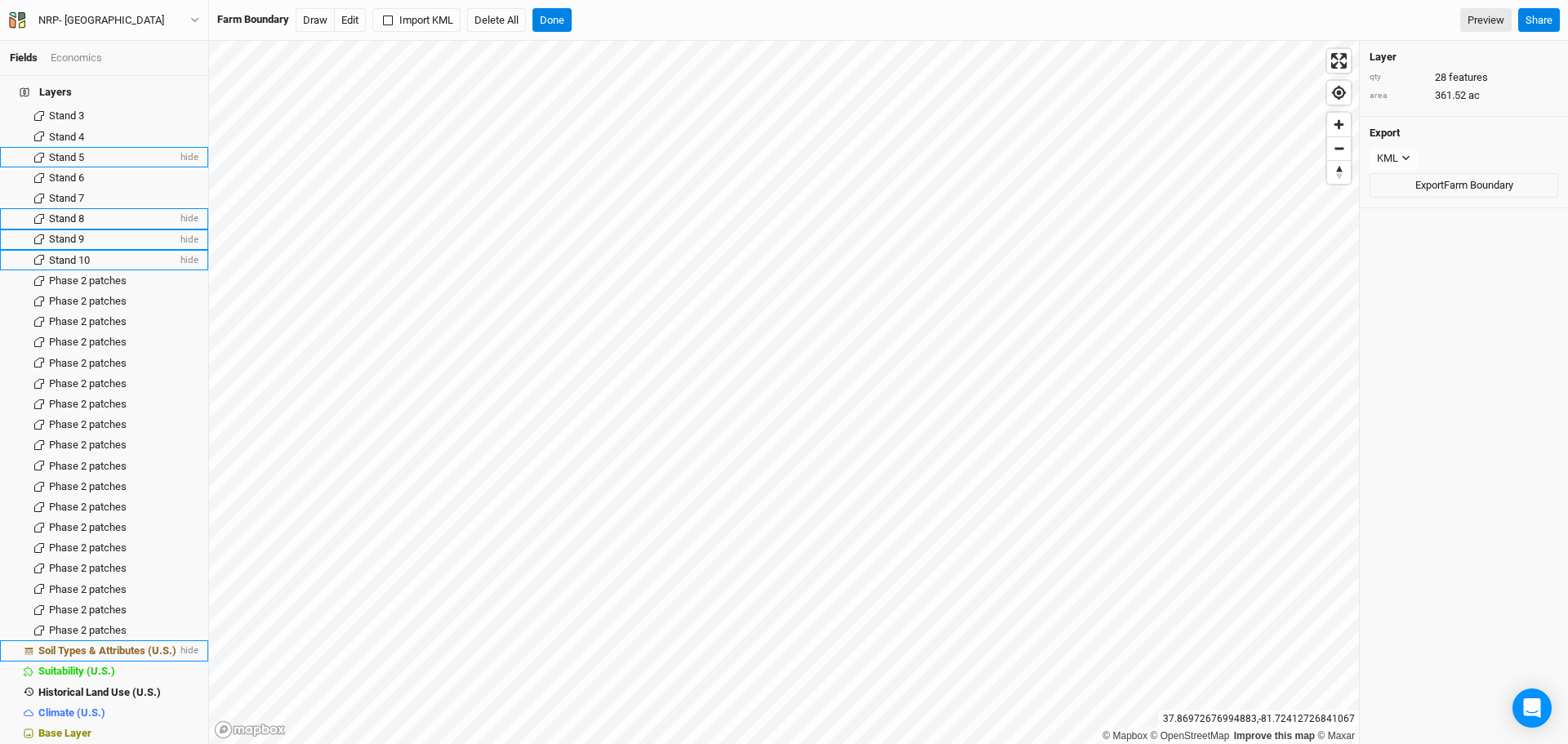
click at [106, 645] on span "Soil Types & Attributes (U.S.)" at bounding box center [107, 650] width 138 height 13
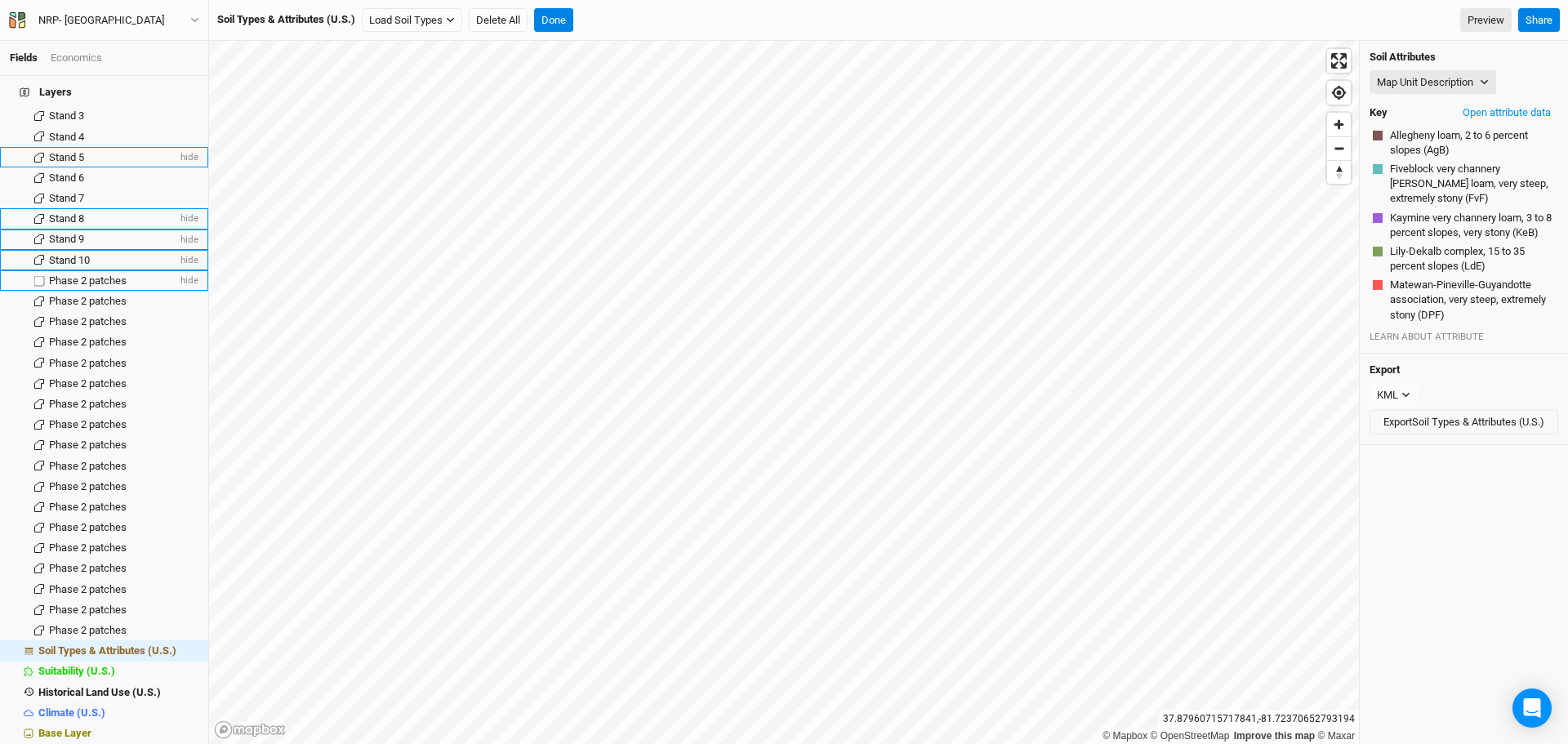
click at [71, 274] on span "Phase 2 patches" at bounding box center [88, 280] width 78 height 13
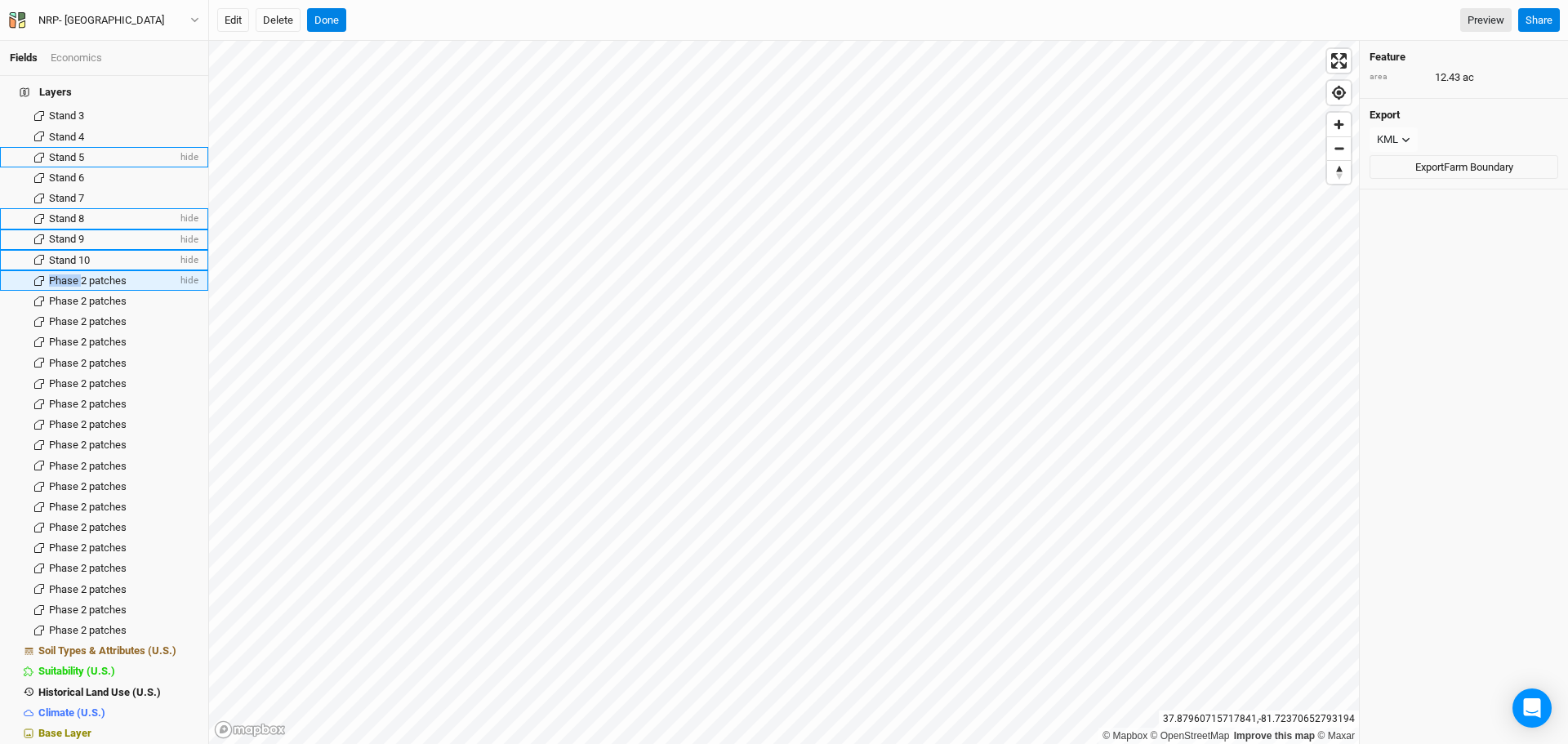
click at [71, 274] on span "Phase 2 patches" at bounding box center [88, 280] width 78 height 13
type input "Stand 11"
click at [82, 295] on span "Phase 2 patches" at bounding box center [88, 301] width 78 height 13
type input "Stand 12"
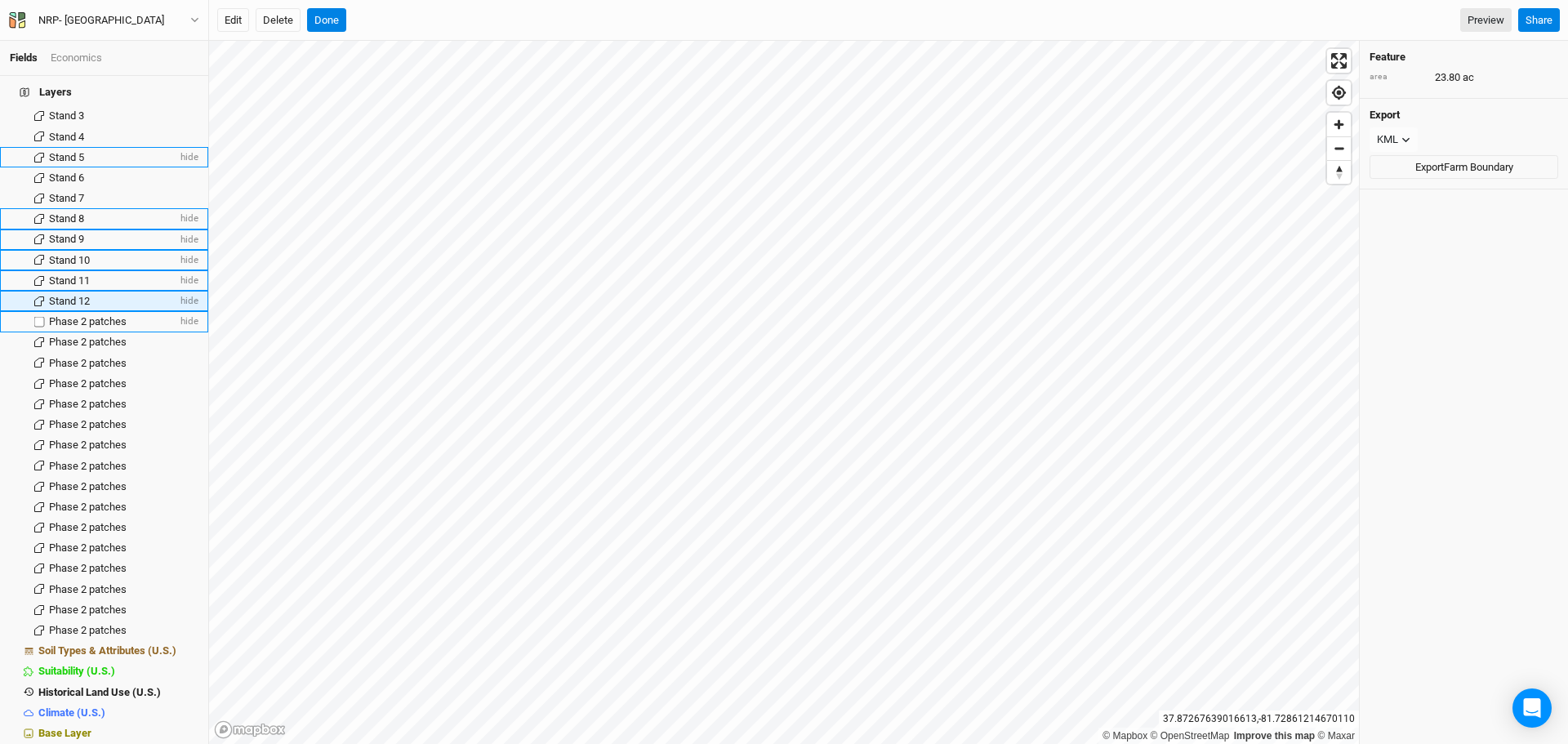
click at [67, 315] on span "Phase 2 patches" at bounding box center [88, 321] width 78 height 13
type input "Stand 13"
click at [91, 340] on li "Phase 2 patches hide" at bounding box center [104, 343] width 208 height 20
click at [82, 315] on span "Stand 13" at bounding box center [69, 321] width 41 height 13
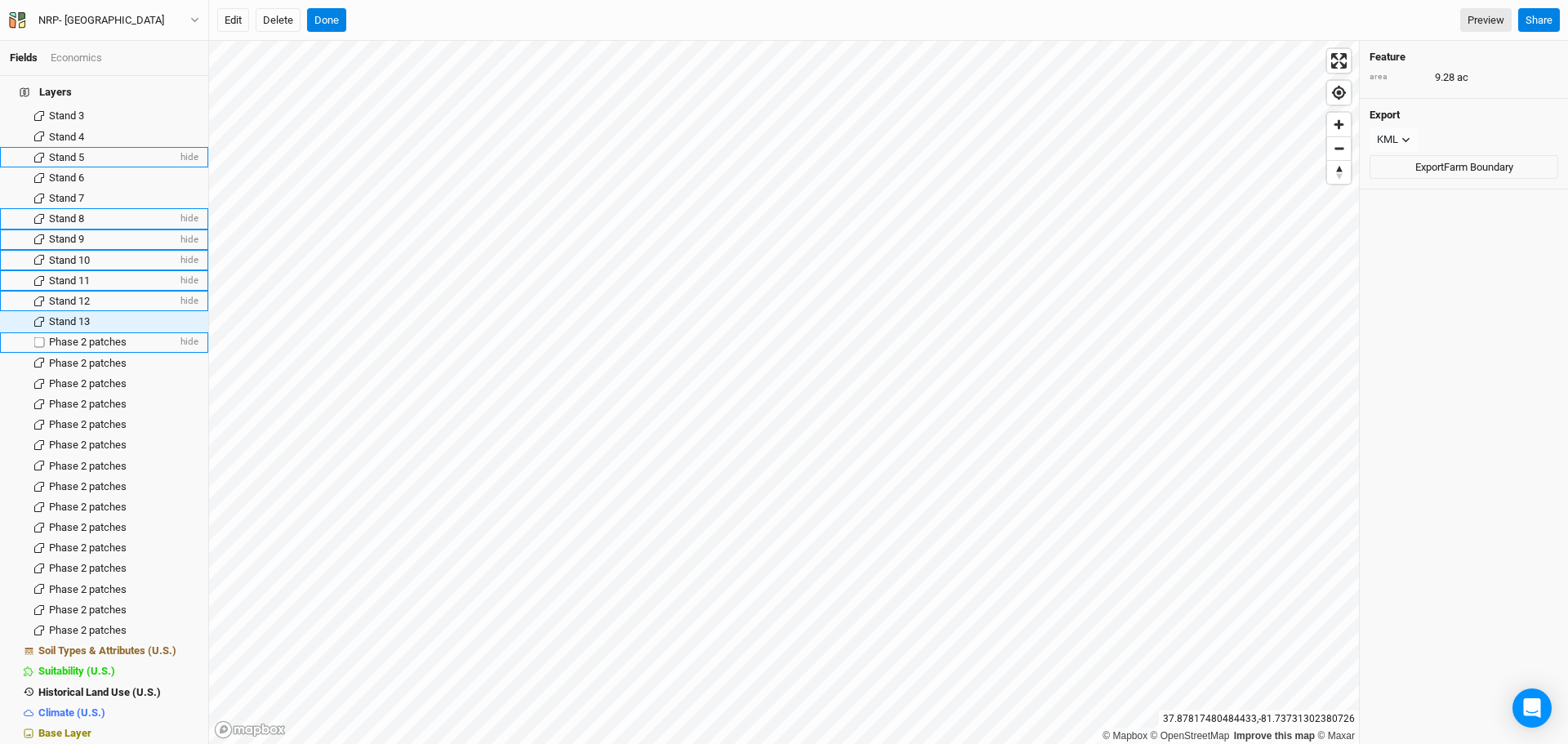
click at [72, 336] on span "Phase 2 patches" at bounding box center [88, 342] width 78 height 13
type input "Stand 14"
click at [62, 357] on span "Phase 2 patches" at bounding box center [88, 363] width 78 height 13
click at [69, 353] on li "Phase 2 patches hide" at bounding box center [104, 363] width 208 height 20
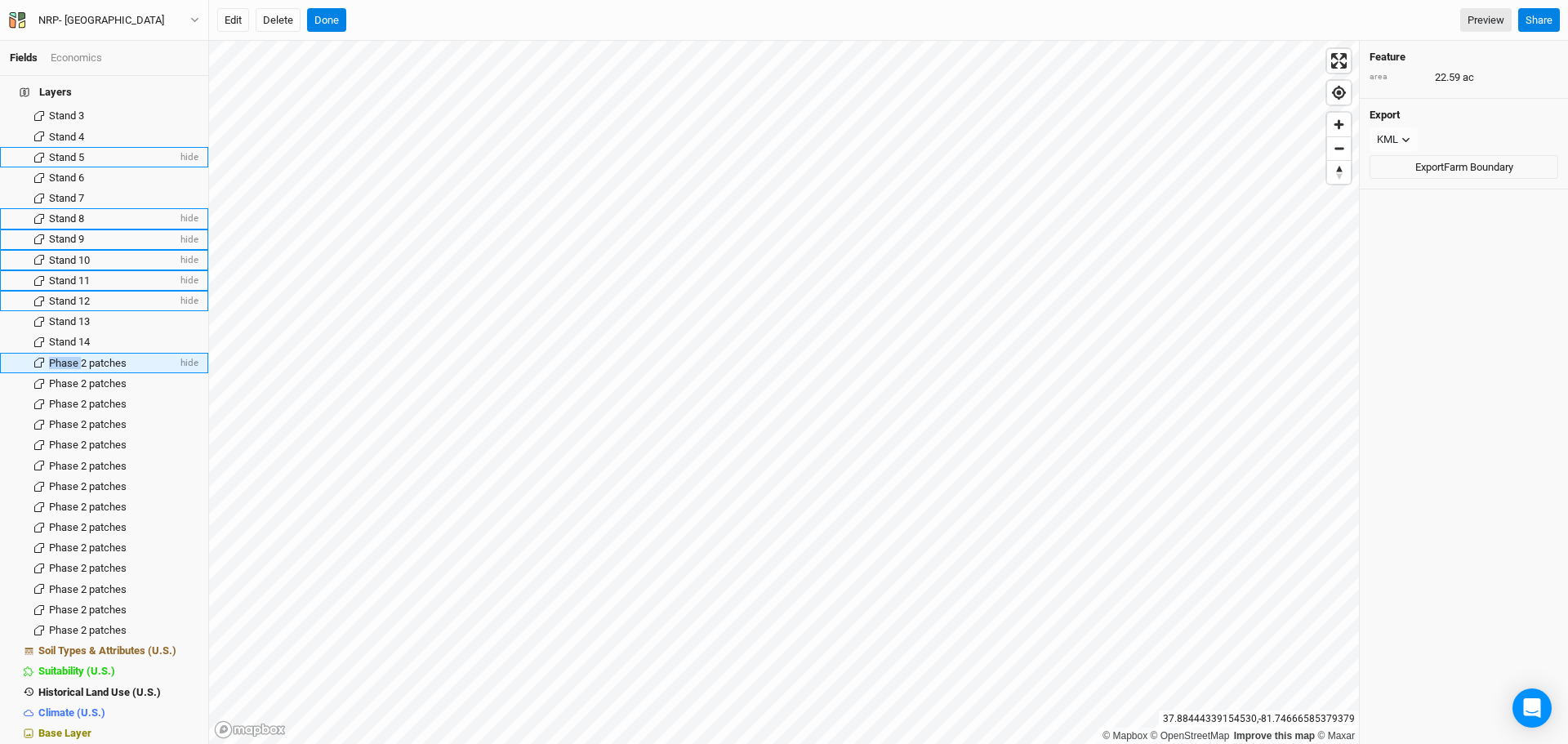
click at [69, 353] on li "Phase 2 patches hide" at bounding box center [104, 363] width 208 height 20
click at [67, 357] on span "Phase 2 patches" at bounding box center [88, 363] width 78 height 13
type input "Stand 15"
click at [63, 378] on span "Phase 2 patches" at bounding box center [88, 384] width 78 height 13
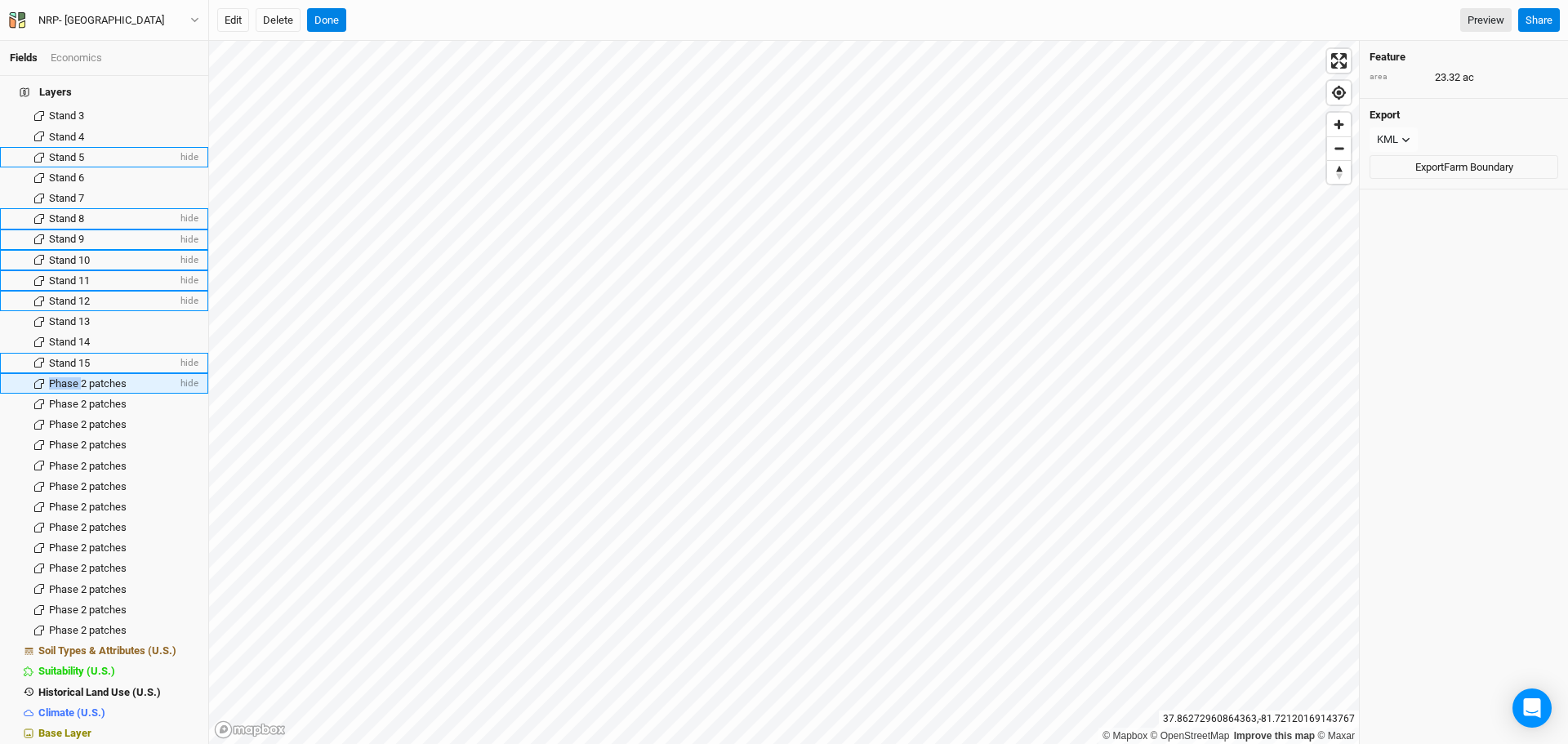
click at [63, 378] on span "Phase 2 patches" at bounding box center [88, 384] width 78 height 13
type input "Stand 16"
click at [74, 398] on span "Phase 2 patches" at bounding box center [88, 404] width 78 height 13
type input "Stand 17"
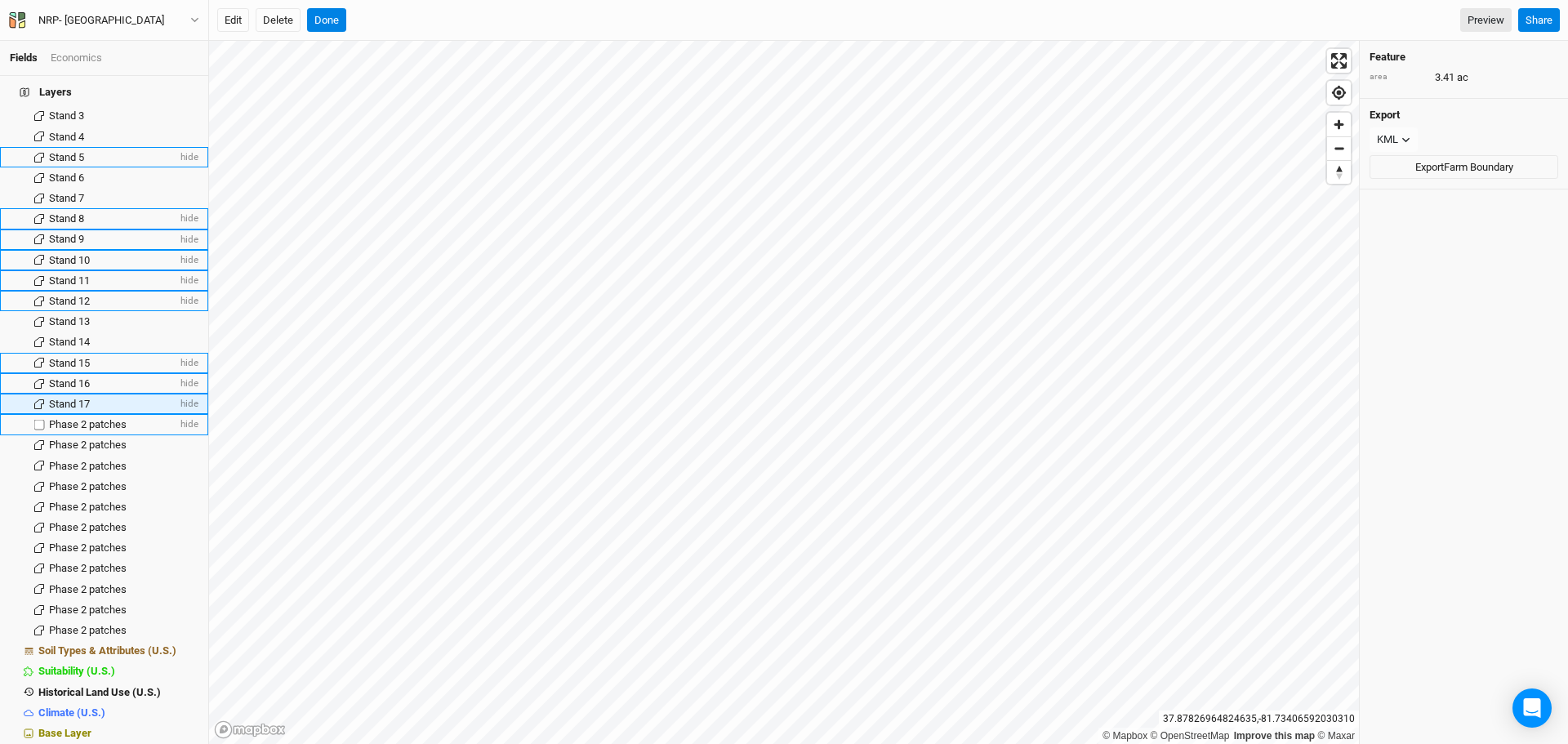
click at [89, 418] on span "Phase 2 patches" at bounding box center [88, 424] width 78 height 13
type input "Stand 18"
click at [84, 439] on span "Phase 2 patches" at bounding box center [88, 445] width 78 height 13
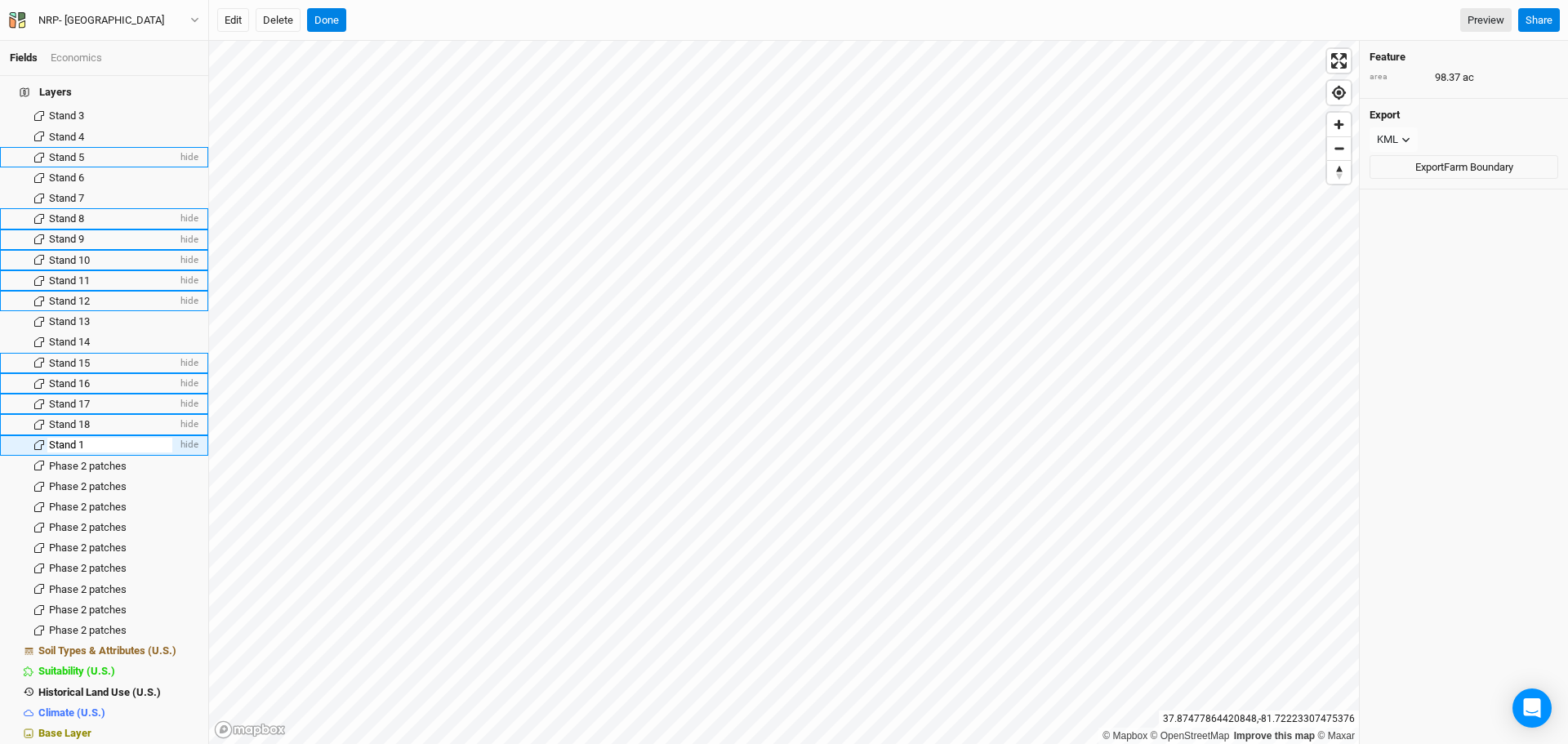
type input "Stand 19"
click at [72, 460] on span "Phase 2 patches" at bounding box center [88, 466] width 78 height 13
type input "Stand 20"
click at [99, 501] on span "Phase 2 patches" at bounding box center [88, 507] width 78 height 13
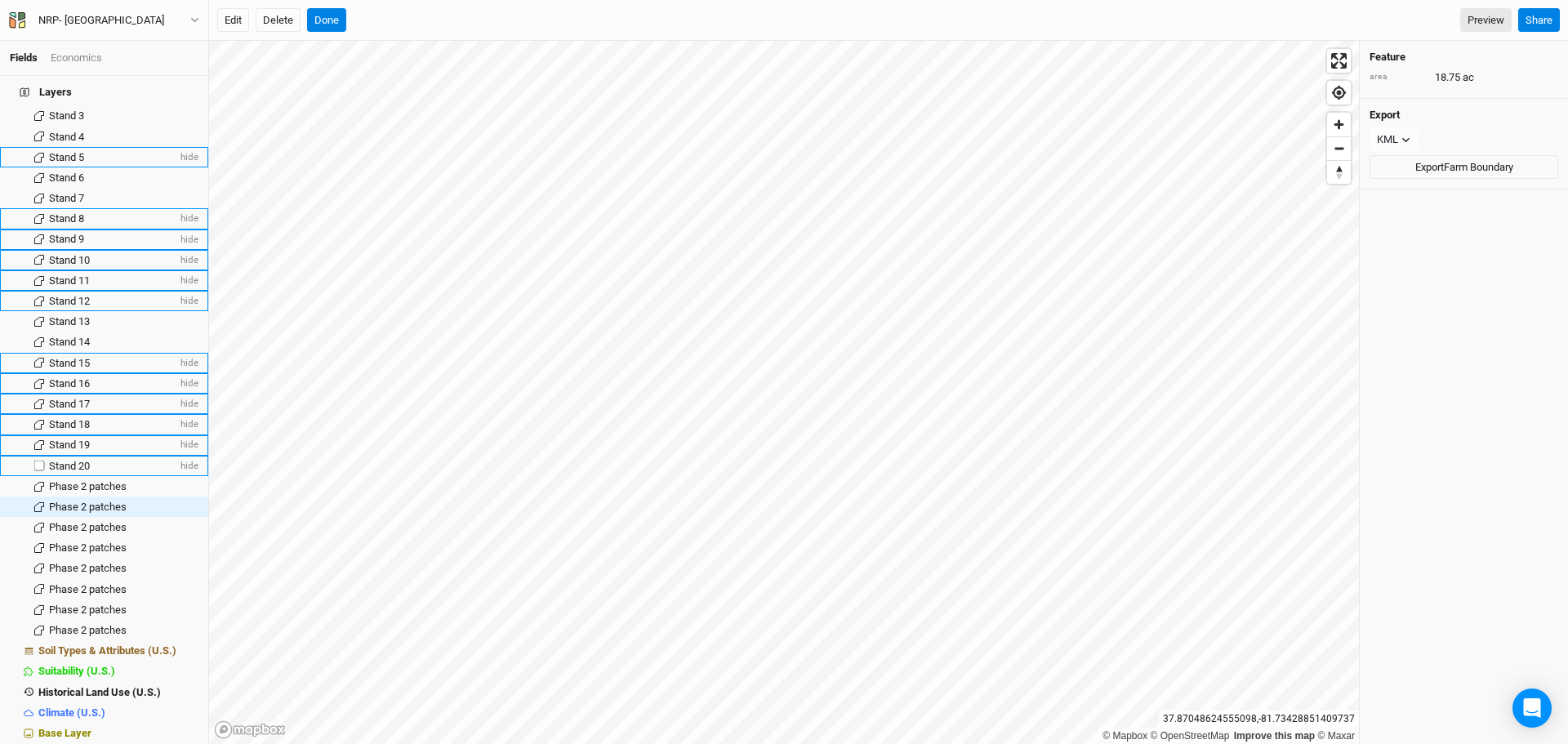
click at [82, 460] on span "Stand 20" at bounding box center [69, 466] width 41 height 13
click at [67, 481] on span "Phase 2 patches" at bounding box center [88, 487] width 78 height 13
type input "Stand 21"
click at [84, 501] on span "Phase 2 patches" at bounding box center [88, 507] width 78 height 13
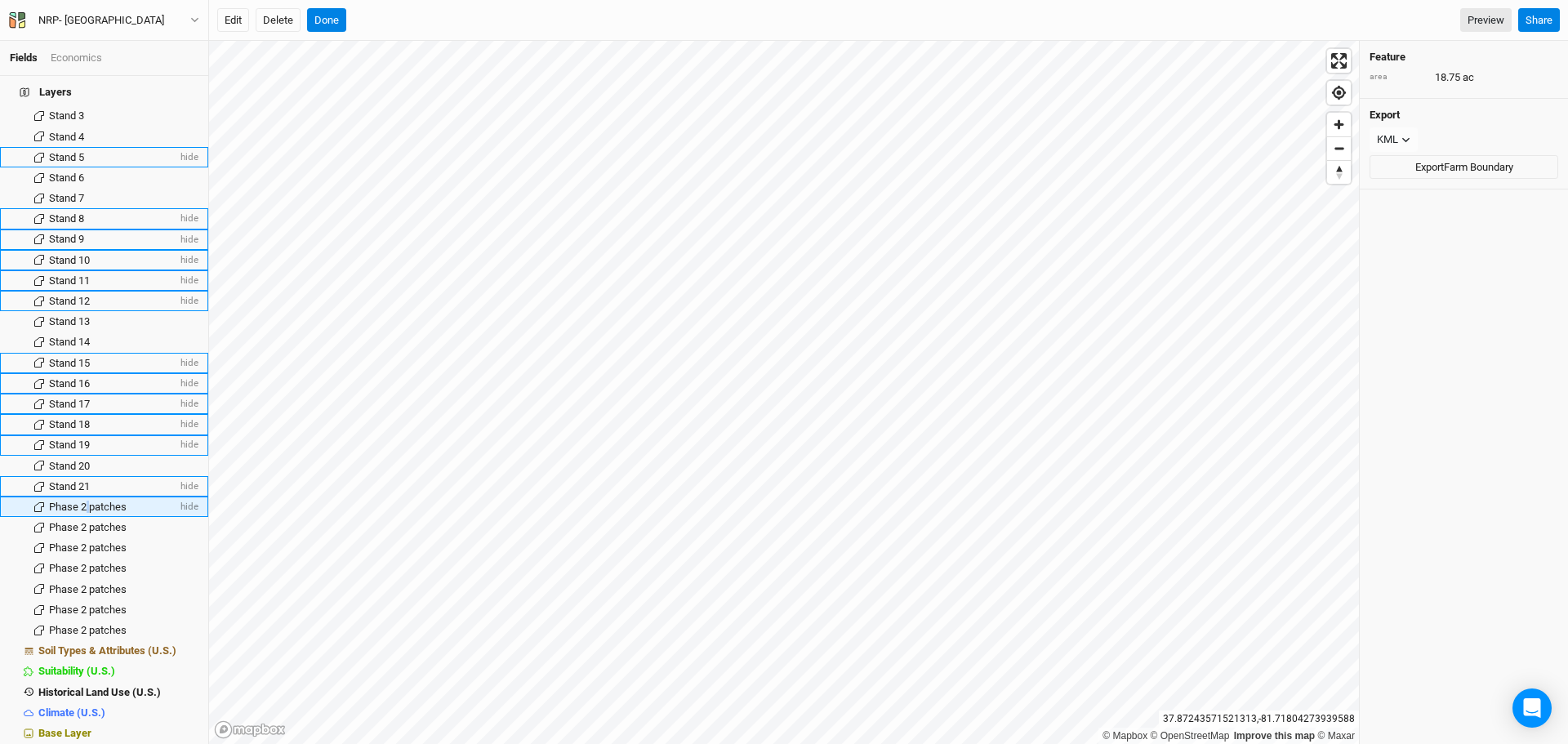
click at [84, 501] on span "Phase 2 patches" at bounding box center [88, 507] width 78 height 13
type input "Stand 22"
click at [68, 522] on span "Phase 2 patches" at bounding box center [88, 527] width 78 height 13
type input "Stand 23"
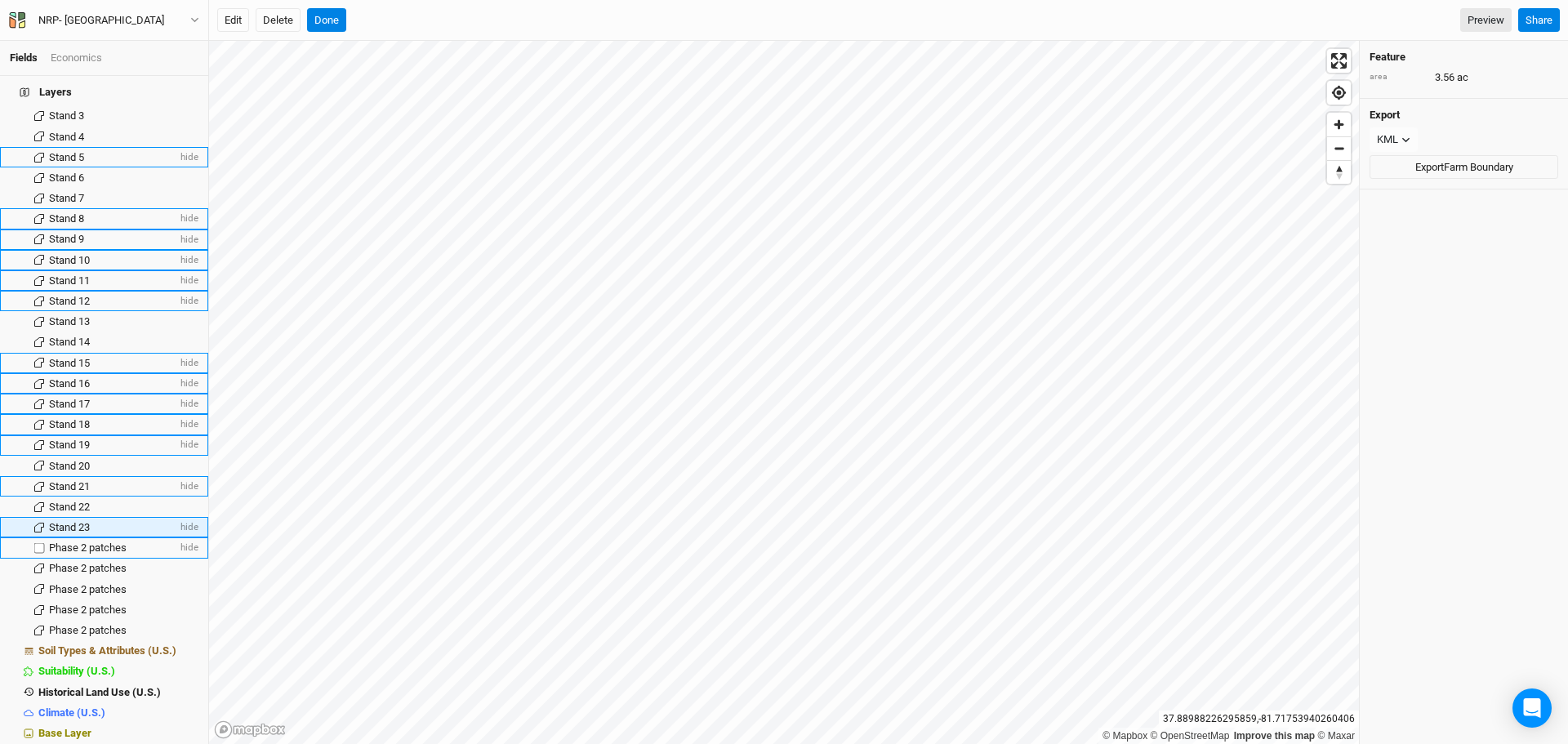
click at [85, 542] on span "Phase 2 patches" at bounding box center [88, 548] width 78 height 13
type input "Stand 24"
click at [71, 562] on span "Phase 2 patches" at bounding box center [88, 568] width 78 height 13
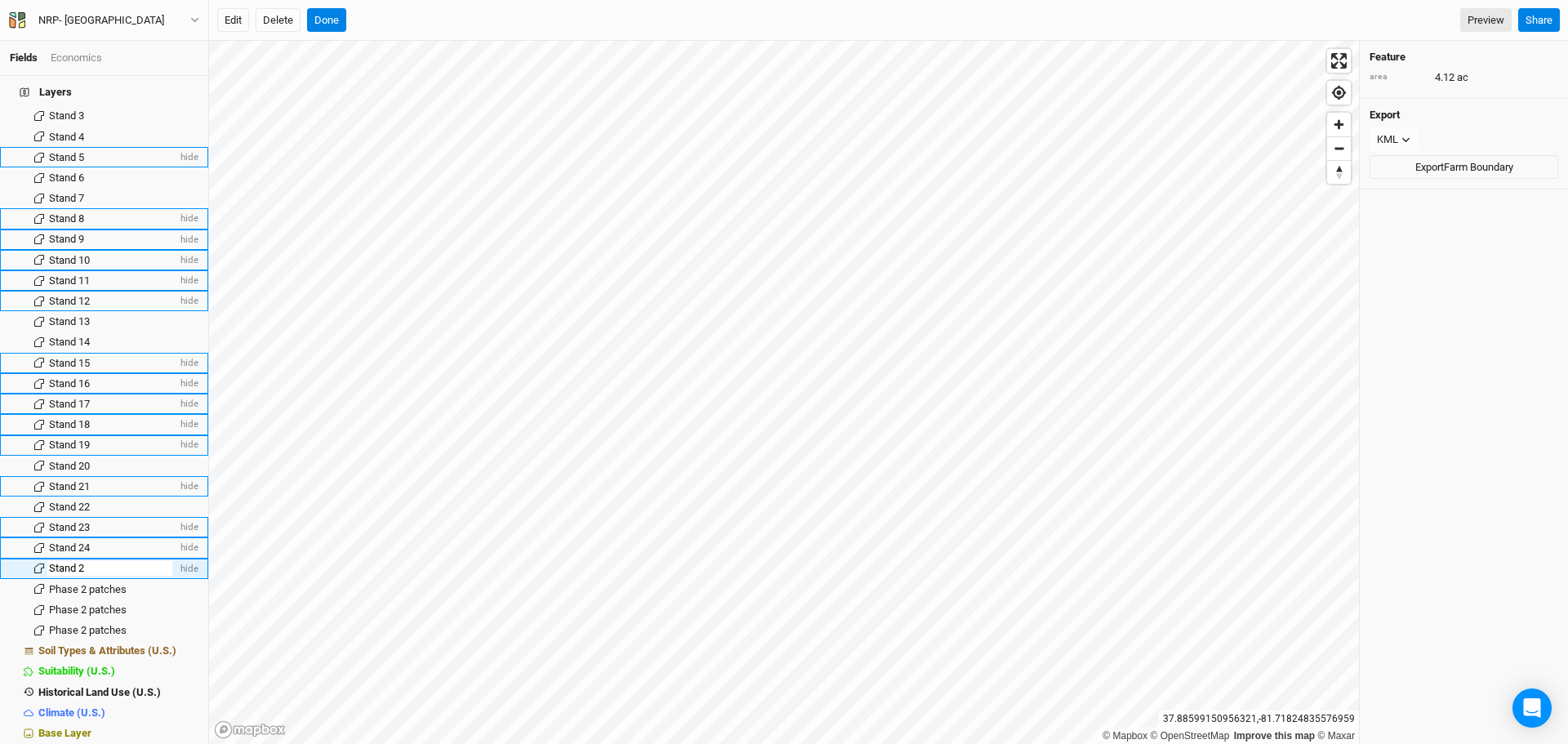
type input "Stand 25"
click at [78, 587] on li "Phase 2 patches hide" at bounding box center [104, 589] width 208 height 20
click at [70, 562] on span "Stand 25" at bounding box center [69, 568] width 41 height 13
click at [84, 579] on li "Phase 2 patches hide" at bounding box center [104, 589] width 208 height 20
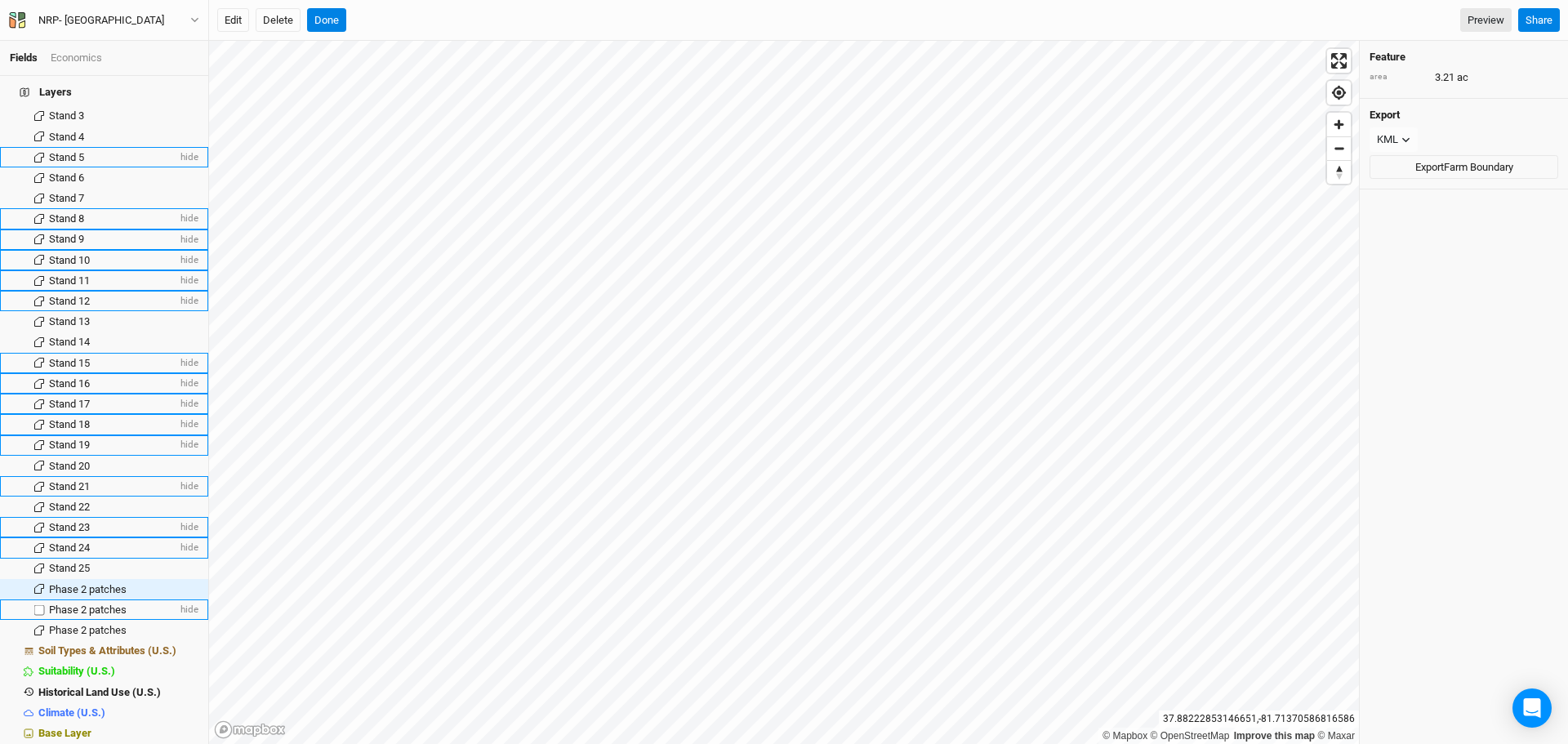
click at [69, 604] on span "Phase 2 patches" at bounding box center [88, 609] width 78 height 13
click at [68, 583] on span "Phase 2 patches" at bounding box center [88, 589] width 78 height 13
type input "Stand 26"
drag, startPoint x: 96, startPoint y: 605, endPoint x: 90, endPoint y: 596, distance: 10.8
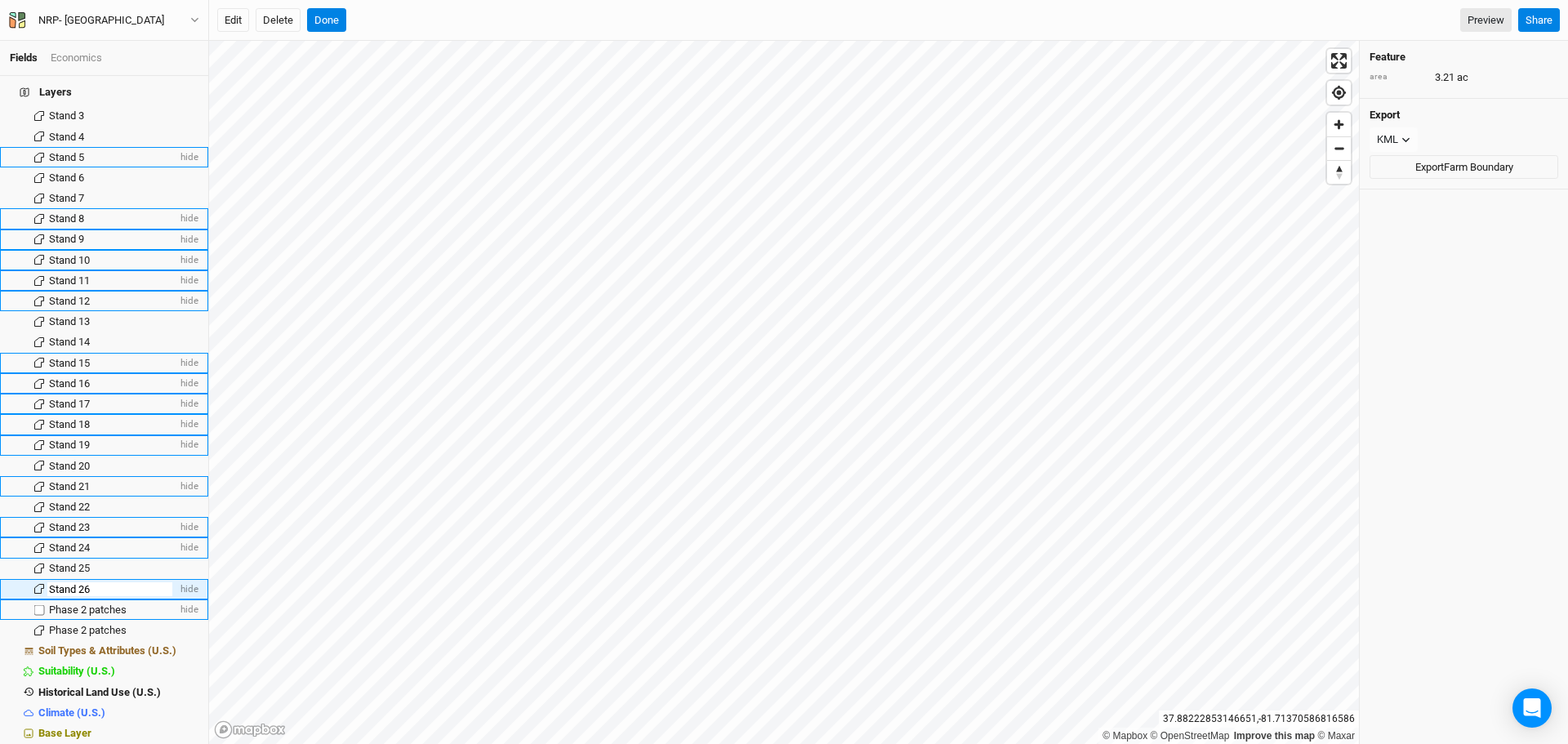
click at [95, 605] on span "Phase 2 patches" at bounding box center [88, 609] width 78 height 13
click at [85, 583] on span "Stand 26" at bounding box center [69, 589] width 41 height 13
click at [84, 604] on span "Phase 2 patches" at bounding box center [88, 609] width 78 height 13
type input "Stand 27"
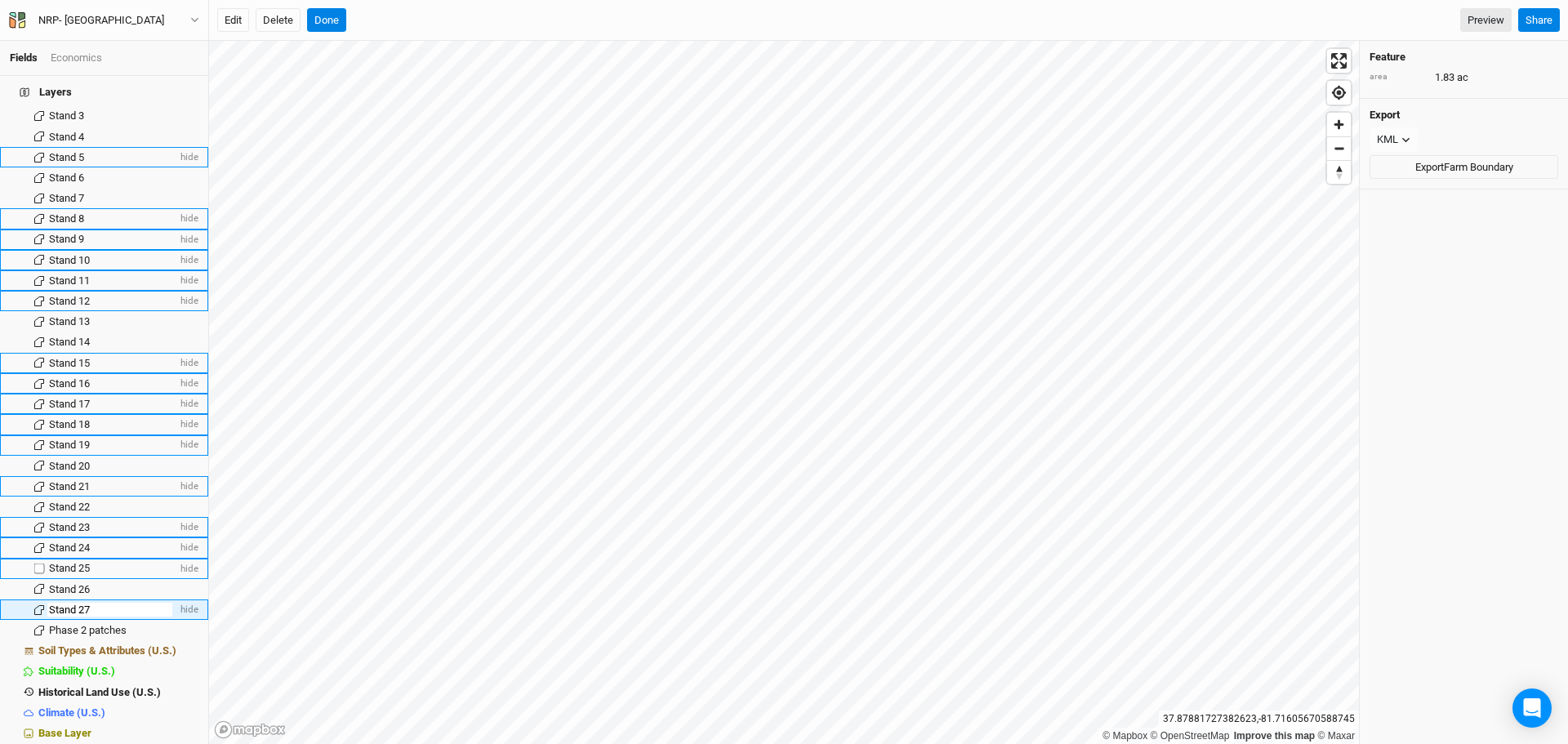
click at [109, 562] on div "Stand 25" at bounding box center [113, 568] width 128 height 13
click at [92, 604] on div "Stand 27" at bounding box center [113, 610] width 128 height 13
click at [94, 624] on span "Phase 2 patches" at bounding box center [88, 630] width 78 height 13
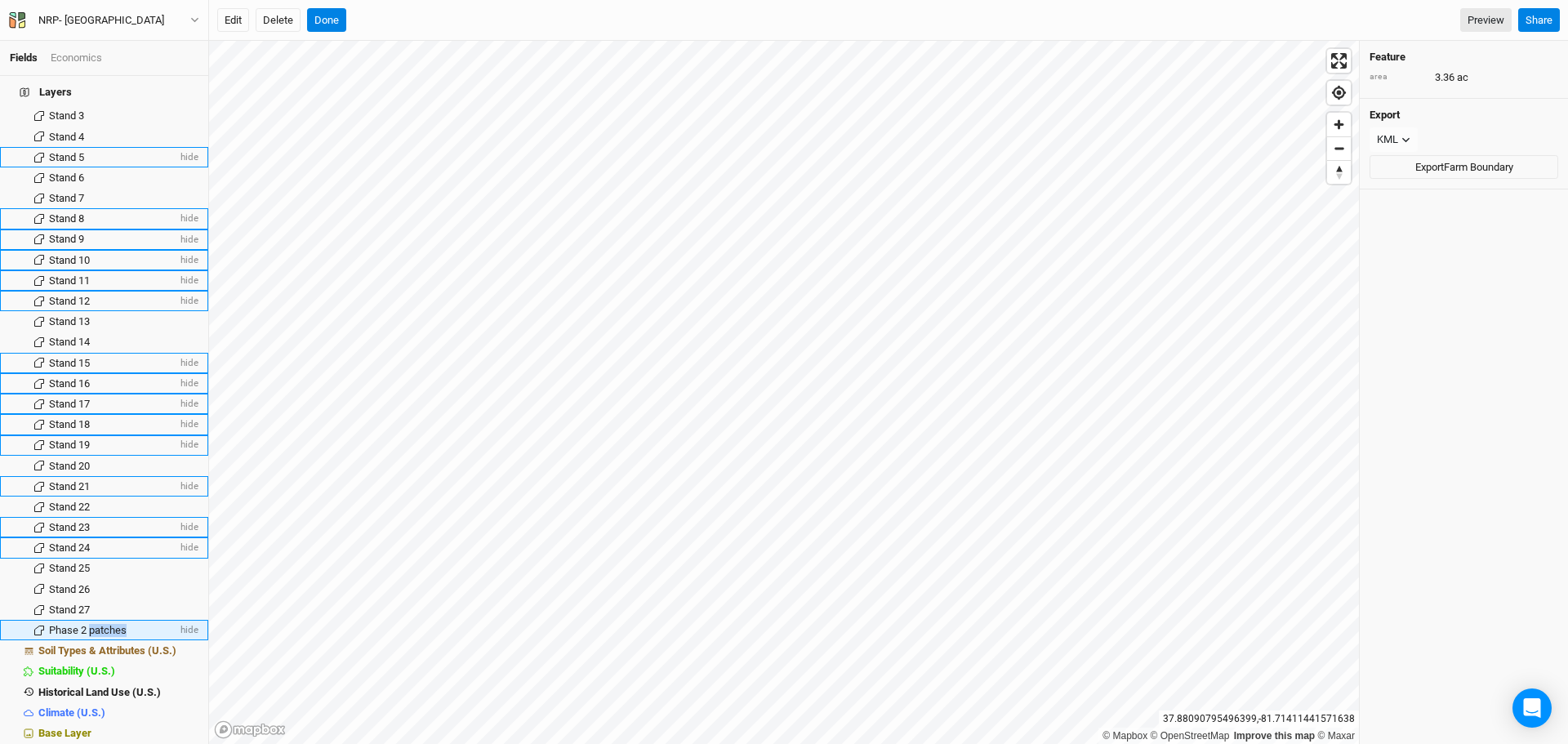
click at [94, 624] on span "Phase 2 patches" at bounding box center [88, 630] width 78 height 13
type input "Stand 28"
click at [328, 17] on button "Done" at bounding box center [326, 20] width 39 height 24
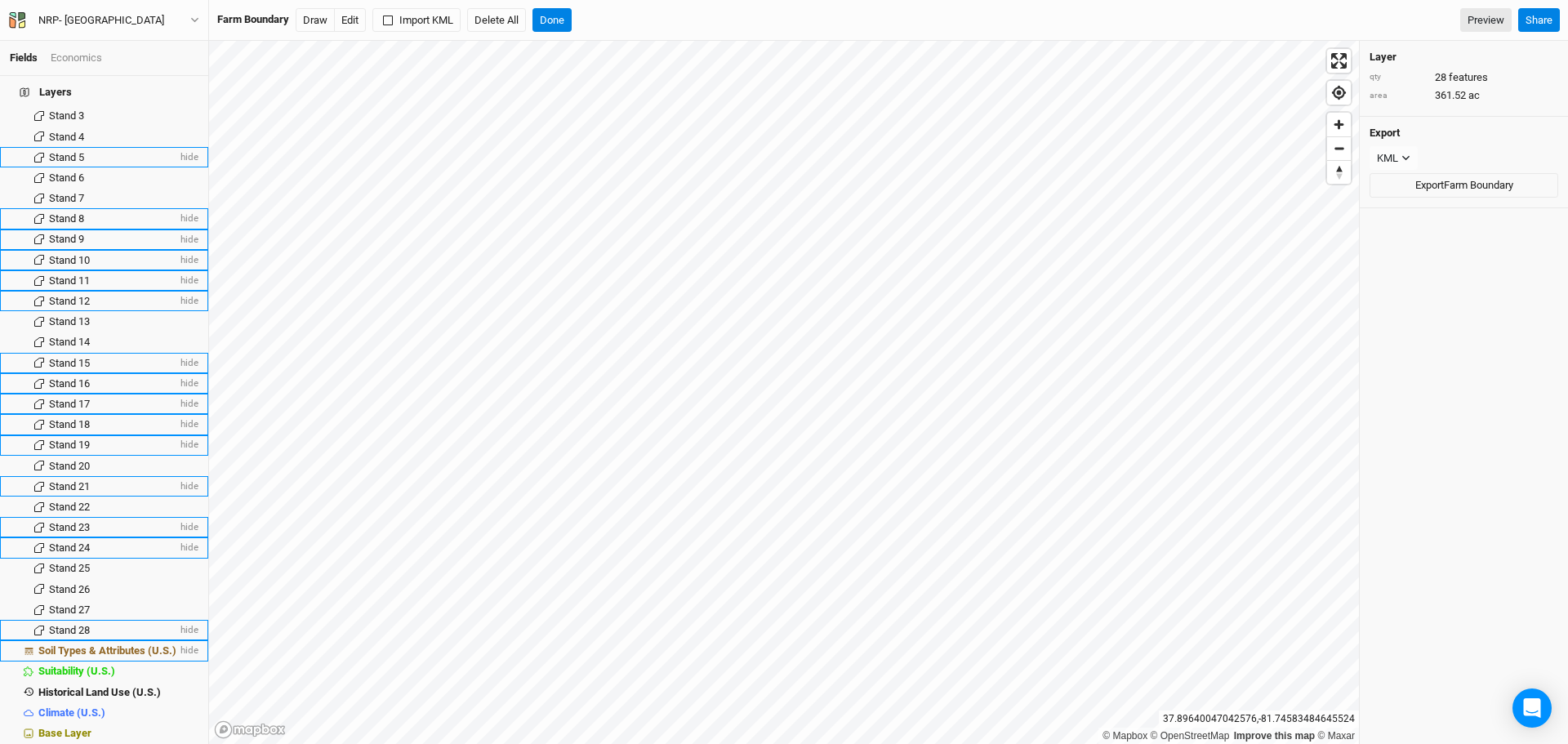
click at [119, 640] on li "Soil Types & Attributes (U.S.) hide" at bounding box center [104, 650] width 208 height 20
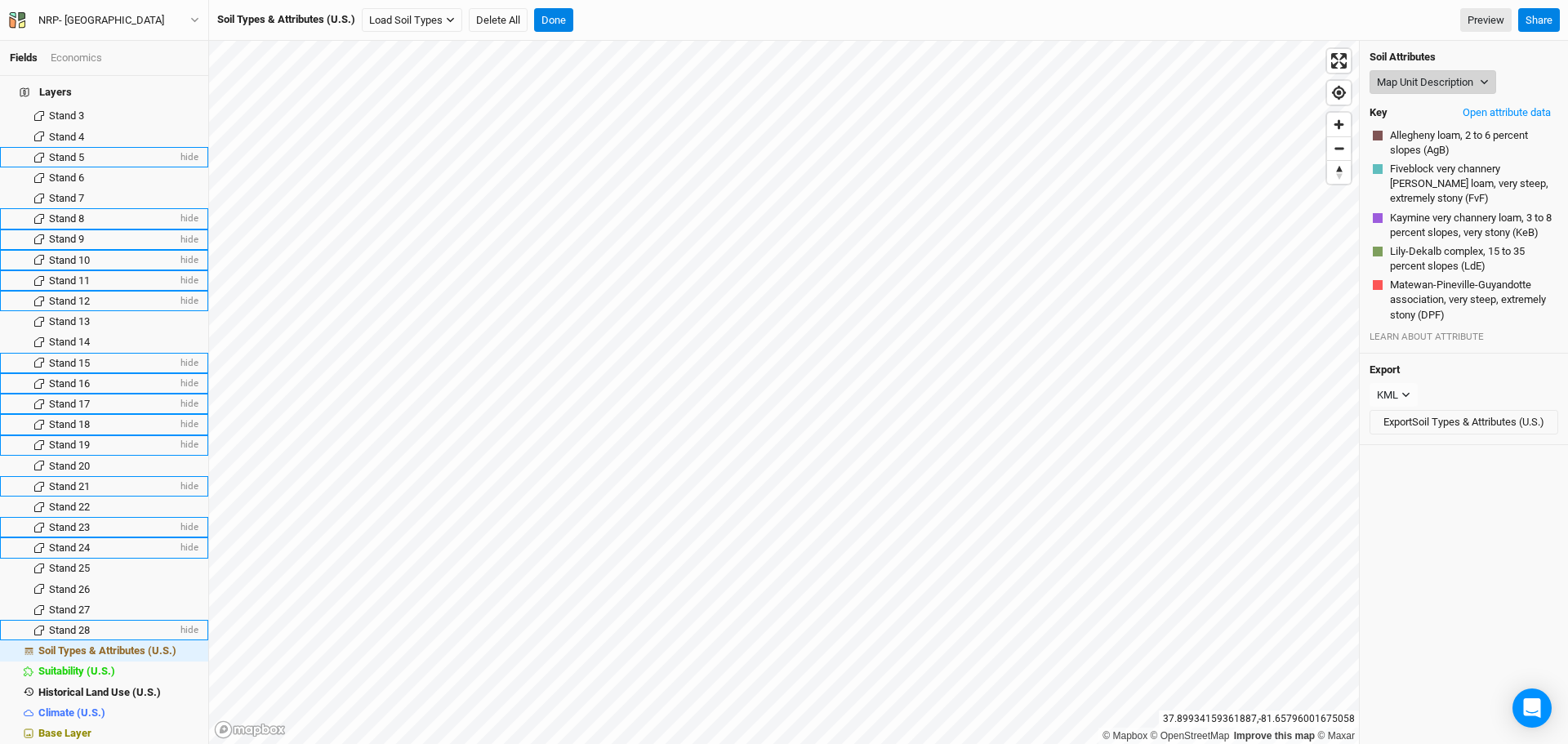
click at [1433, 74] on button "Map Unit Description" at bounding box center [1433, 82] width 126 height 24
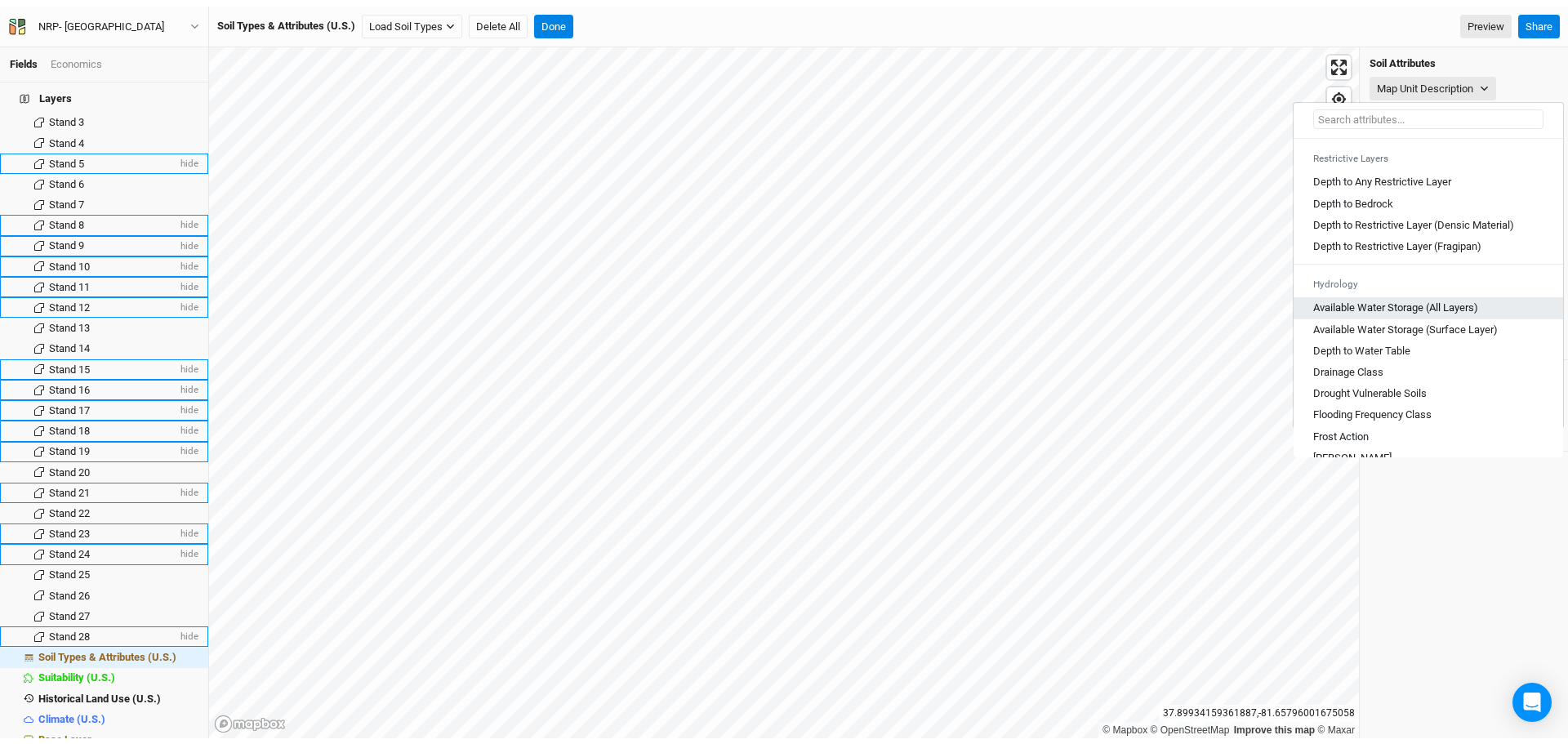
scroll to position [490, 0]
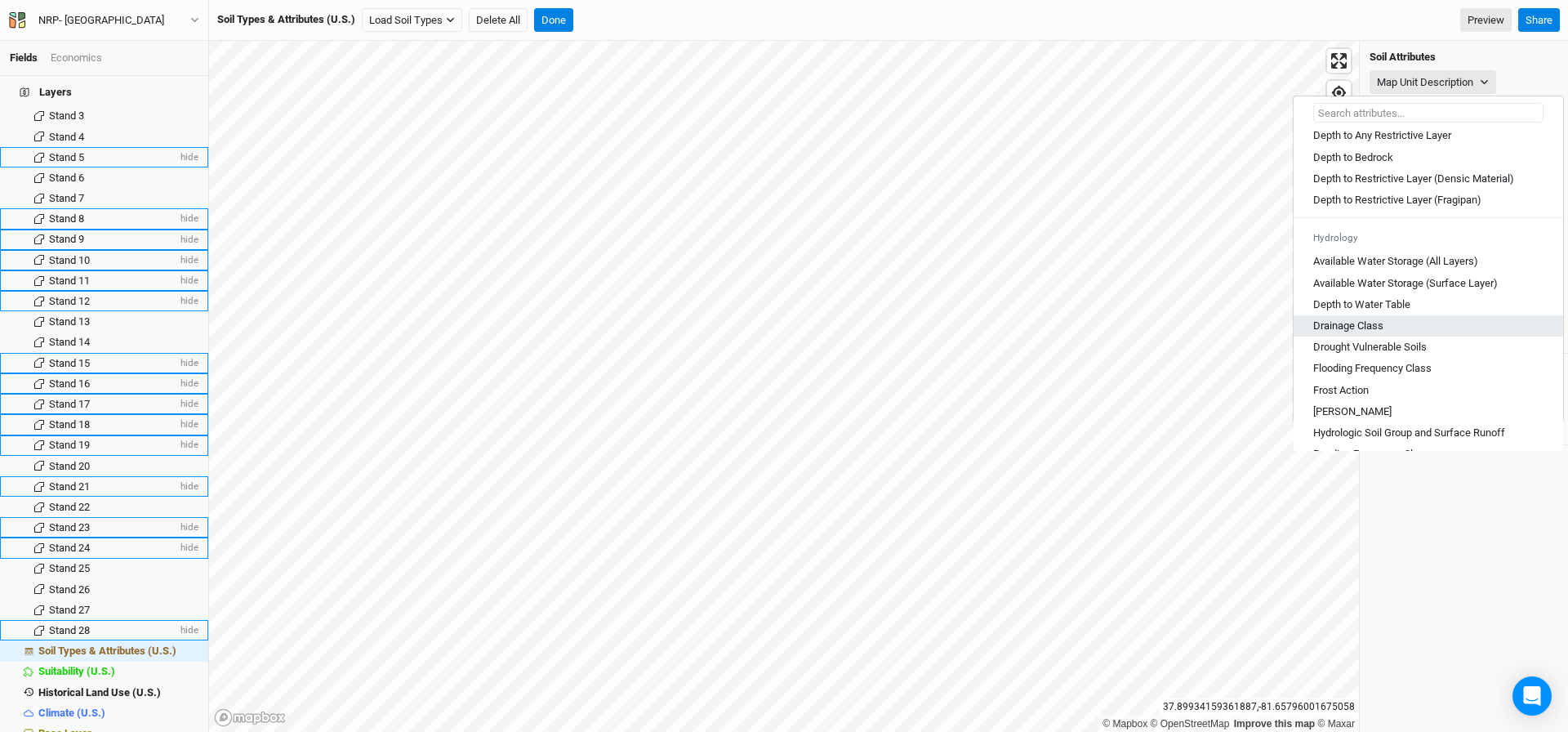
click at [1374, 333] on Class "Drainage Class" at bounding box center [1349, 326] width 70 height 15
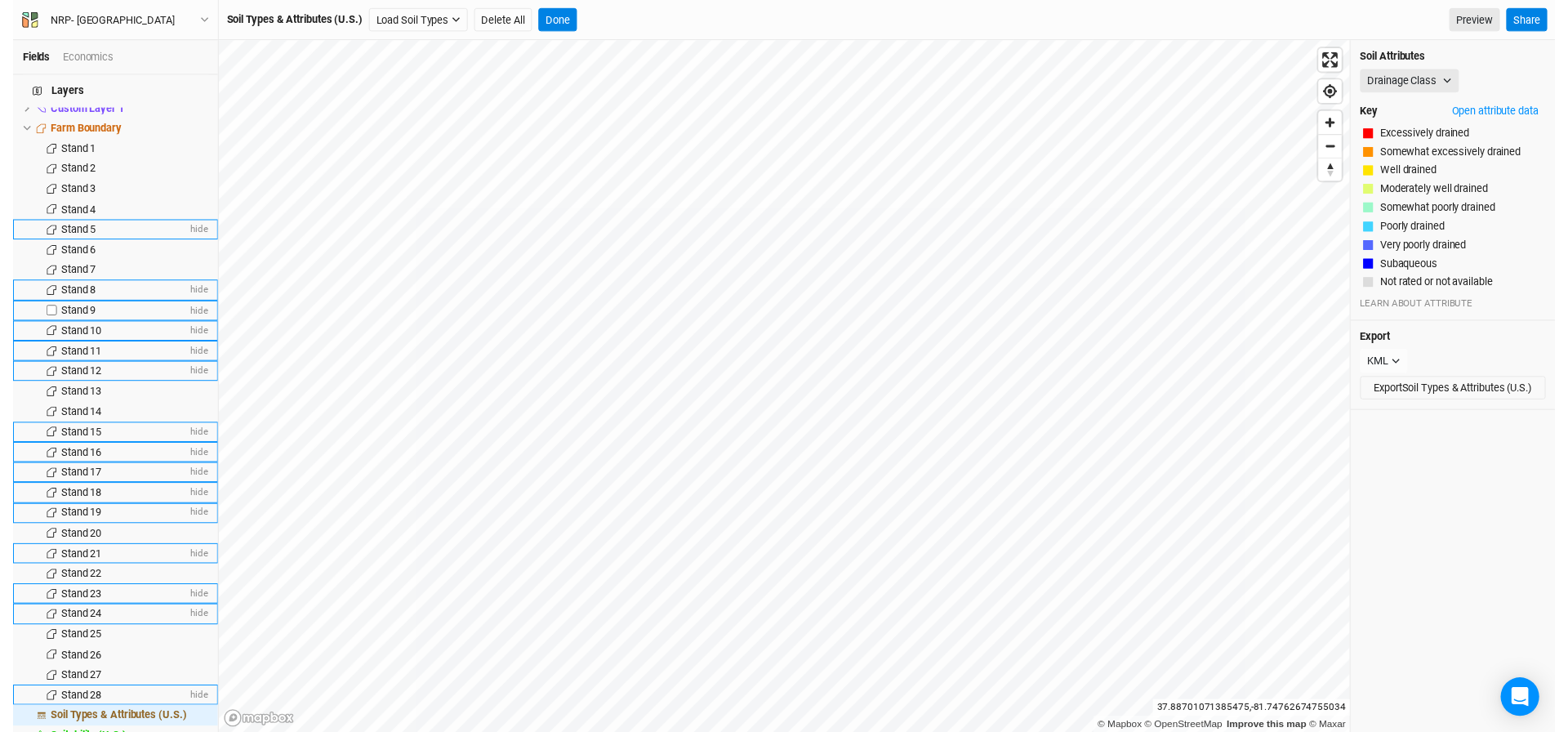
scroll to position [0, 0]
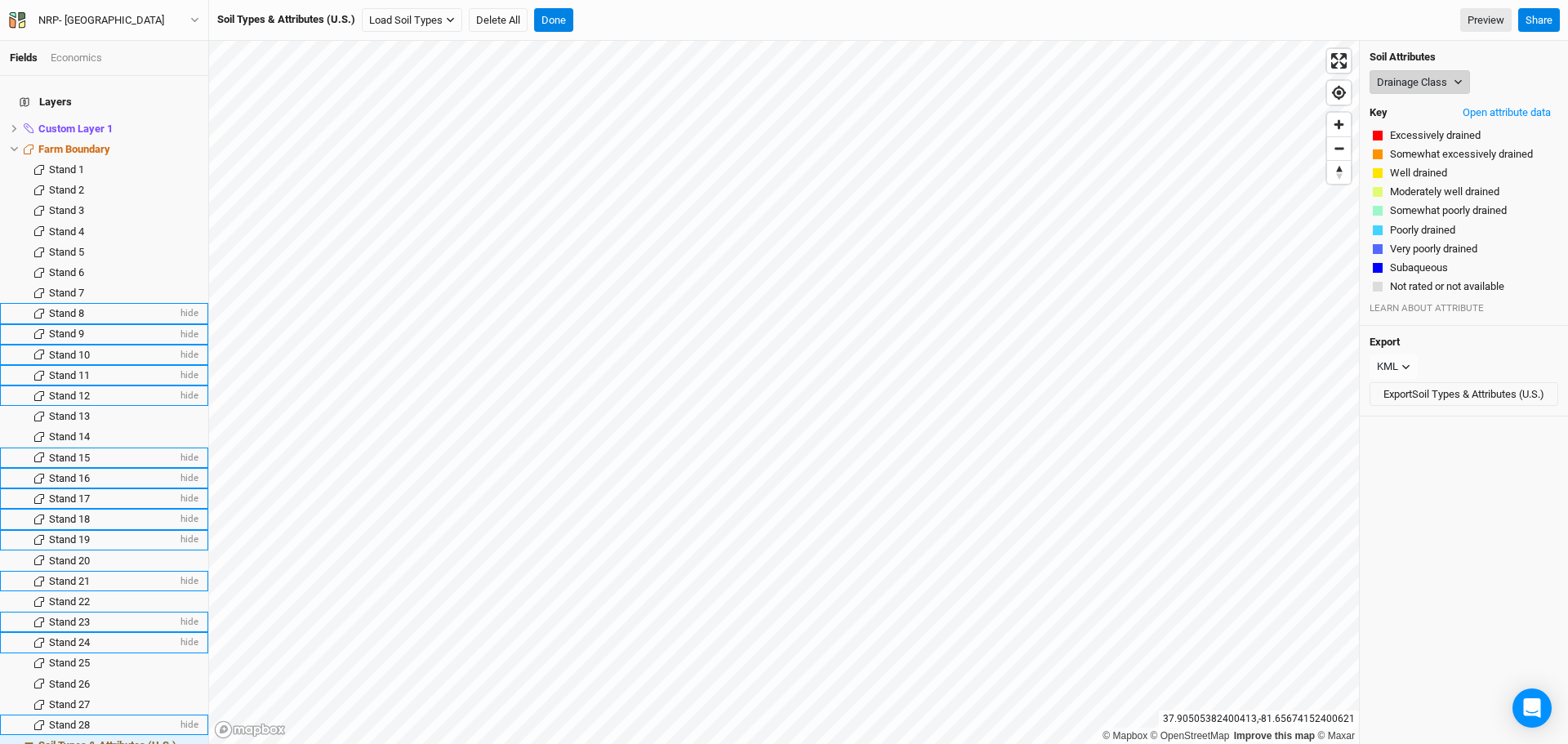
click at [1423, 83] on button "Drainage Class" at bounding box center [1420, 82] width 100 height 24
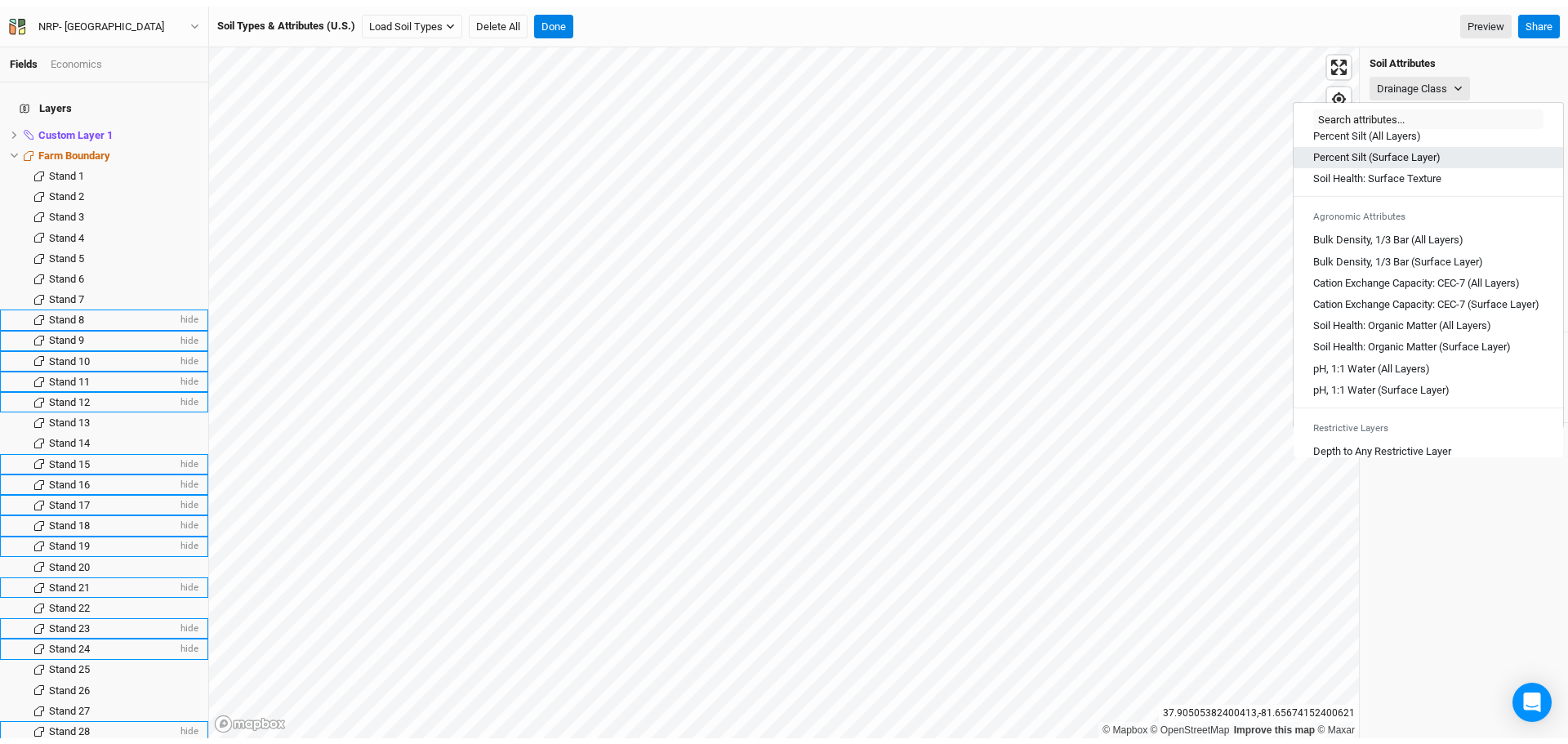
scroll to position [245, 0]
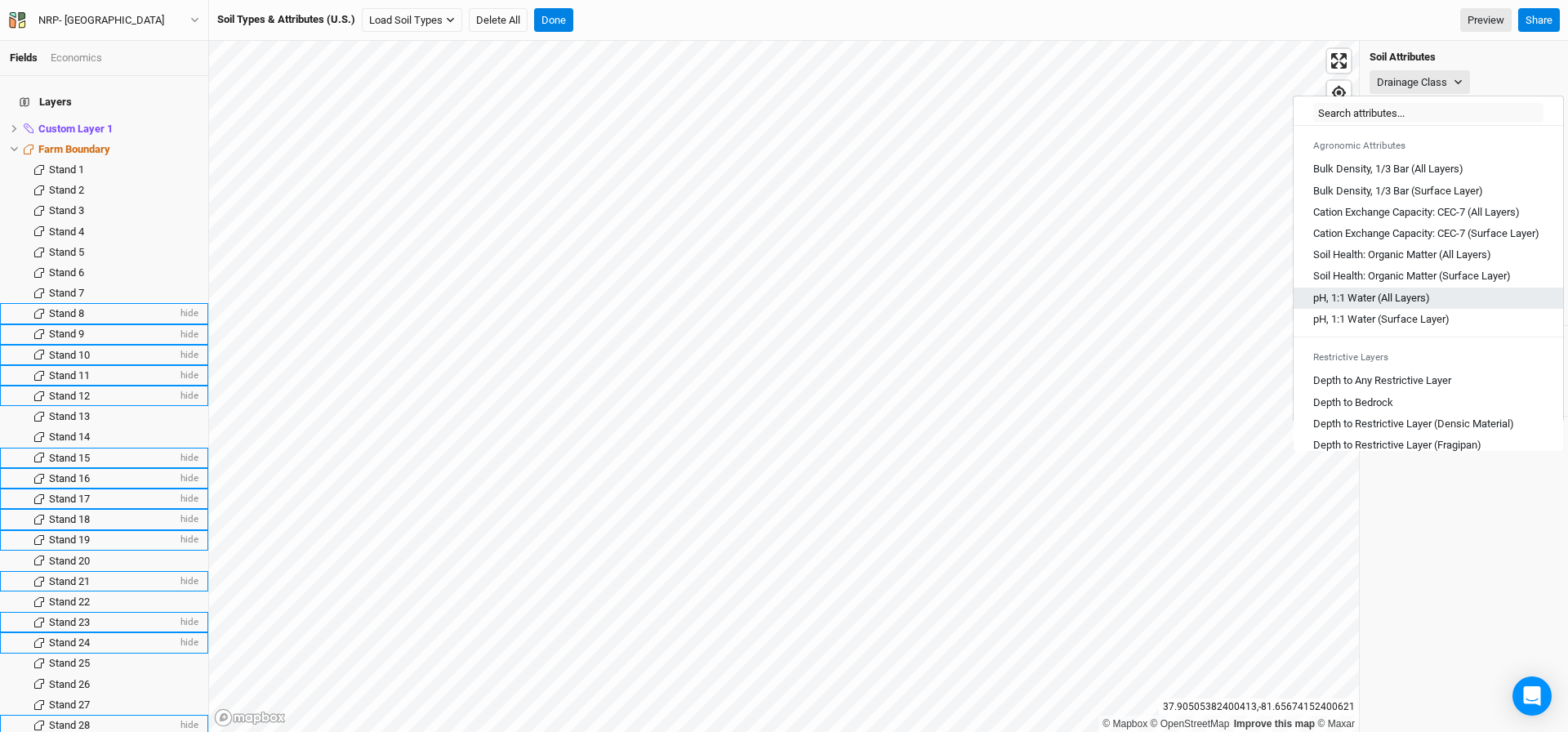
click at [1391, 306] on Layers\) "pH, 1:1 Water (All Layers)" at bounding box center [1372, 298] width 117 height 15
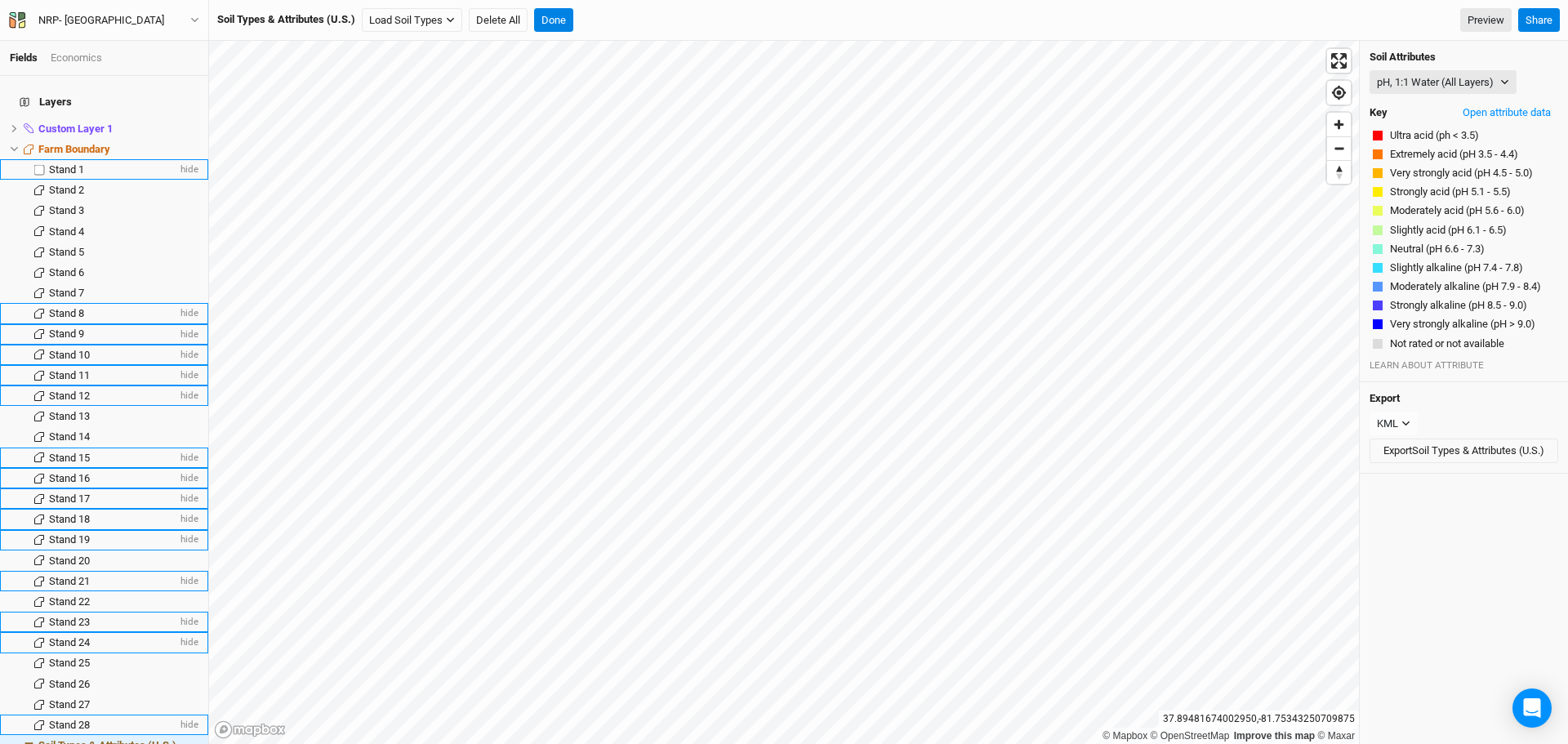
click at [74, 163] on span "Stand 1" at bounding box center [67, 169] width 35 height 13
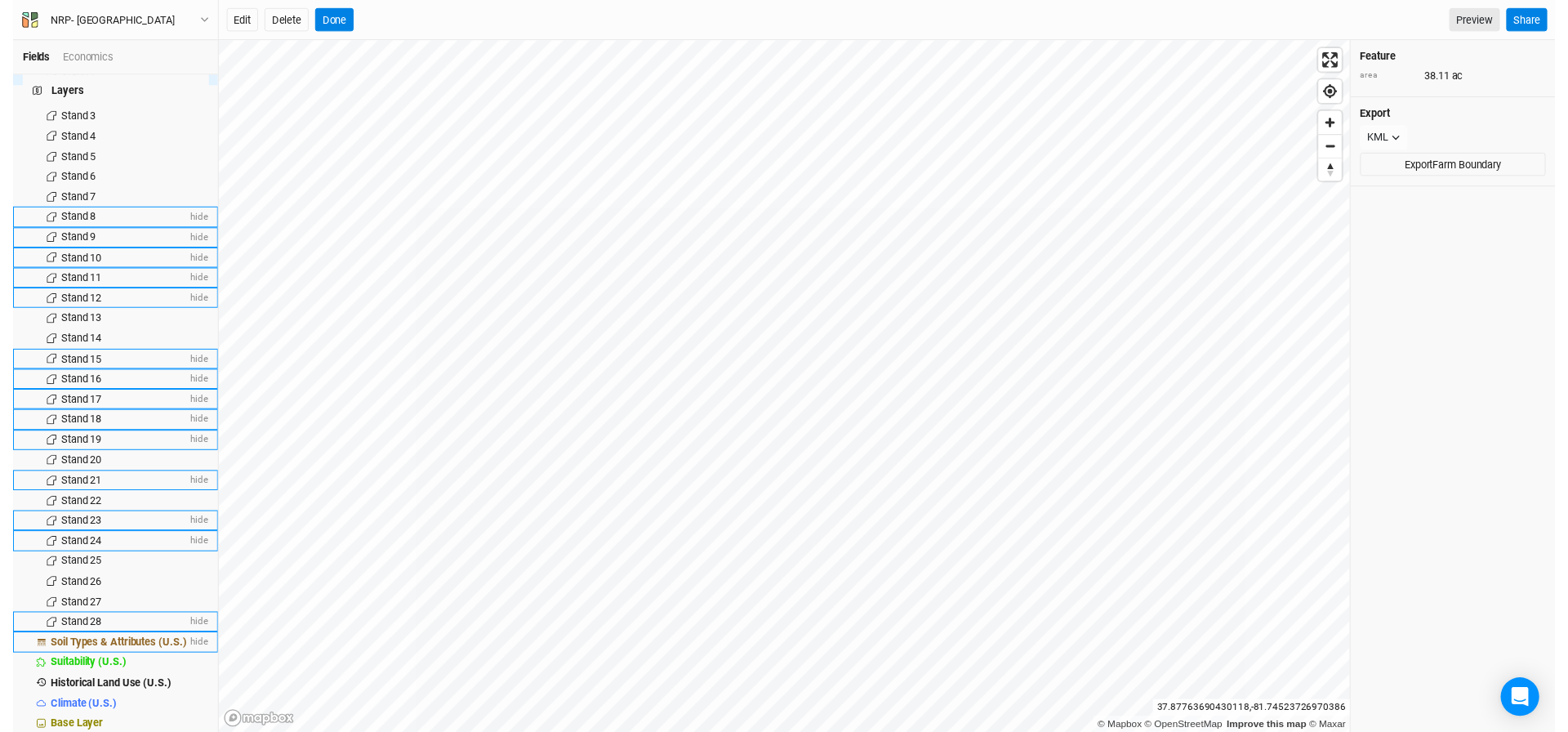
scroll to position [94, 0]
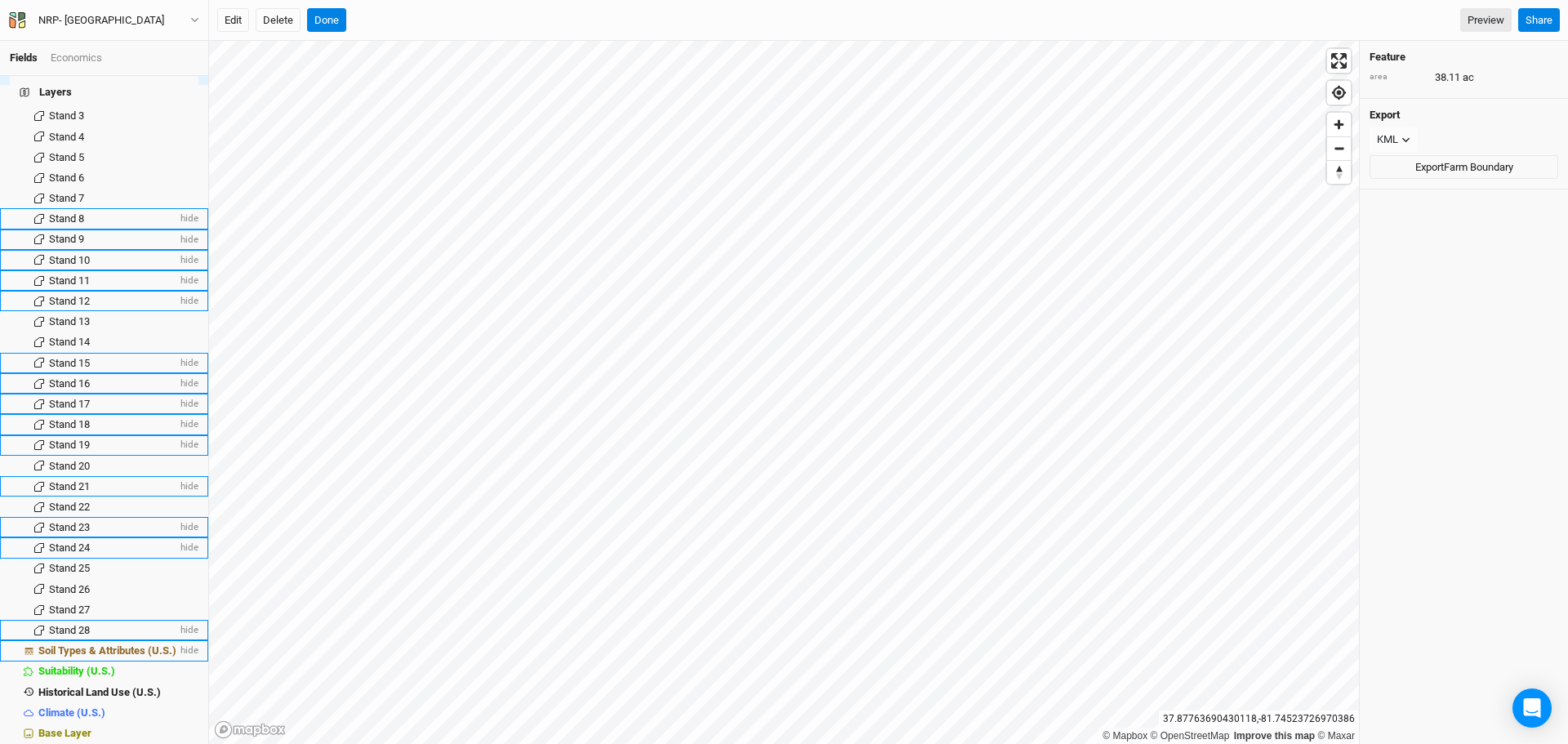
click at [116, 645] on span "Soil Types & Attributes (U.S.)" at bounding box center [107, 650] width 138 height 13
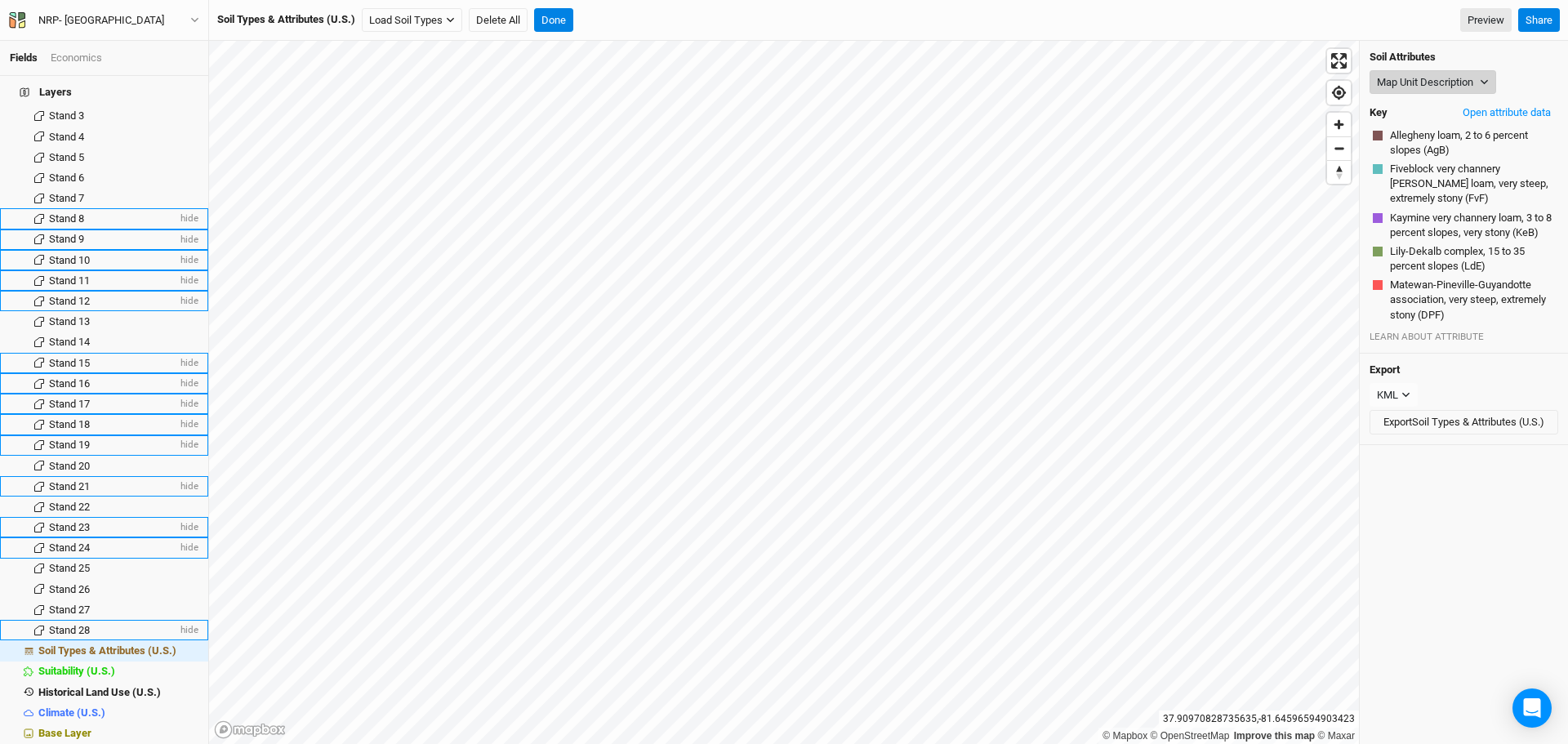
click at [1444, 75] on button "Map Unit Description" at bounding box center [1433, 82] width 126 height 24
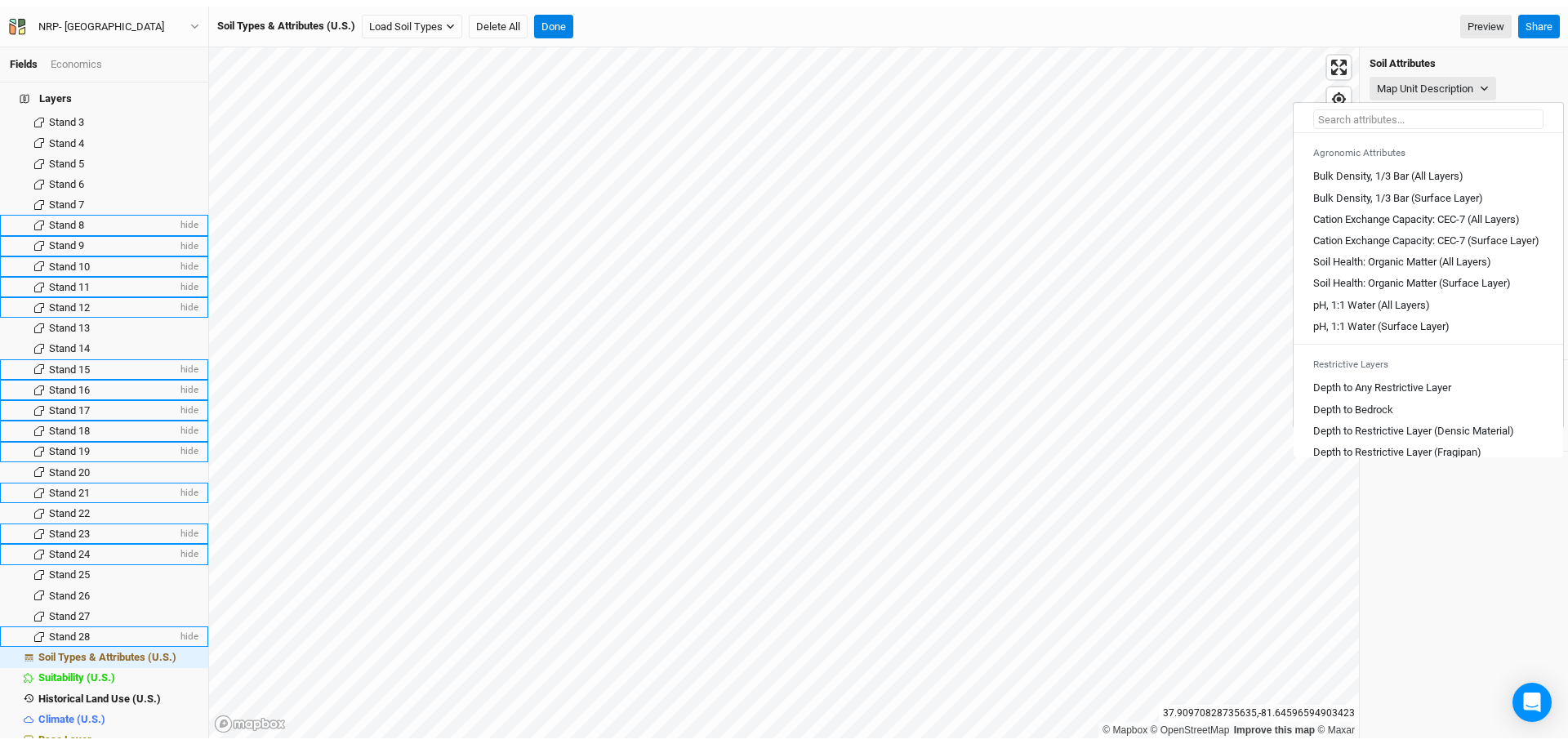
scroll to position [245, 0]
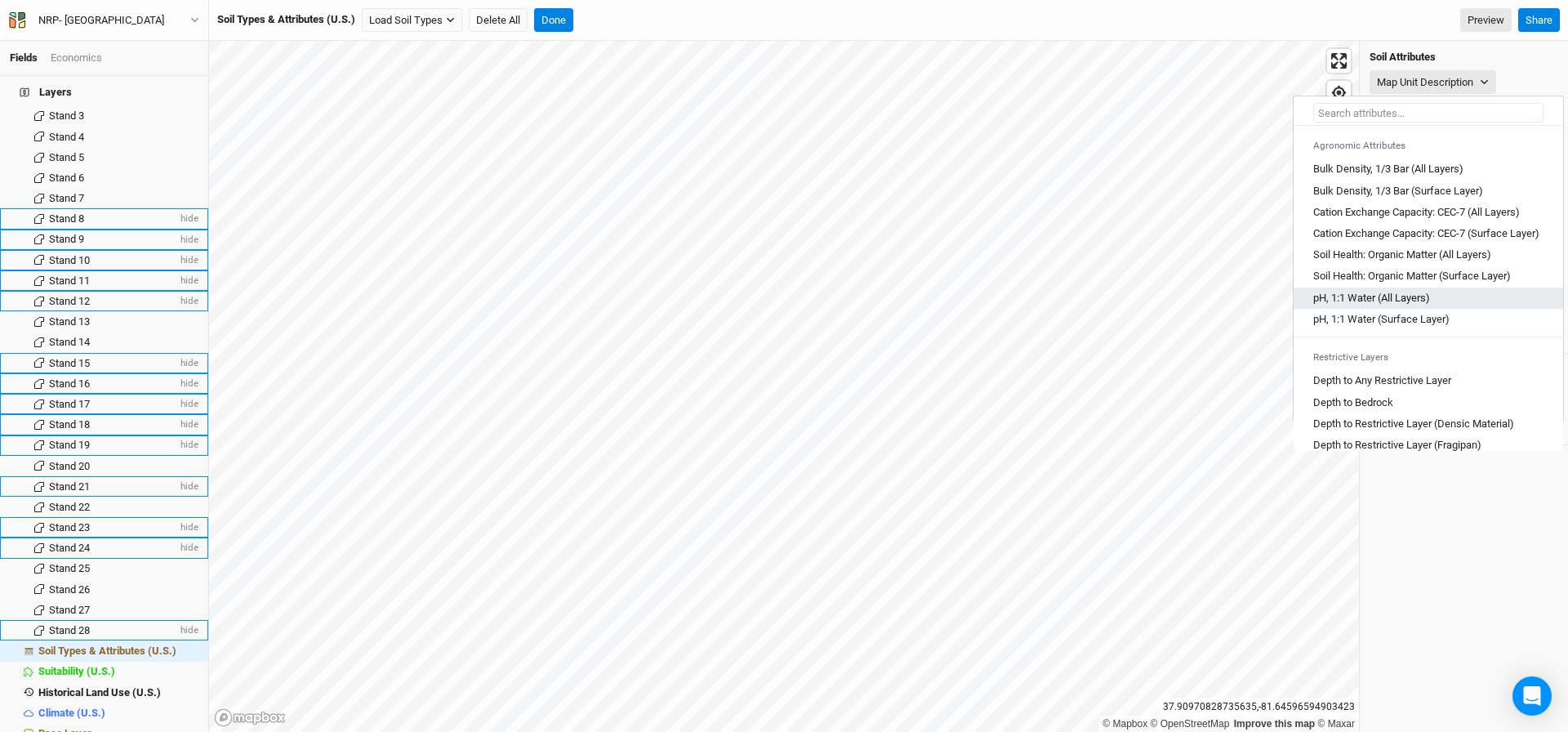
click at [1378, 306] on Layers\) "pH, 1:1 Water (All Layers)" at bounding box center [1372, 298] width 117 height 15
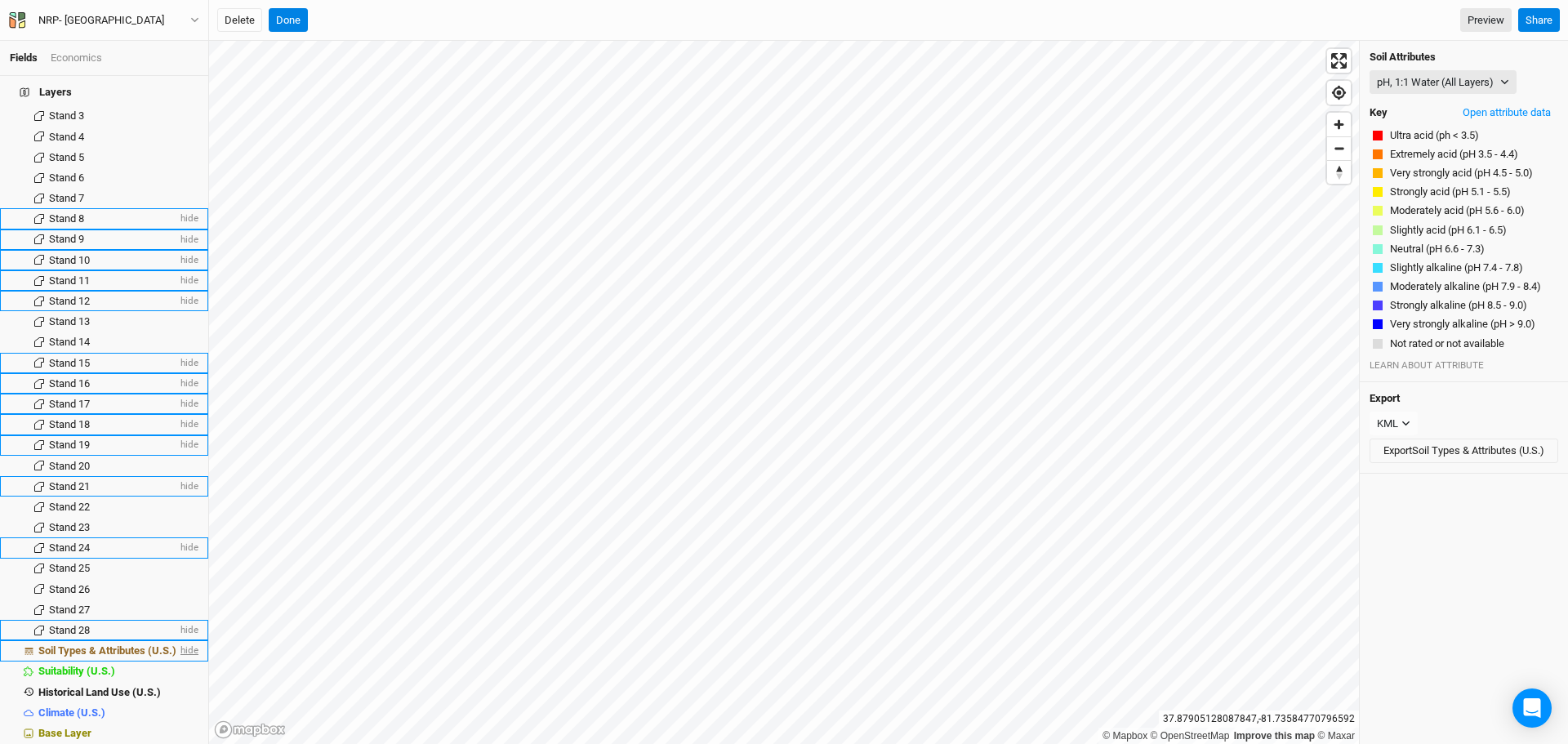
click at [178, 641] on span "hide" at bounding box center [187, 651] width 21 height 20
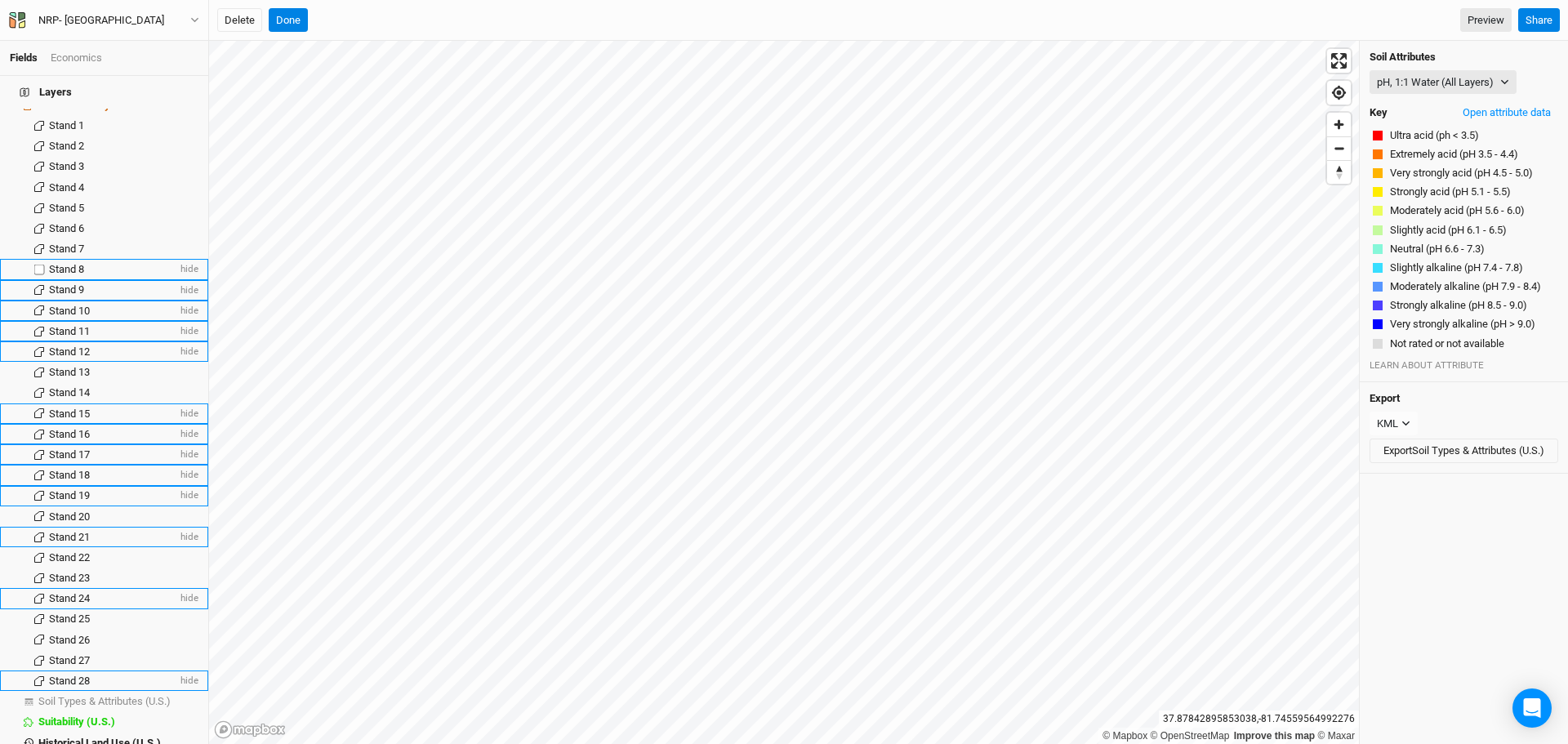
scroll to position [0, 0]
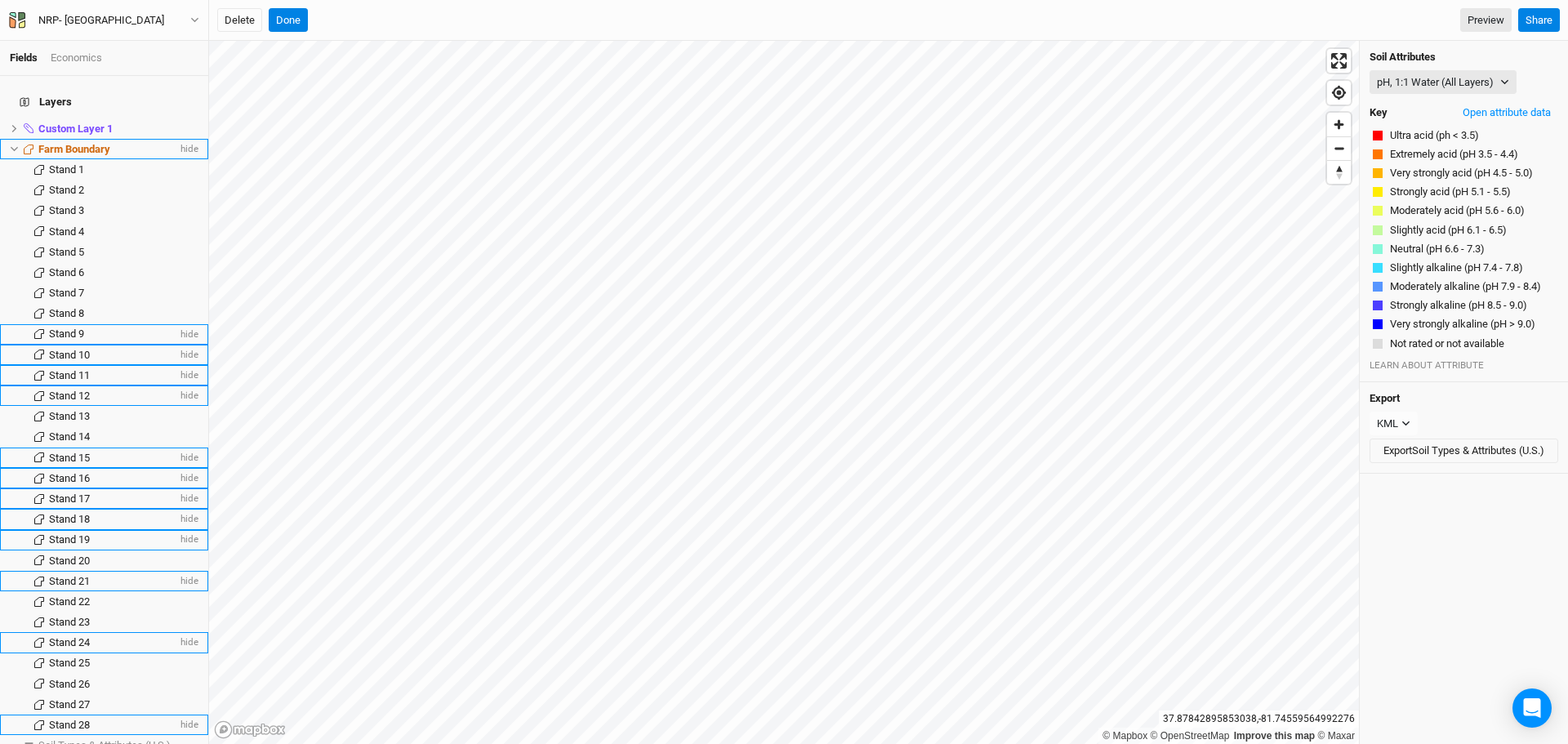
click at [69, 143] on span "Farm Boundary" at bounding box center [74, 149] width 72 height 13
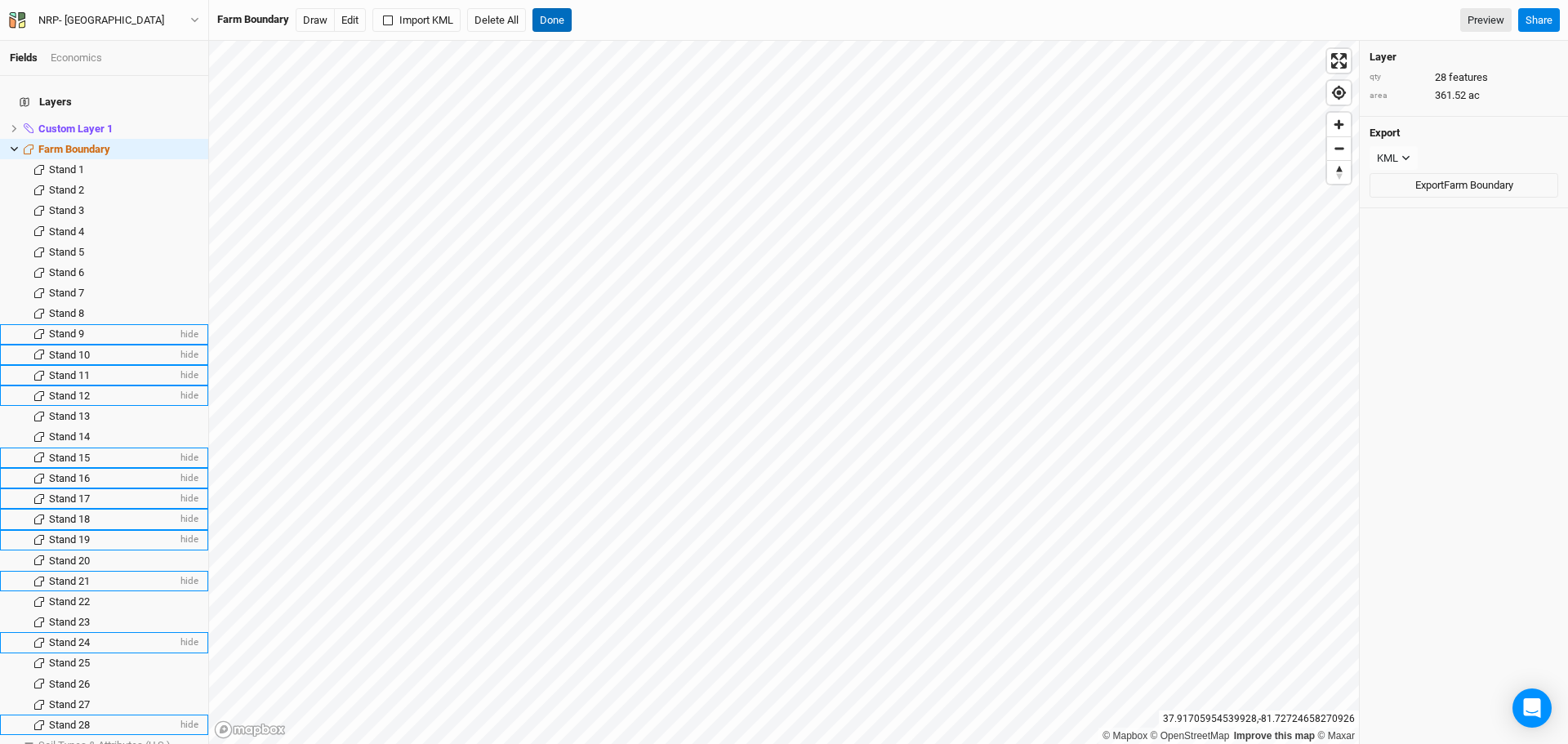
click at [560, 17] on button "Done" at bounding box center [552, 20] width 39 height 24
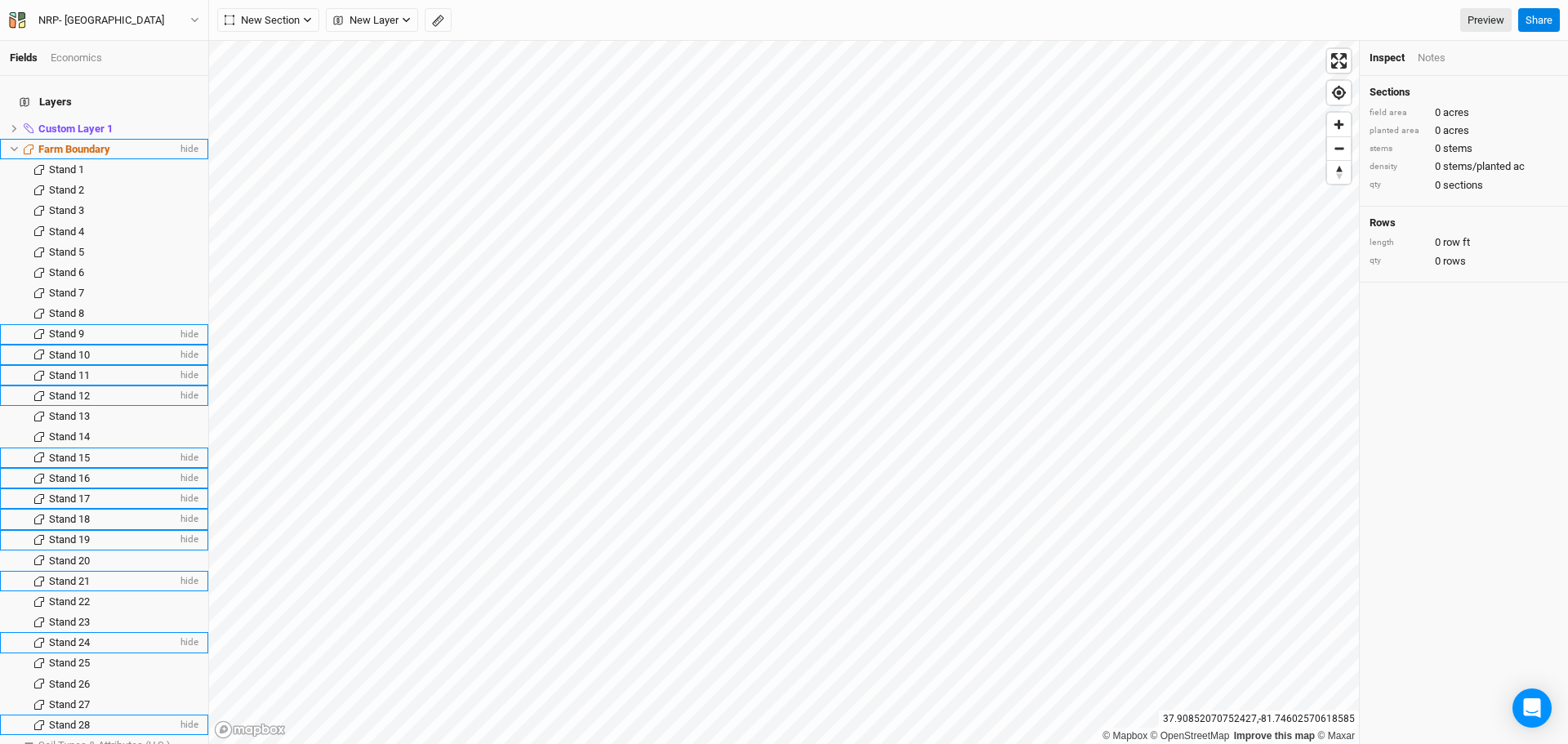
click at [84, 143] on span "Farm Boundary" at bounding box center [74, 149] width 72 height 13
